Goal: Information Seeking & Learning: Check status

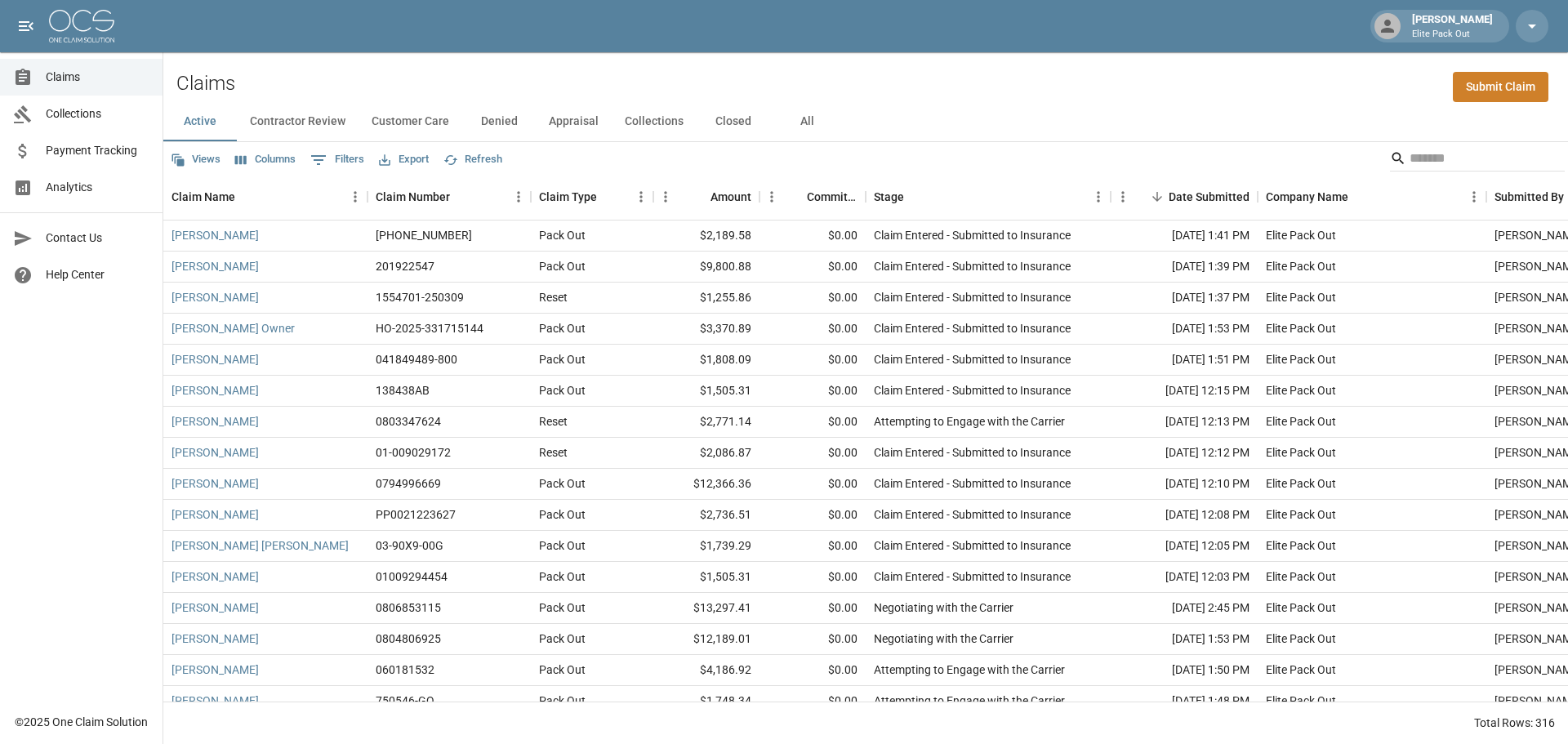
click at [798, 120] on button "All" at bounding box center [807, 121] width 74 height 39
click at [1491, 164] on input "Search" at bounding box center [1475, 158] width 131 height 26
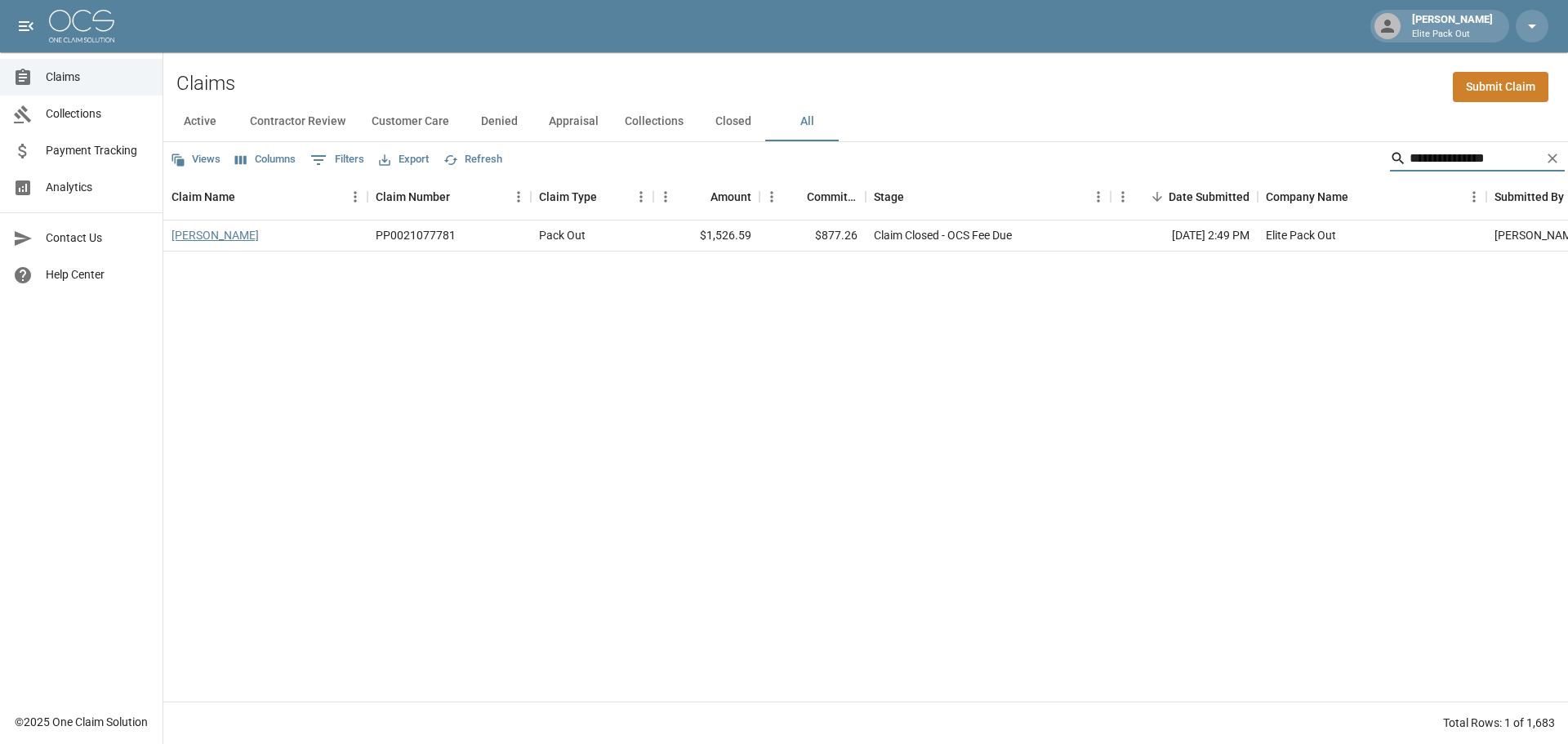
type input "**********"
click at [220, 233] on link "[PERSON_NAME]" at bounding box center [214, 235] width 87 height 16
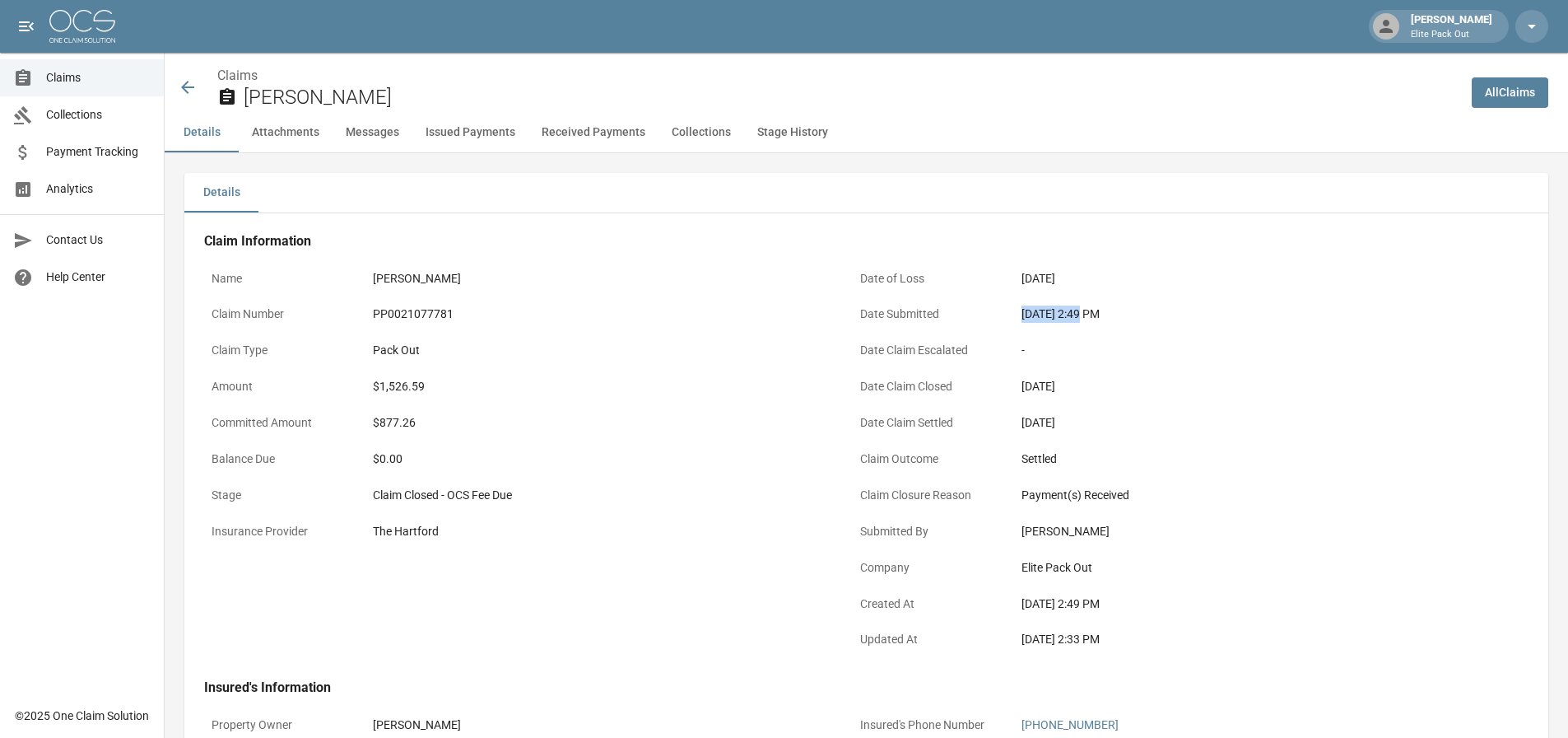
drag, startPoint x: 1020, startPoint y: 316, endPoint x: 1082, endPoint y: 321, distance: 62.2
click at [1082, 321] on div "[DATE] 2:49 PM" at bounding box center [1247, 314] width 467 height 32
drag, startPoint x: 364, startPoint y: 308, endPoint x: 452, endPoint y: 312, distance: 88.1
click at [452, 312] on div "Claim Number PP0021077781" at bounding box center [518, 316] width 629 height 36
copy div "PP0021077781"
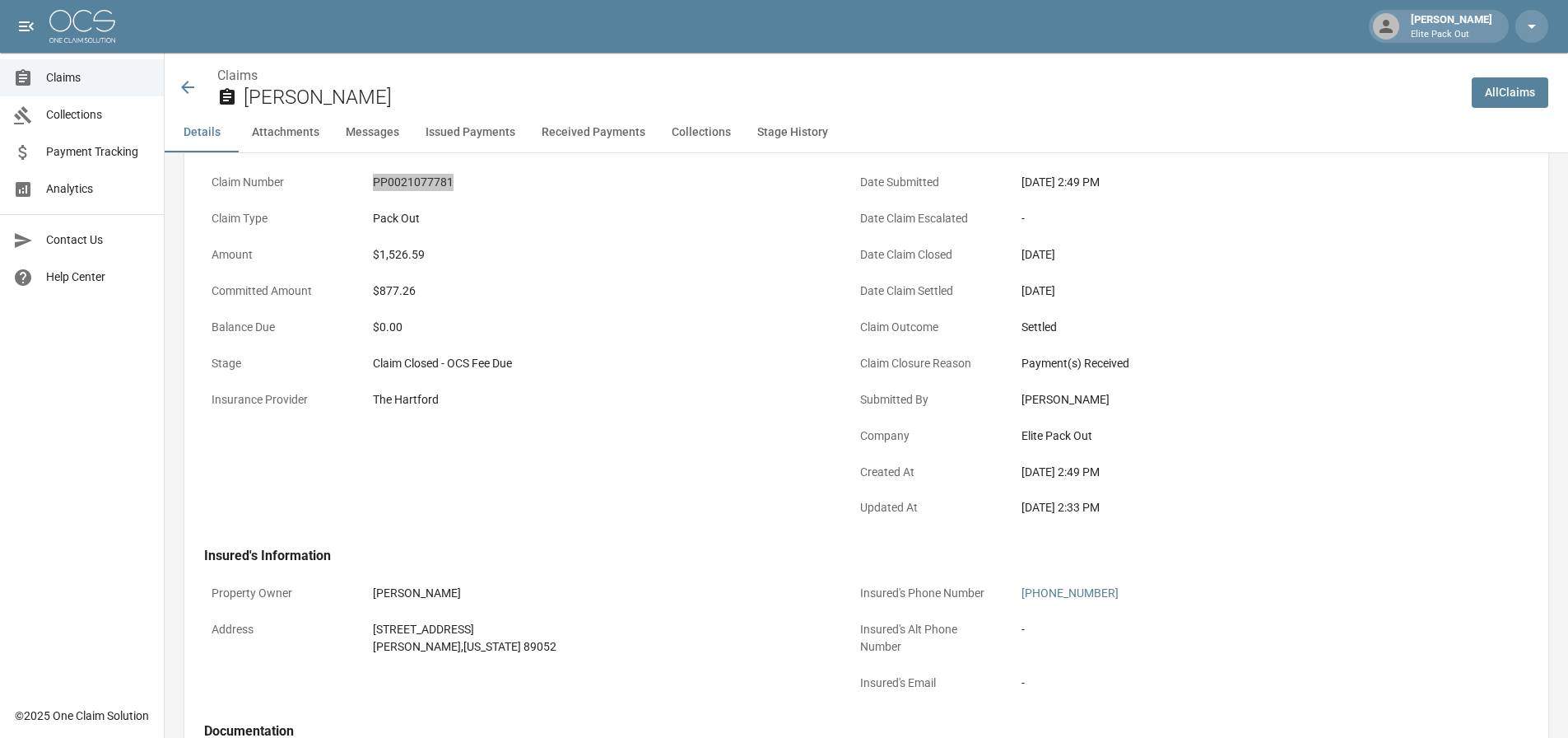
scroll to position [165, 0]
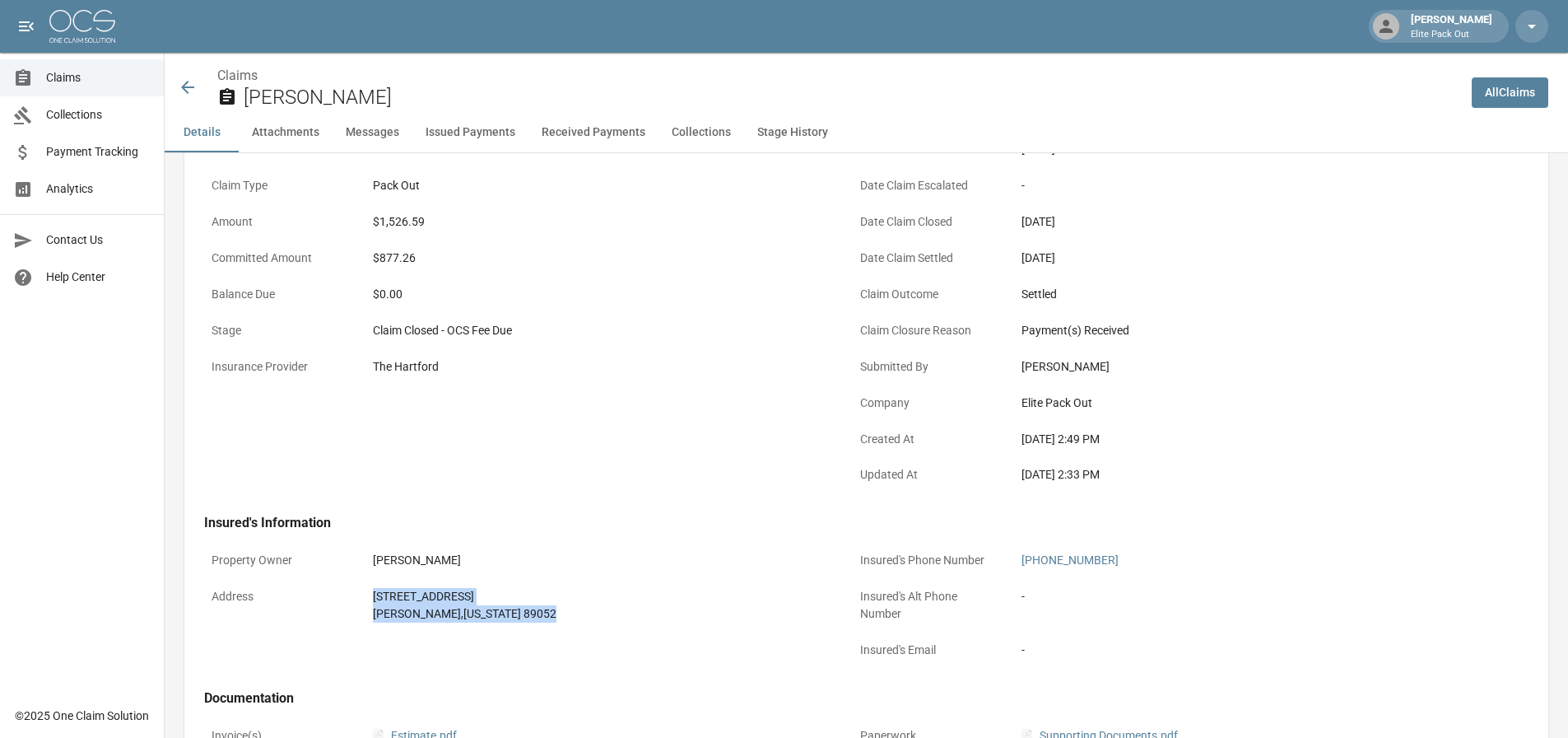
drag, startPoint x: 375, startPoint y: 590, endPoint x: 524, endPoint y: 613, distance: 150.8
click at [524, 613] on div "[STREET_ADDRESS][PERSON_NAME][US_STATE]" at bounding box center [600, 605] width 453 height 34
copy div "[STREET_ADDRESS][PERSON_NAME][US_STATE]"
click at [771, 442] on div "Name [PERSON_NAME] Claim Number PP0021077781 Claim Type Pack Out Amount $1,526.…" at bounding box center [508, 287] width 648 height 418
click at [407, 216] on div "$1,526.59" at bounding box center [600, 222] width 453 height 17
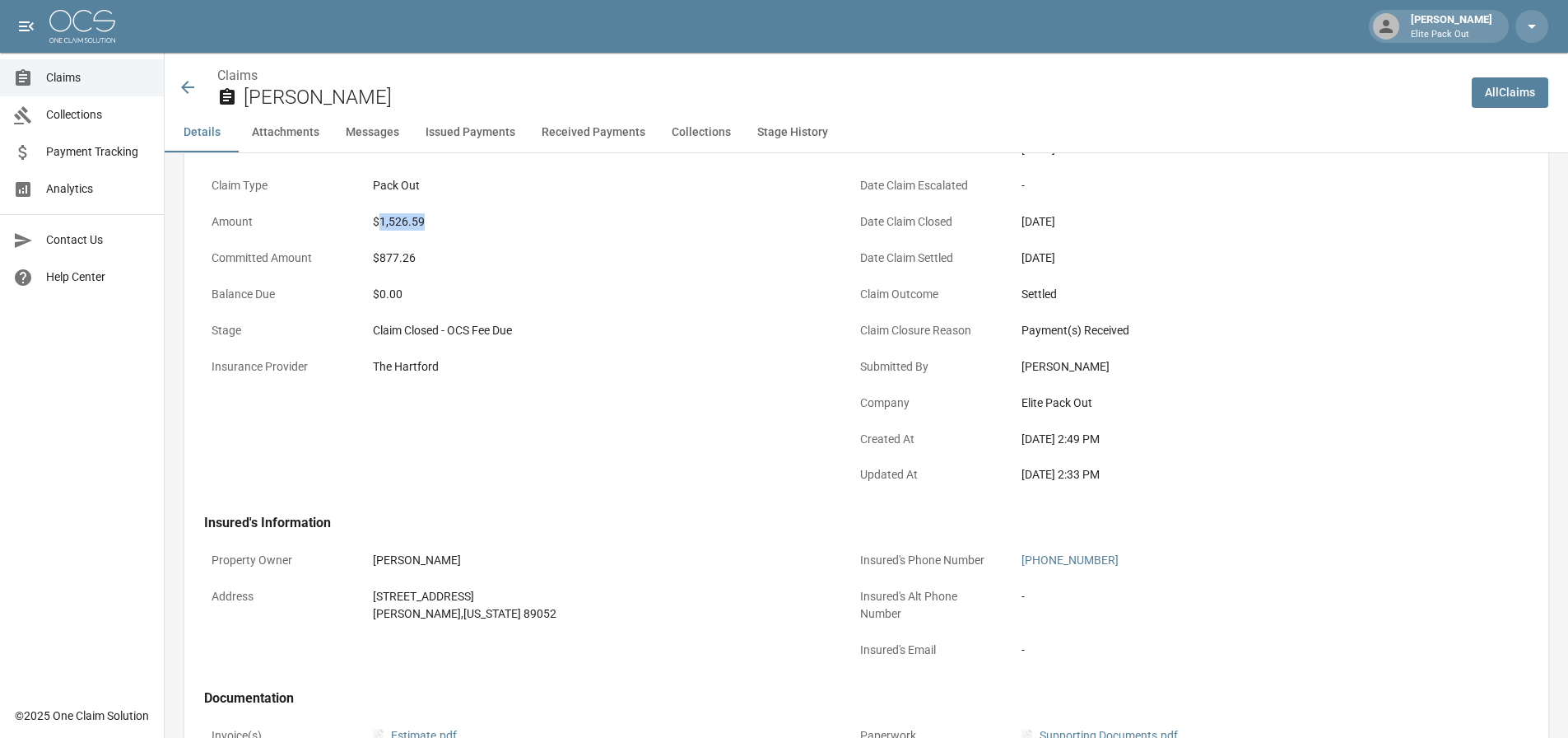
click at [407, 216] on div "$1,526.59" at bounding box center [600, 222] width 453 height 17
copy div "1,526.59"
click at [181, 88] on icon at bounding box center [187, 87] width 20 height 20
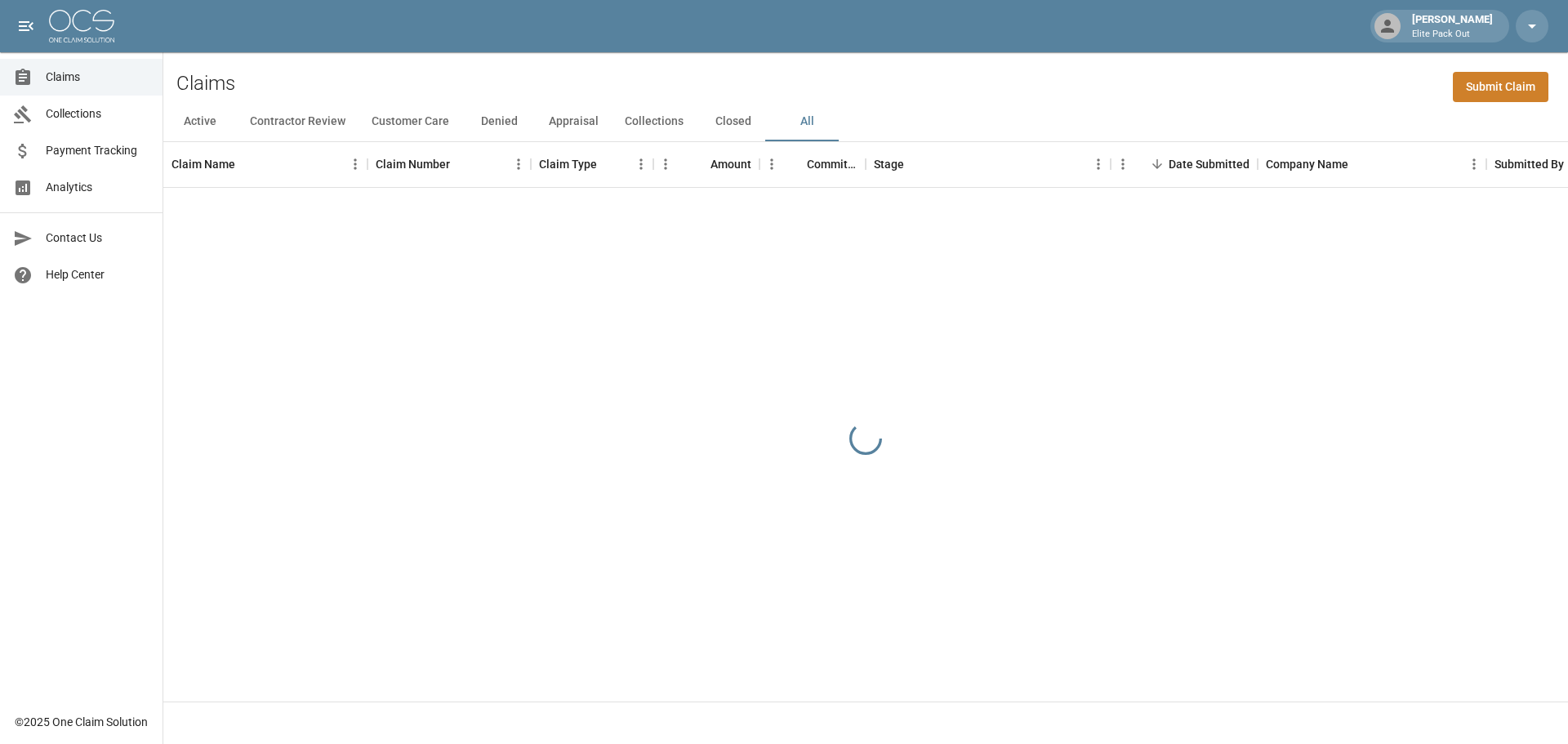
click at [1185, 102] on div "Active Contractor Review Customer Care Denied Appraisal Collections Closed All" at bounding box center [866, 121] width 1405 height 39
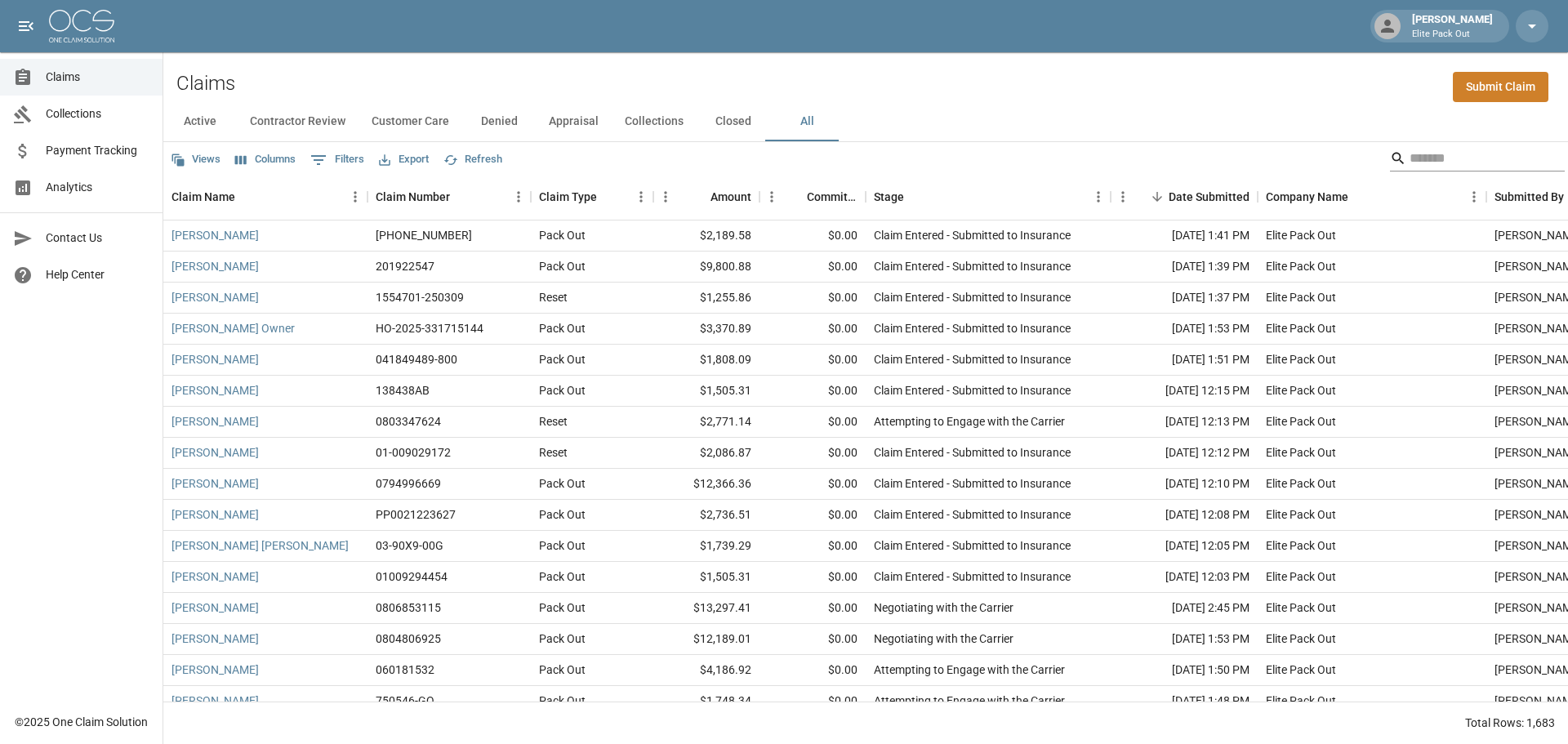
click at [1410, 148] on input "Search" at bounding box center [1475, 158] width 131 height 26
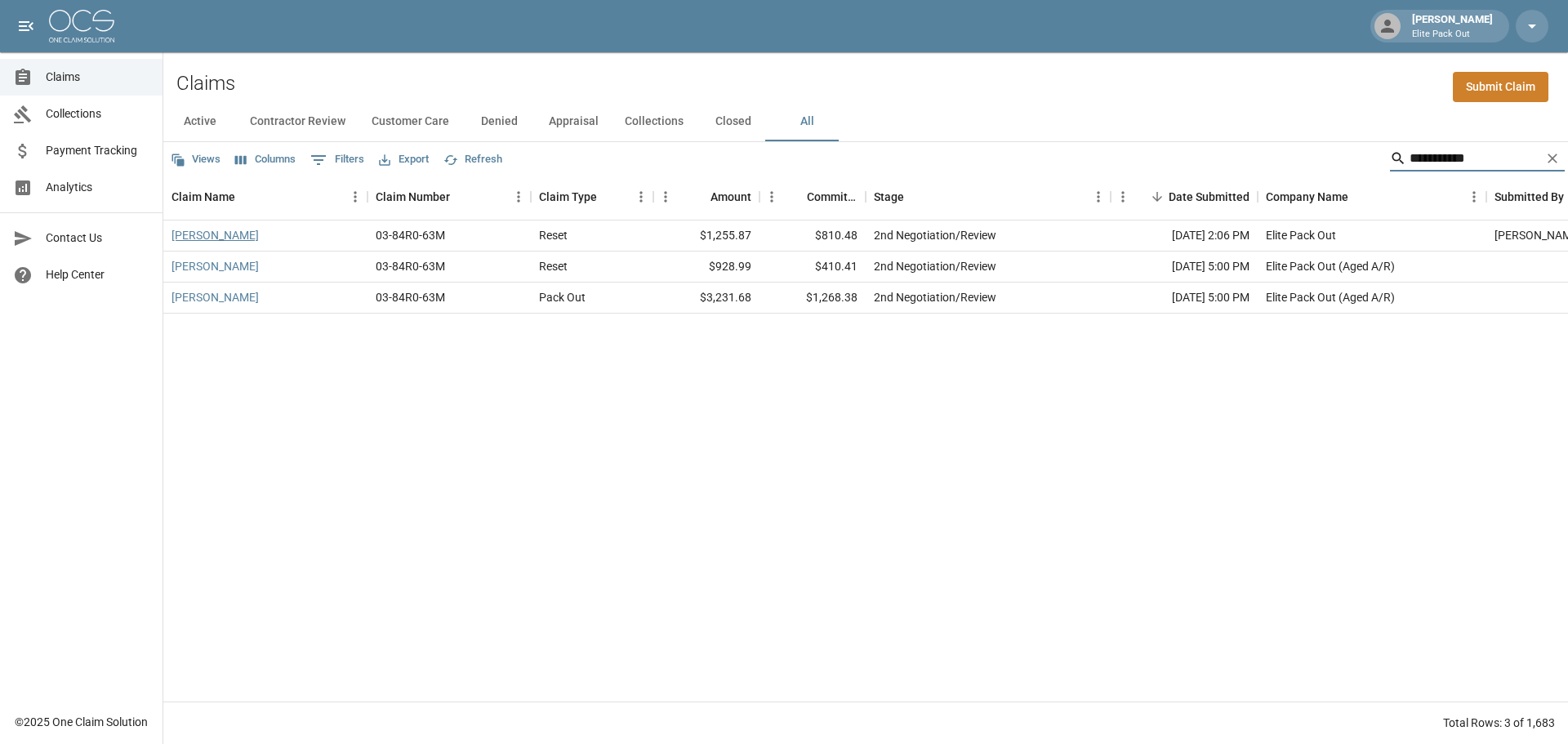
type input "**********"
click at [189, 239] on link "[PERSON_NAME]" at bounding box center [214, 235] width 87 height 16
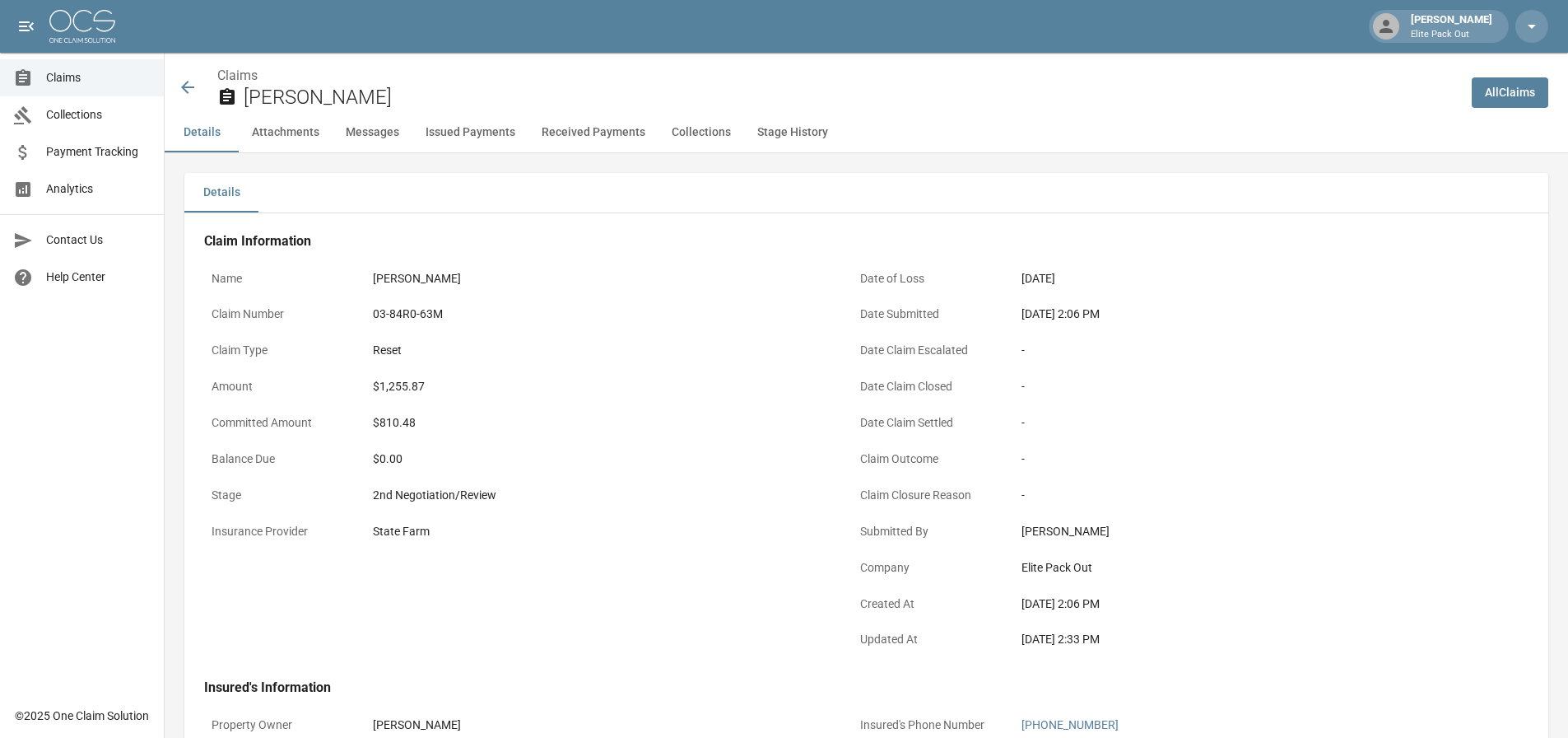
click at [402, 314] on div "03-84R0-63M" at bounding box center [600, 314] width 453 height 17
copy div "03-84R0-63M"
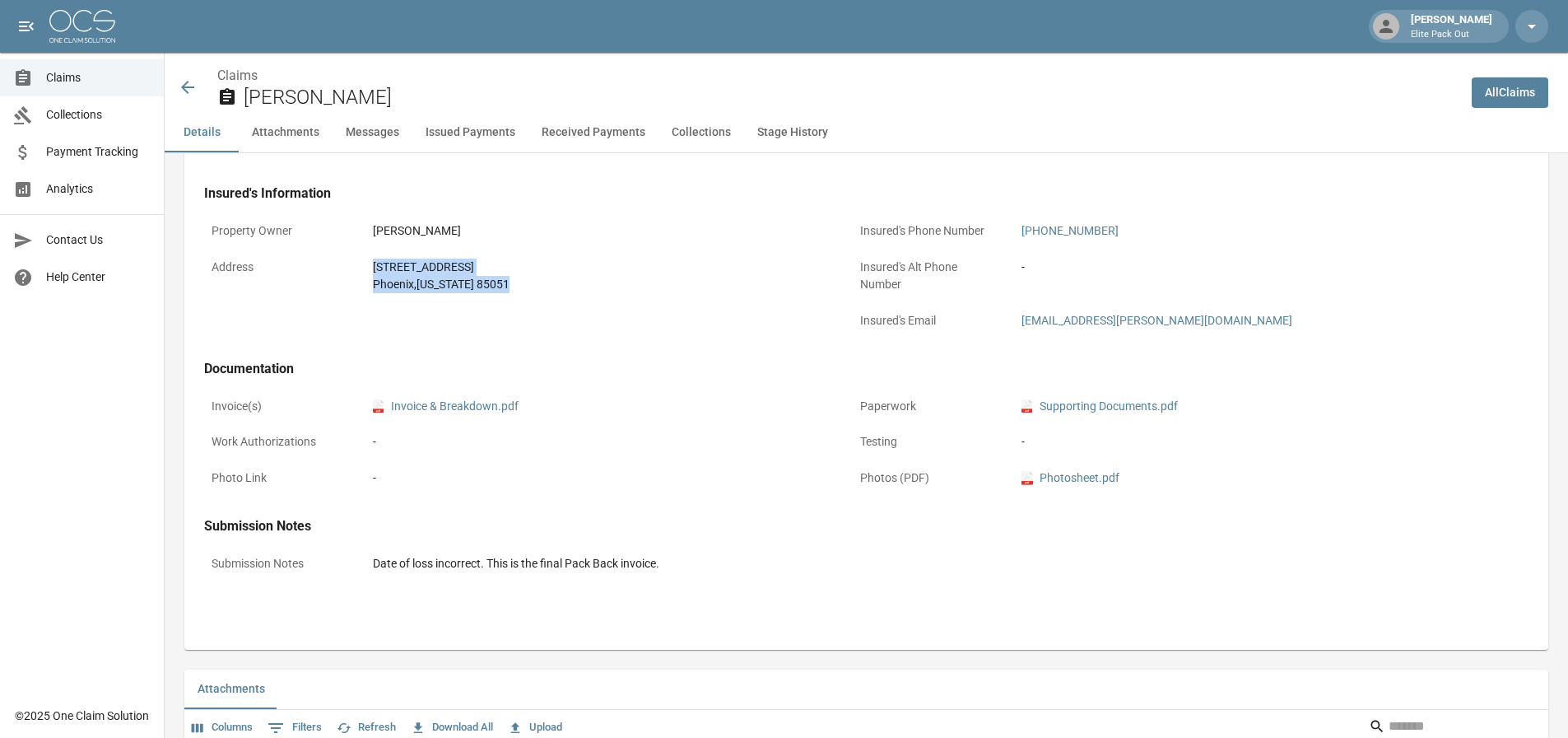
drag, startPoint x: 348, startPoint y: 253, endPoint x: 511, endPoint y: 290, distance: 167.1
click at [511, 290] on div "Address [STREET_ADDRESS][US_STATE]" at bounding box center [518, 276] width 629 height 50
copy div "[STREET_ADDRESS][US_STATE]"
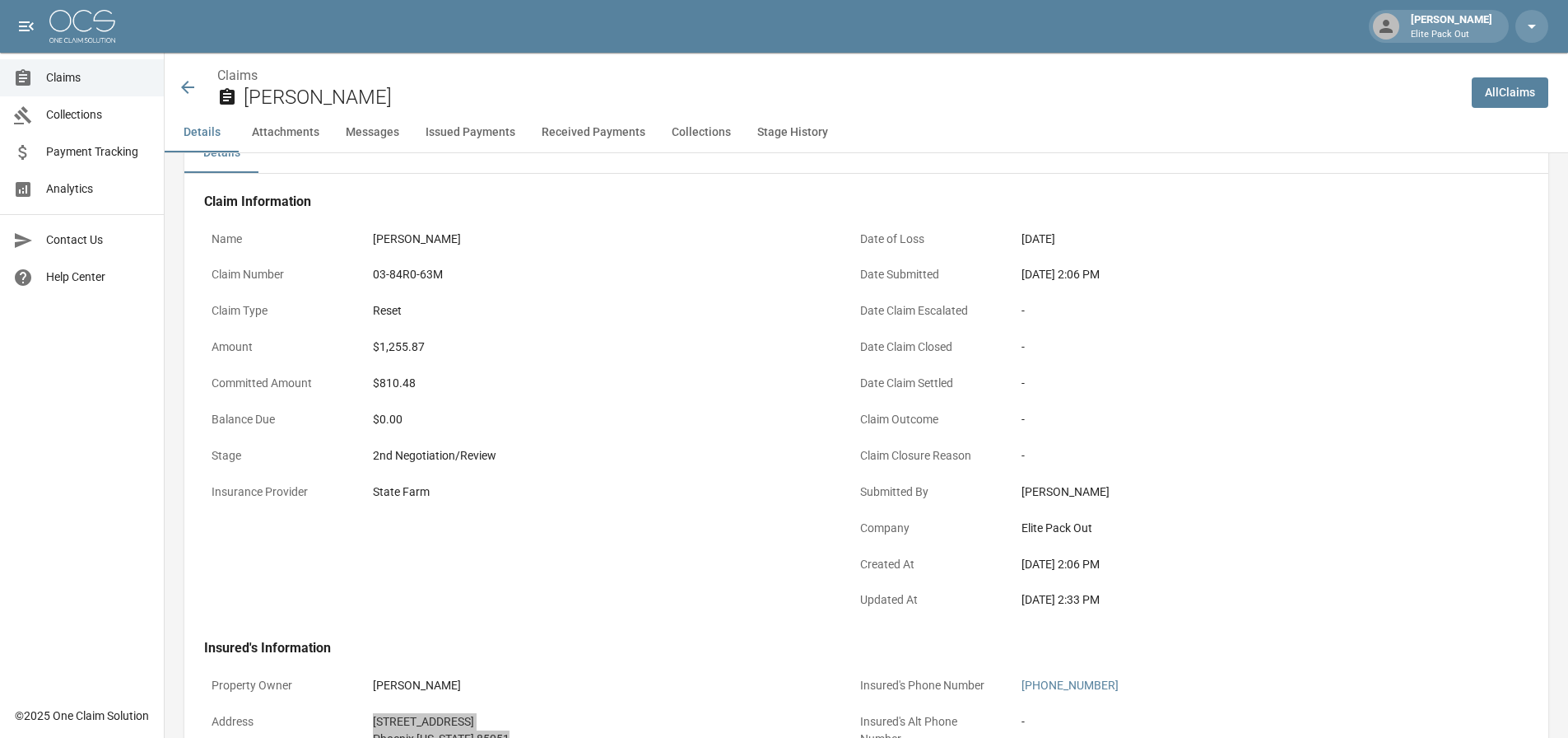
scroll to position [0, 0]
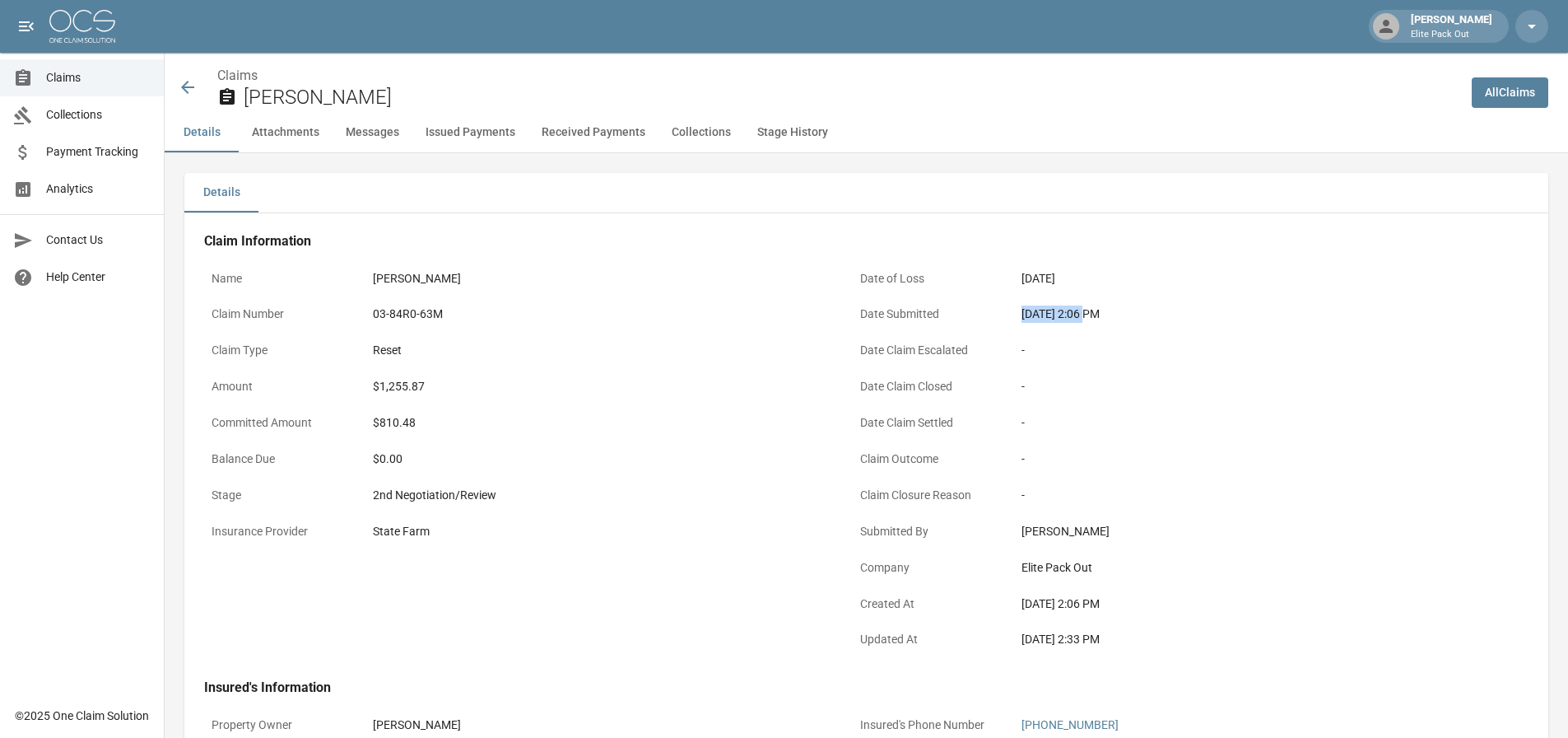
drag, startPoint x: 1011, startPoint y: 315, endPoint x: 1082, endPoint y: 313, distance: 71.0
click at [1082, 313] on div "Date Submitted [DATE] 2:06 PM" at bounding box center [1167, 316] width 629 height 36
copy div "[DATE]"
click at [407, 385] on div "$1,255.87" at bounding box center [600, 386] width 453 height 17
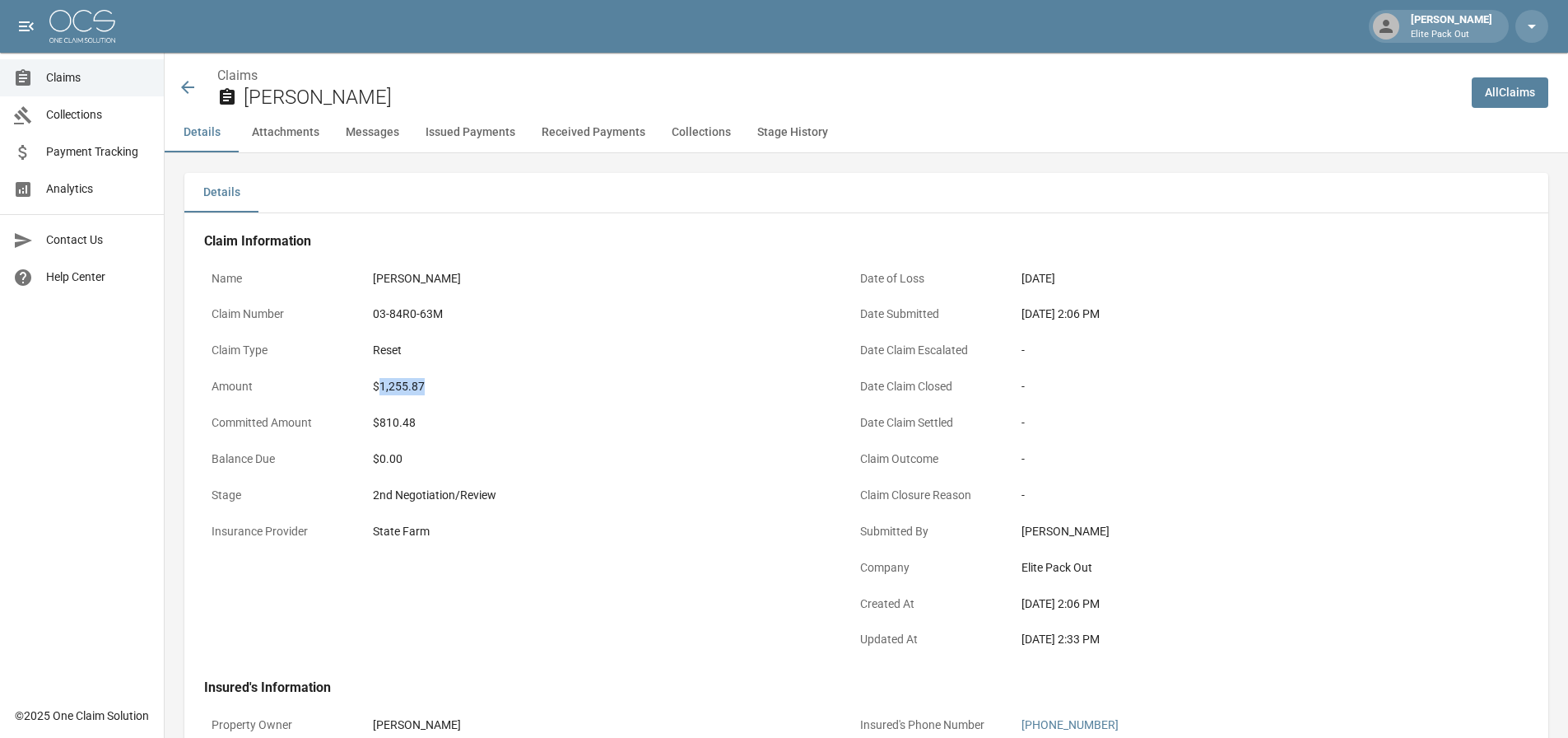
copy div "1,255.87"
click at [188, 83] on icon at bounding box center [187, 86] width 13 height 13
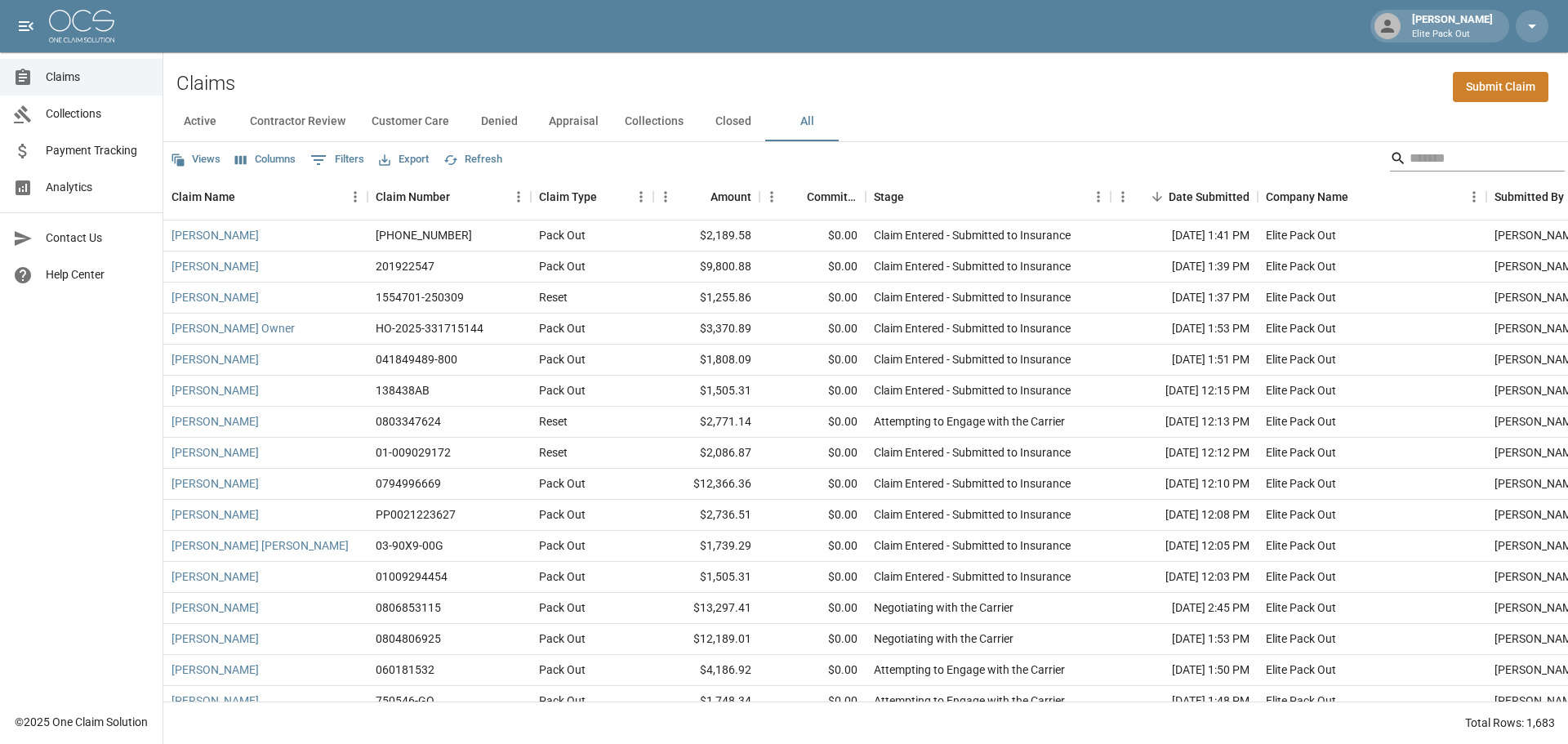
click at [1410, 166] on input "Search" at bounding box center [1475, 158] width 131 height 26
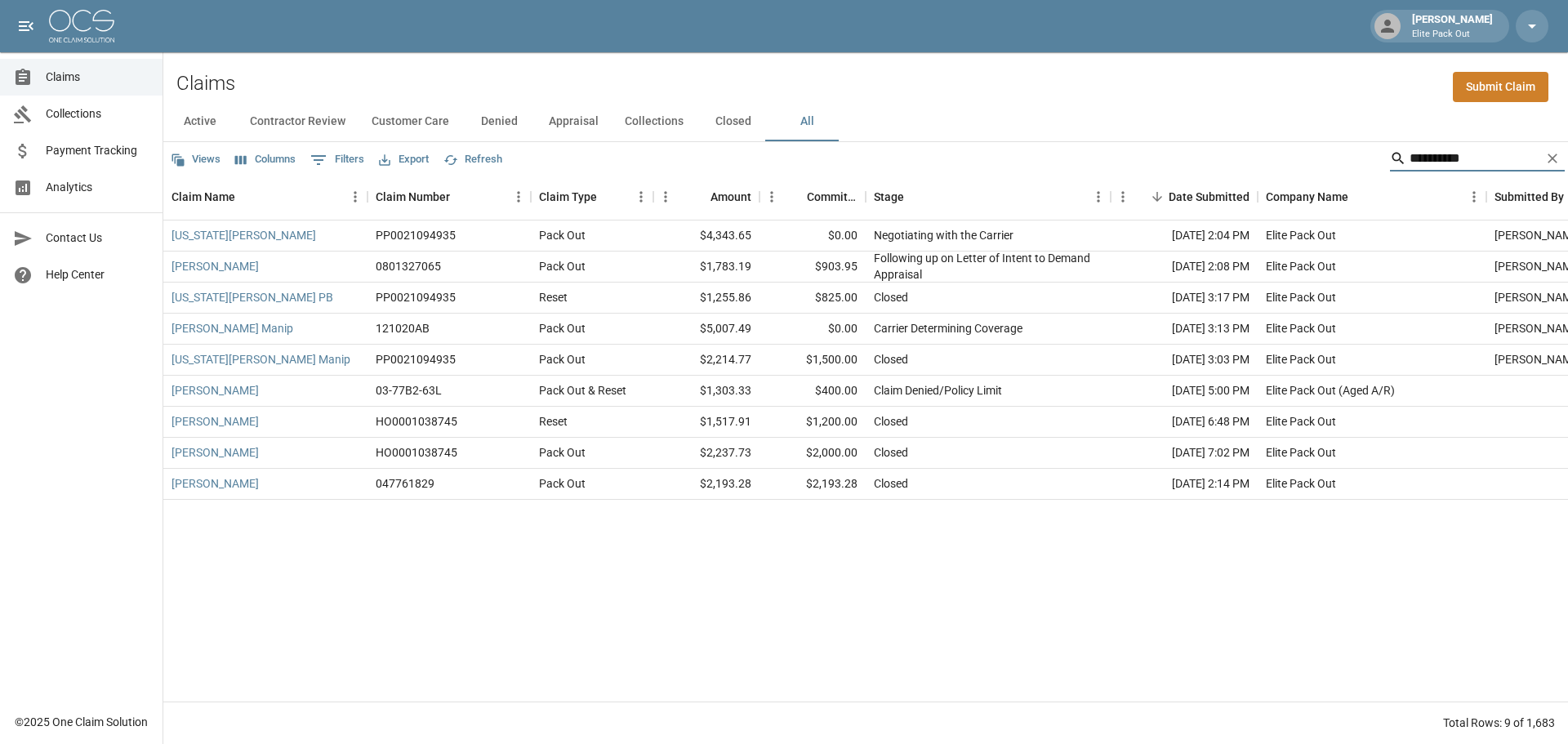
type input "**********"
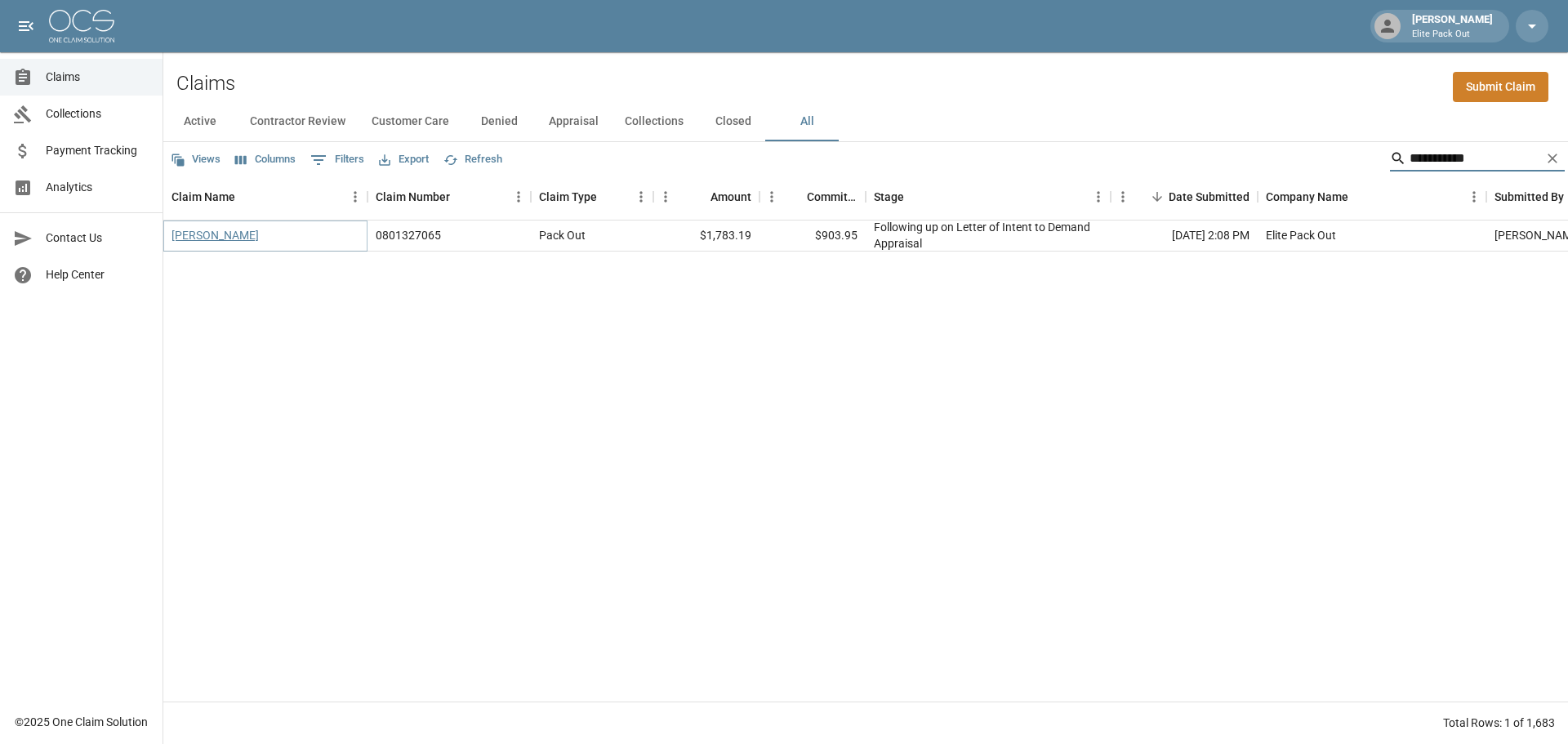
click at [201, 236] on link "[PERSON_NAME]" at bounding box center [214, 235] width 87 height 16
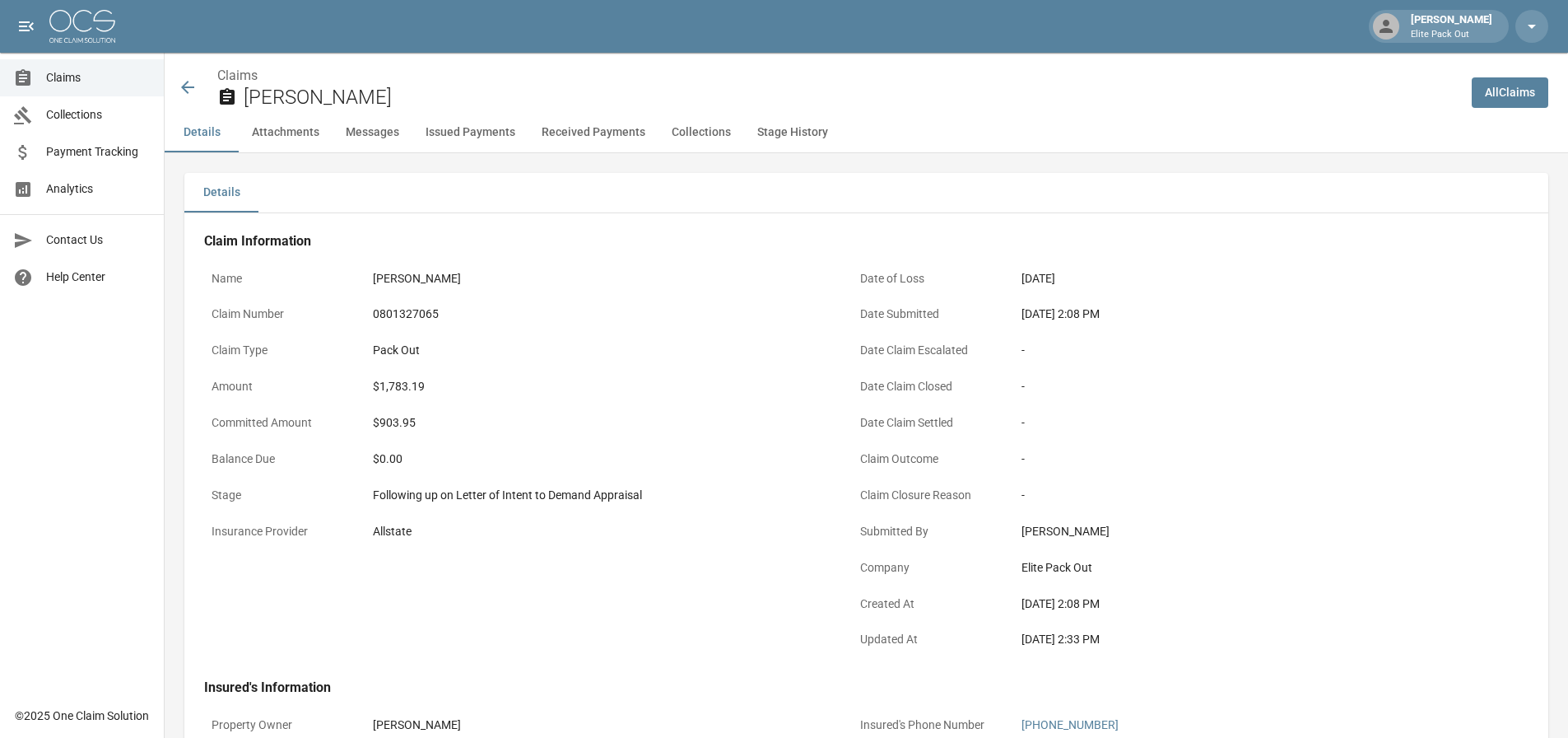
click at [395, 314] on div "0801327065" at bounding box center [600, 314] width 453 height 17
copy div "0801327065"
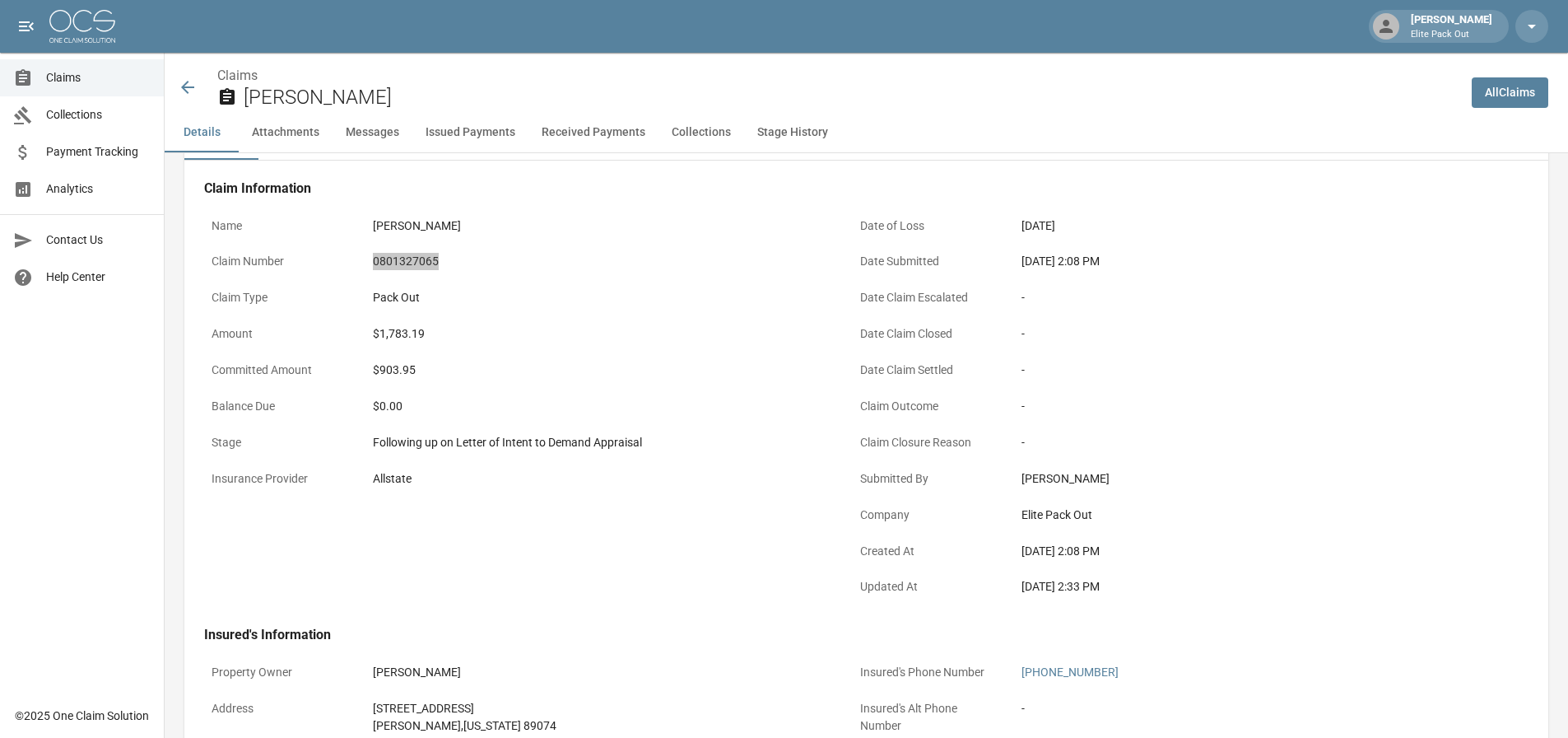
scroll to position [165, 0]
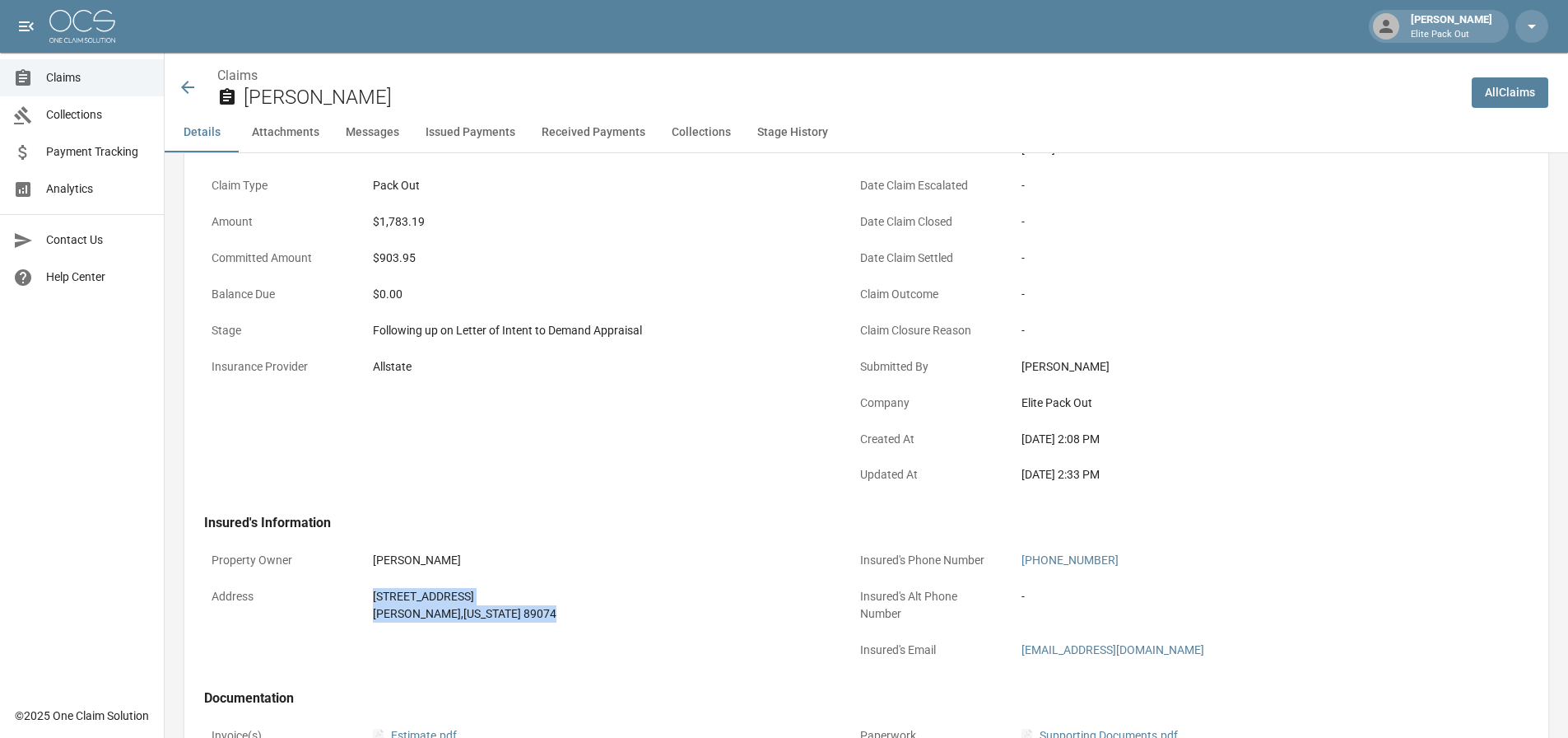
drag, startPoint x: 366, startPoint y: 593, endPoint x: 529, endPoint y: 624, distance: 165.9
click at [529, 624] on div "[STREET_ADDRESS][PERSON_NAME][US_STATE]" at bounding box center [599, 605] width 467 height 50
copy div "[STREET_ADDRESS][PERSON_NAME][US_STATE]"
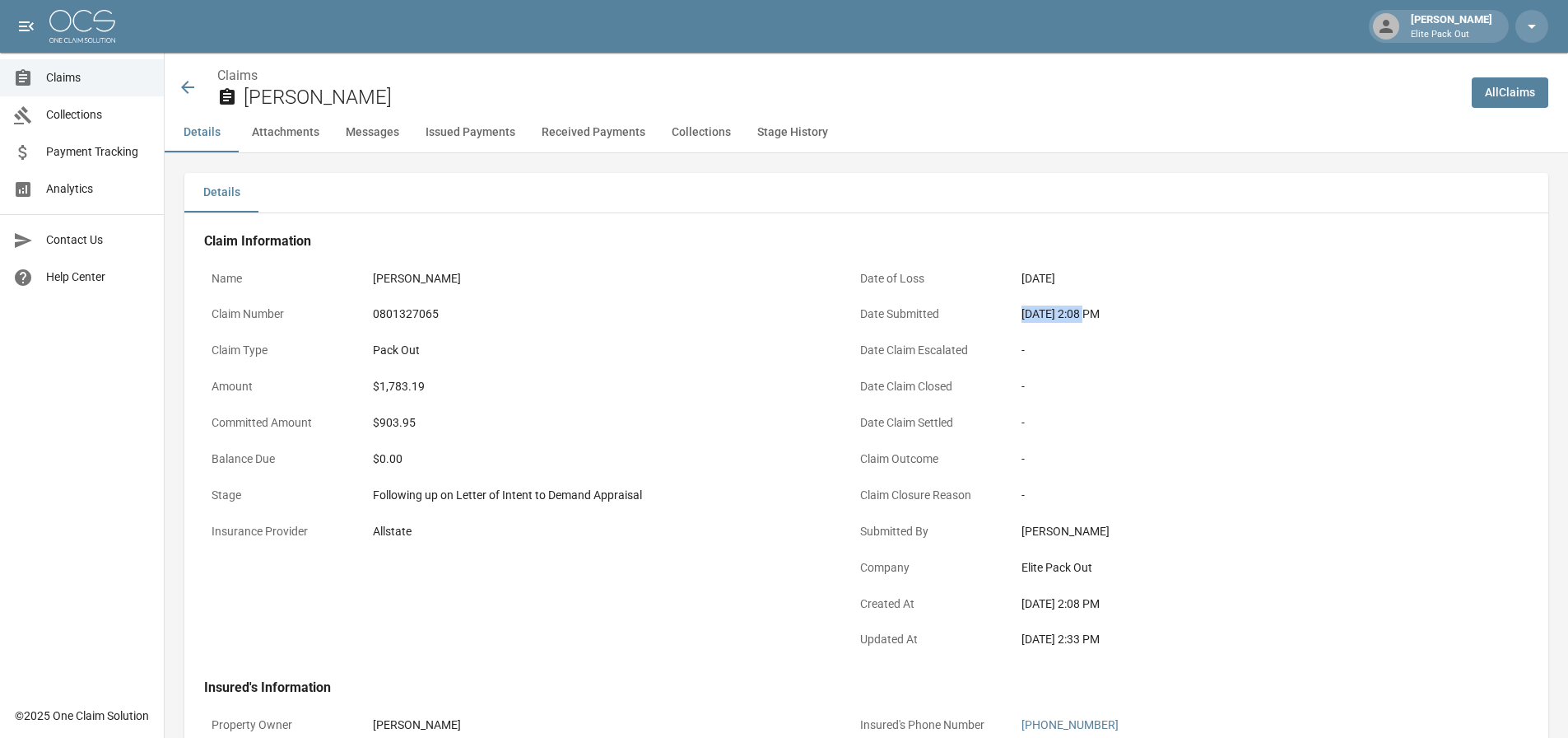
drag, startPoint x: 1020, startPoint y: 314, endPoint x: 1086, endPoint y: 322, distance: 66.5
click at [1086, 322] on div "[DATE] 2:08 PM" at bounding box center [1247, 314] width 467 height 32
click at [1086, 322] on div "[DATE] 2:08 PM" at bounding box center [1248, 314] width 453 height 17
drag, startPoint x: 1020, startPoint y: 314, endPoint x: 1086, endPoint y: 314, distance: 66.0
click at [1086, 314] on div "[DATE] 2:08 PM" at bounding box center [1247, 314] width 467 height 32
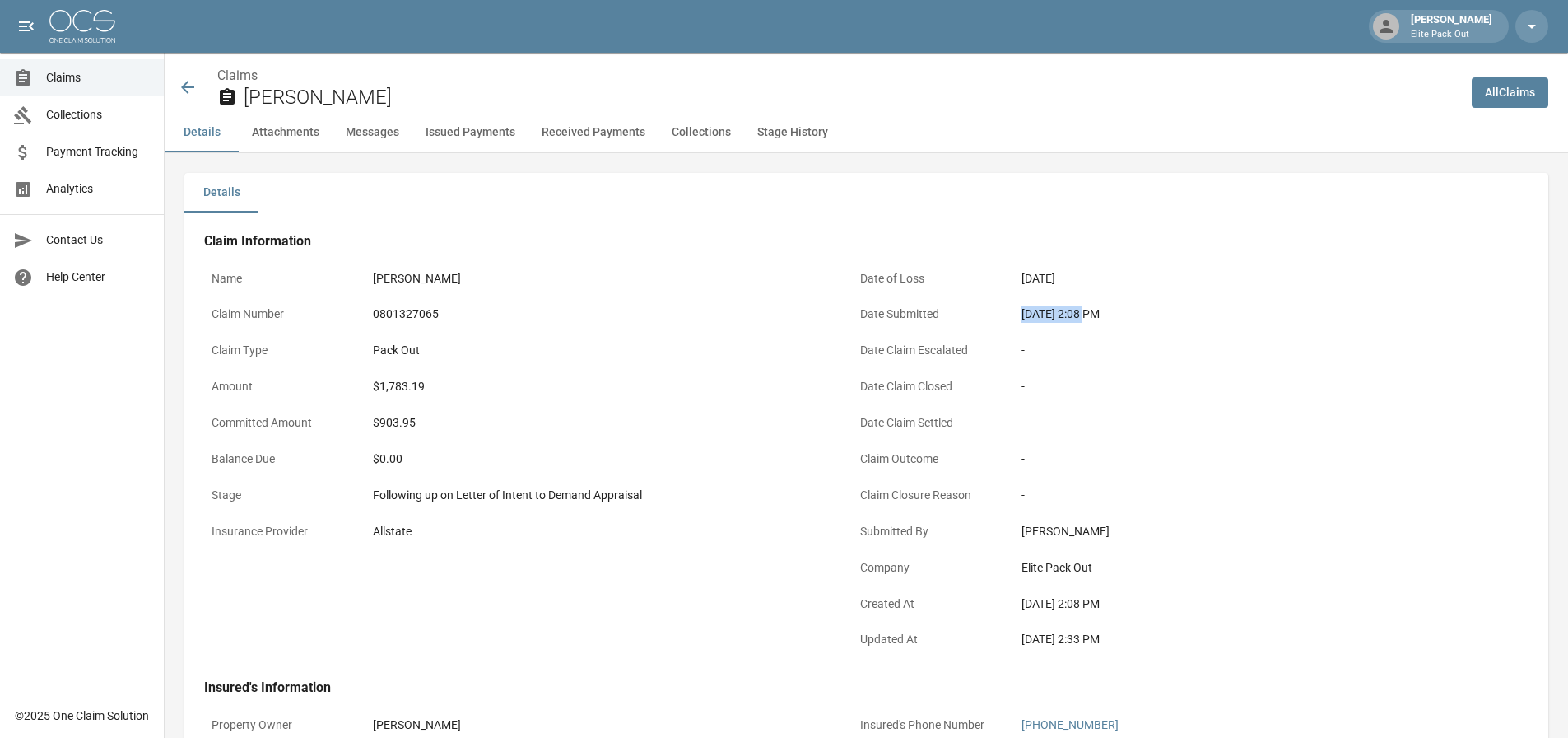
copy div "[DATE]"
click at [415, 388] on div "$1,783.19" at bounding box center [600, 386] width 453 height 17
click at [184, 84] on icon at bounding box center [187, 87] width 20 height 20
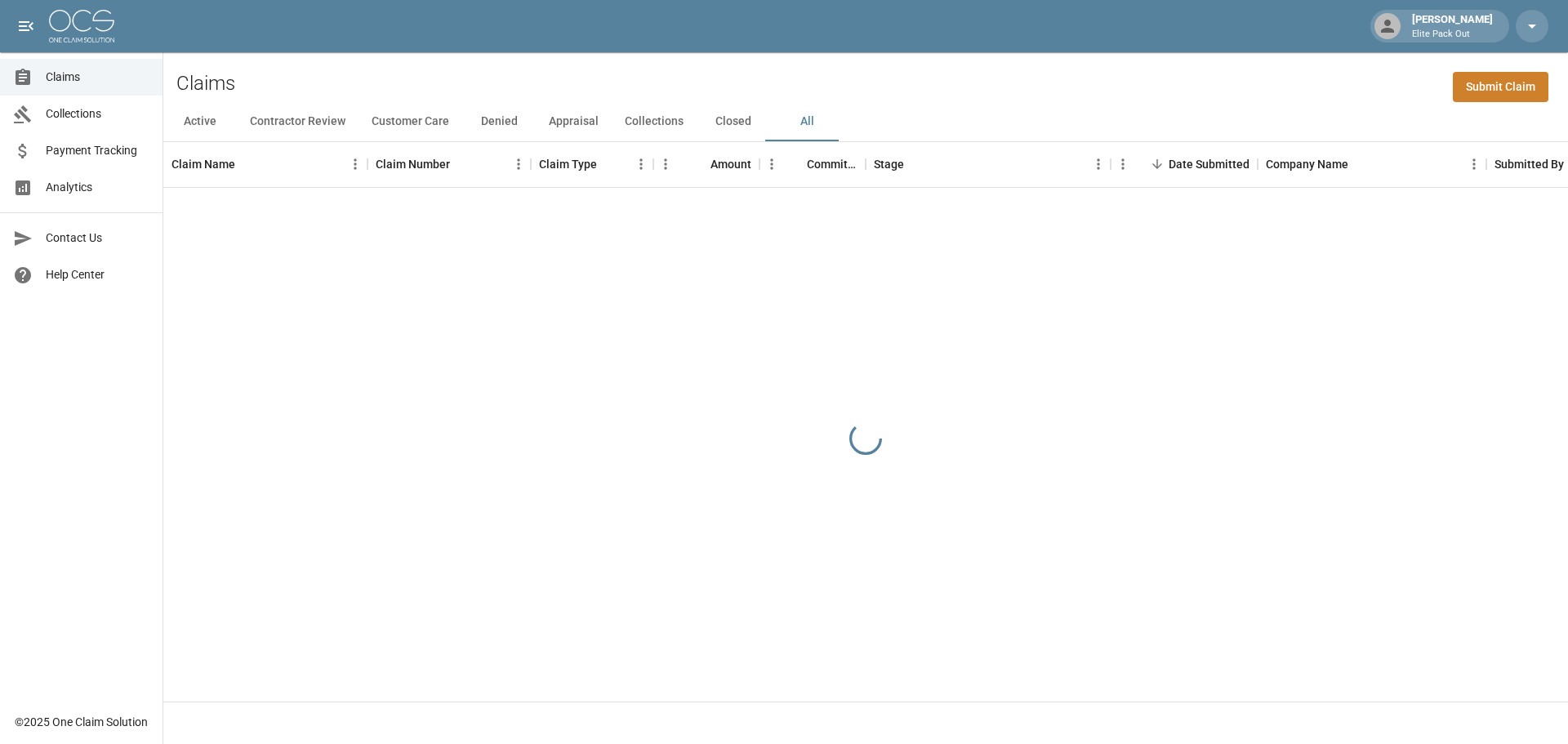
click at [1315, 92] on div "Claims Submit Claim" at bounding box center [866, 77] width 1405 height 50
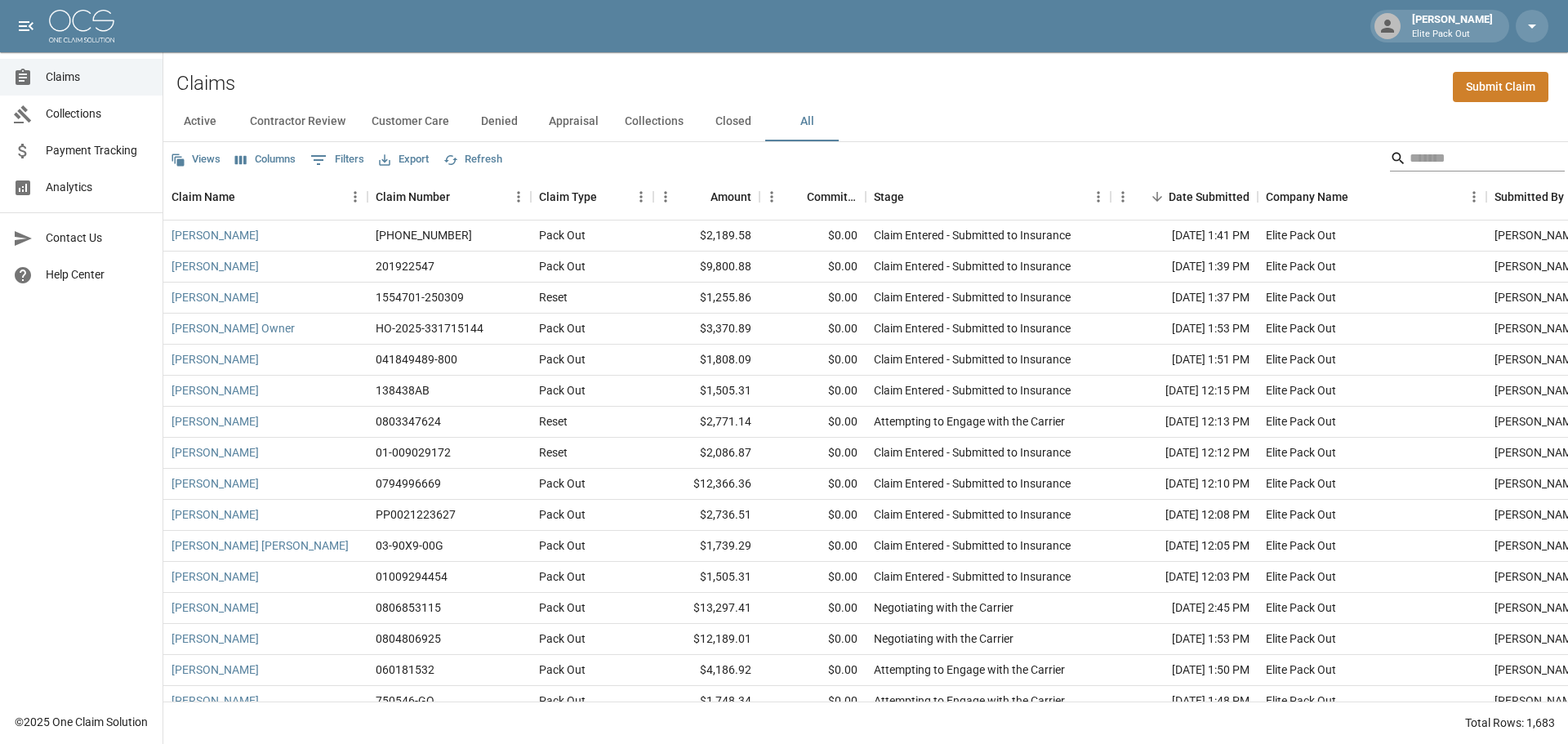
click at [1420, 159] on input "Search" at bounding box center [1475, 158] width 131 height 26
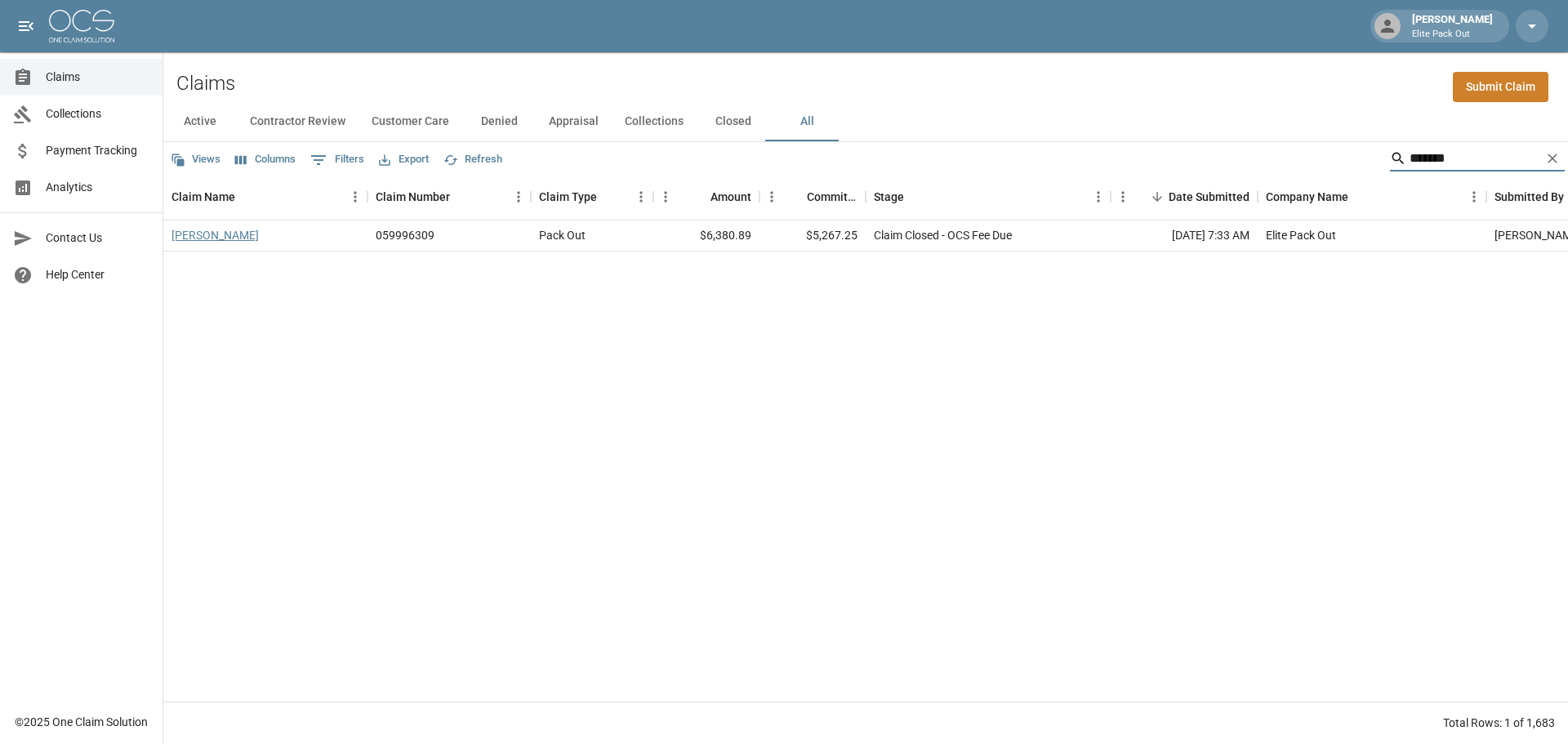
type input "*******"
click at [220, 238] on link "[PERSON_NAME]" at bounding box center [214, 235] width 87 height 16
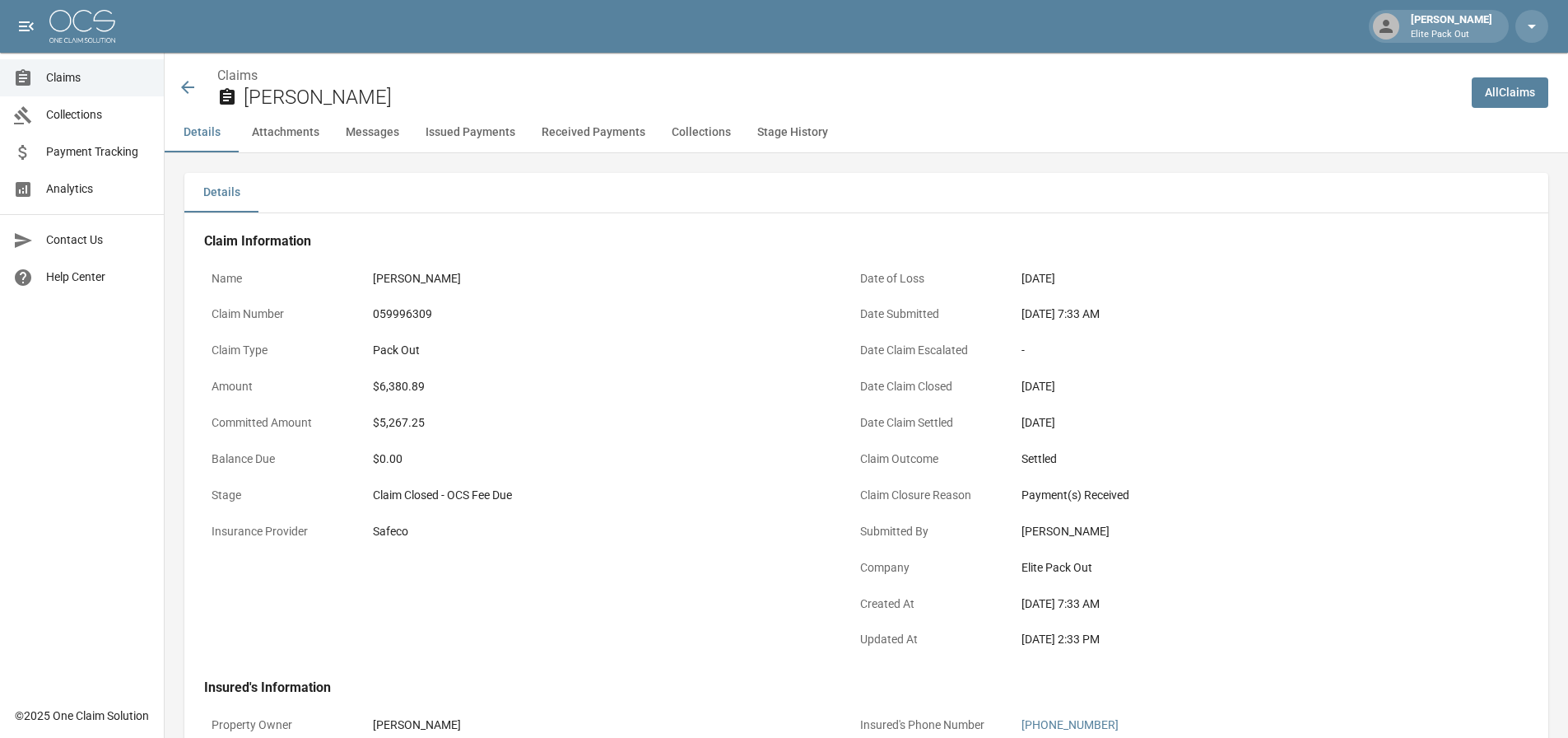
click at [420, 314] on div "059996309" at bounding box center [600, 314] width 453 height 17
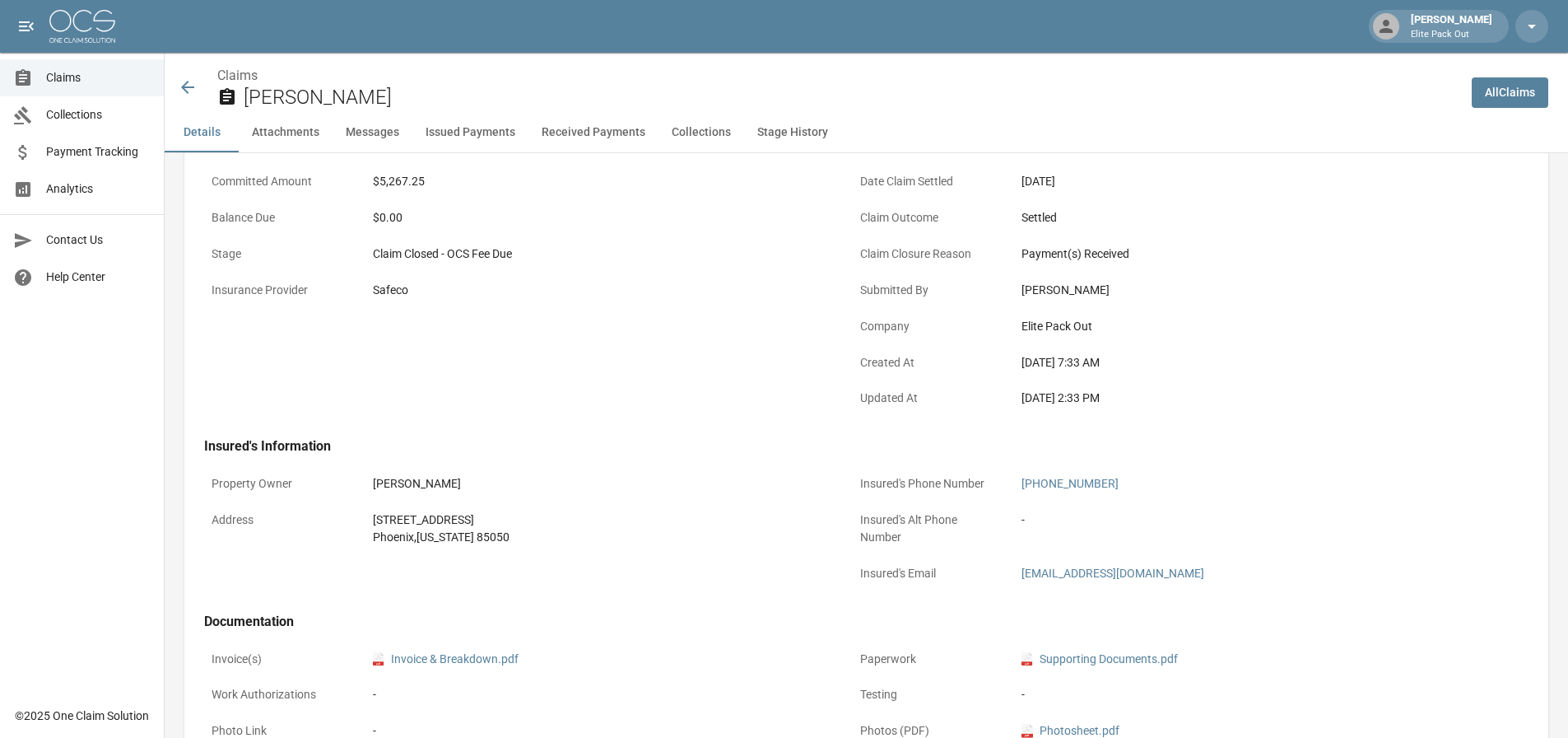
scroll to position [330, 0]
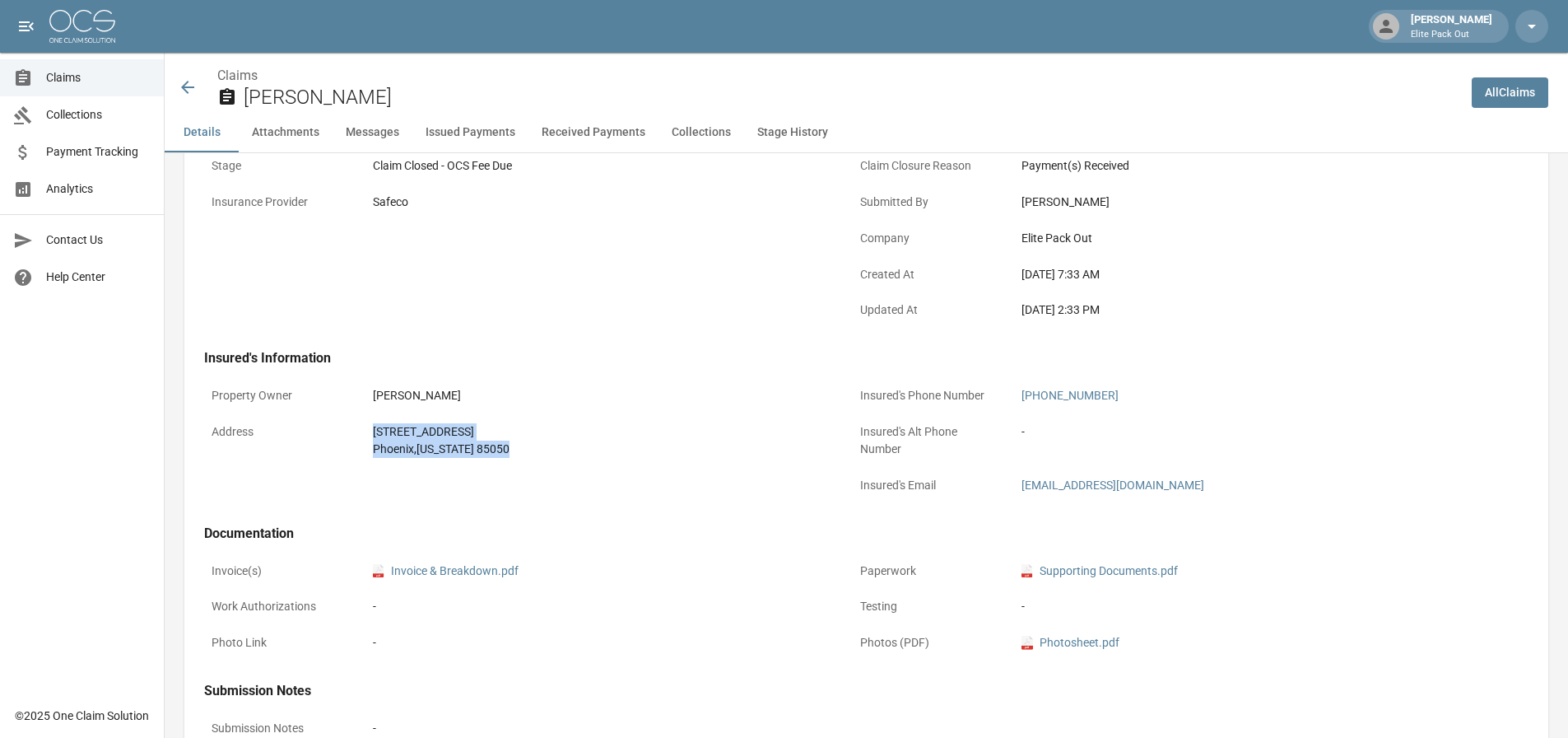
drag, startPoint x: 368, startPoint y: 432, endPoint x: 501, endPoint y: 442, distance: 133.4
click at [501, 442] on div "[STREET_ADDRESS][US_STATE]" at bounding box center [599, 441] width 467 height 50
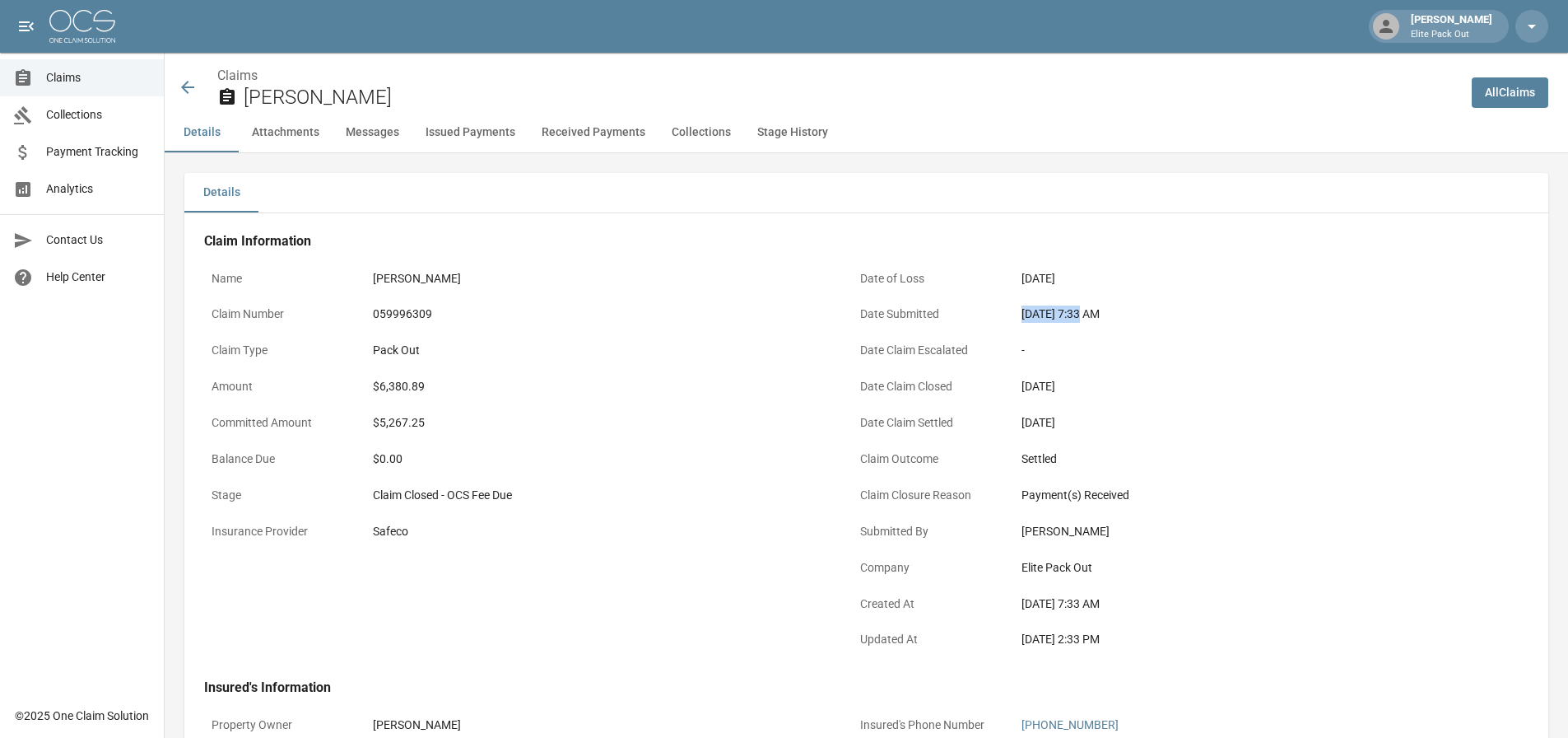
drag, startPoint x: 1019, startPoint y: 307, endPoint x: 1080, endPoint y: 313, distance: 61.3
click at [1080, 313] on div "[DATE] 7:33 AM" at bounding box center [1247, 314] width 467 height 32
click at [417, 388] on div "$6,380.89" at bounding box center [600, 386] width 453 height 17
click at [196, 87] on icon at bounding box center [187, 87] width 20 height 20
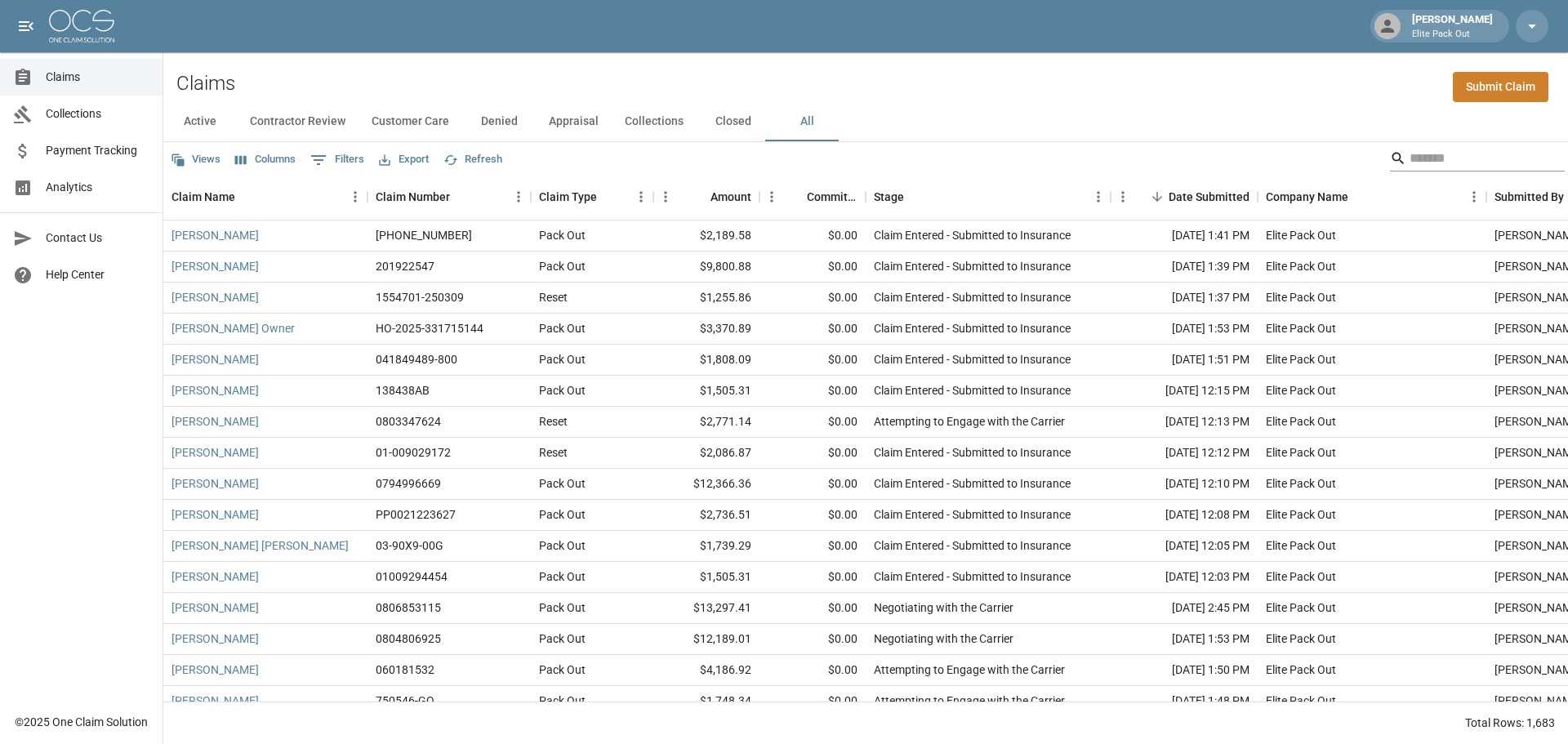
click at [1410, 150] on input "Search" at bounding box center [1475, 158] width 131 height 26
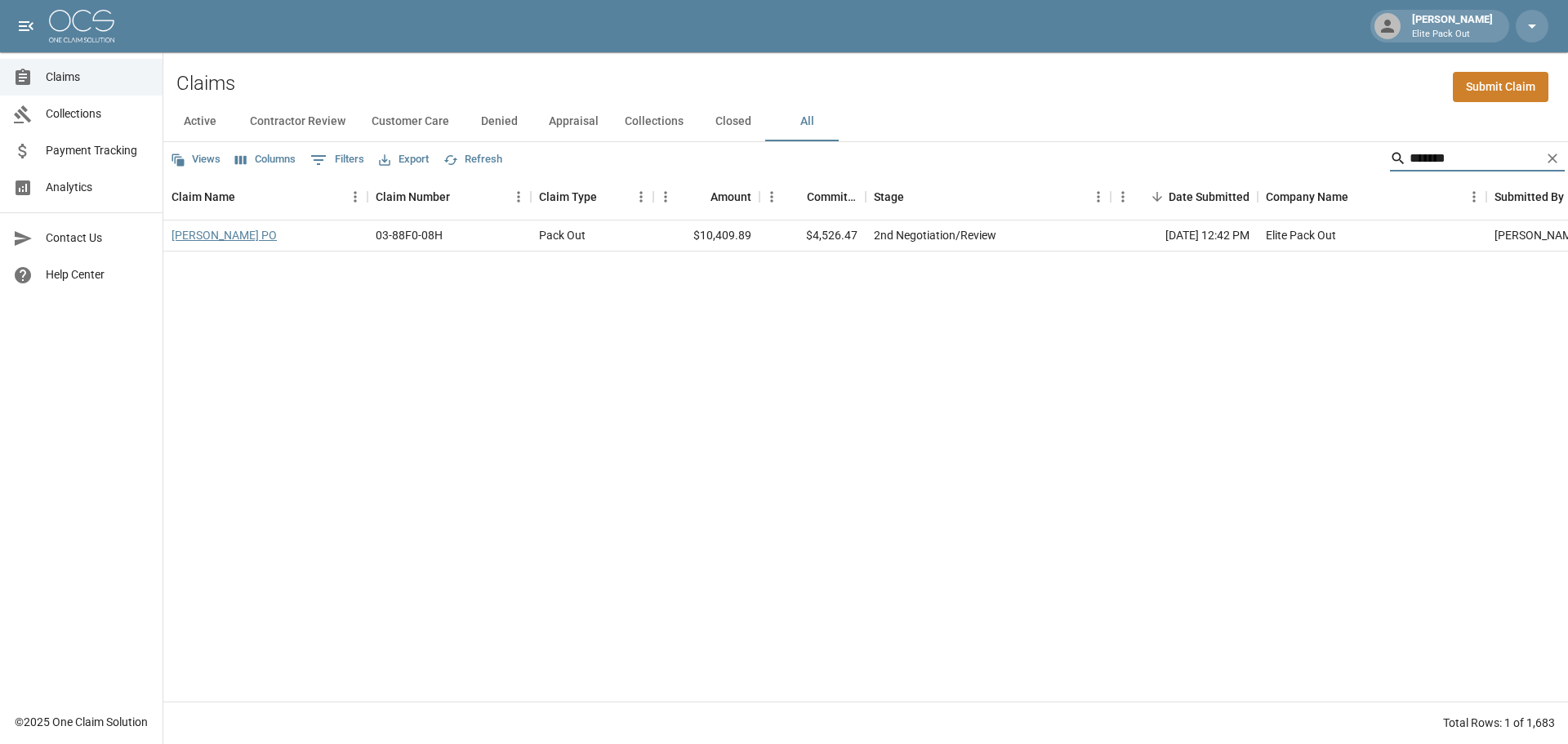
type input "*******"
click at [277, 232] on link "[PERSON_NAME] PO" at bounding box center [224, 235] width 105 height 16
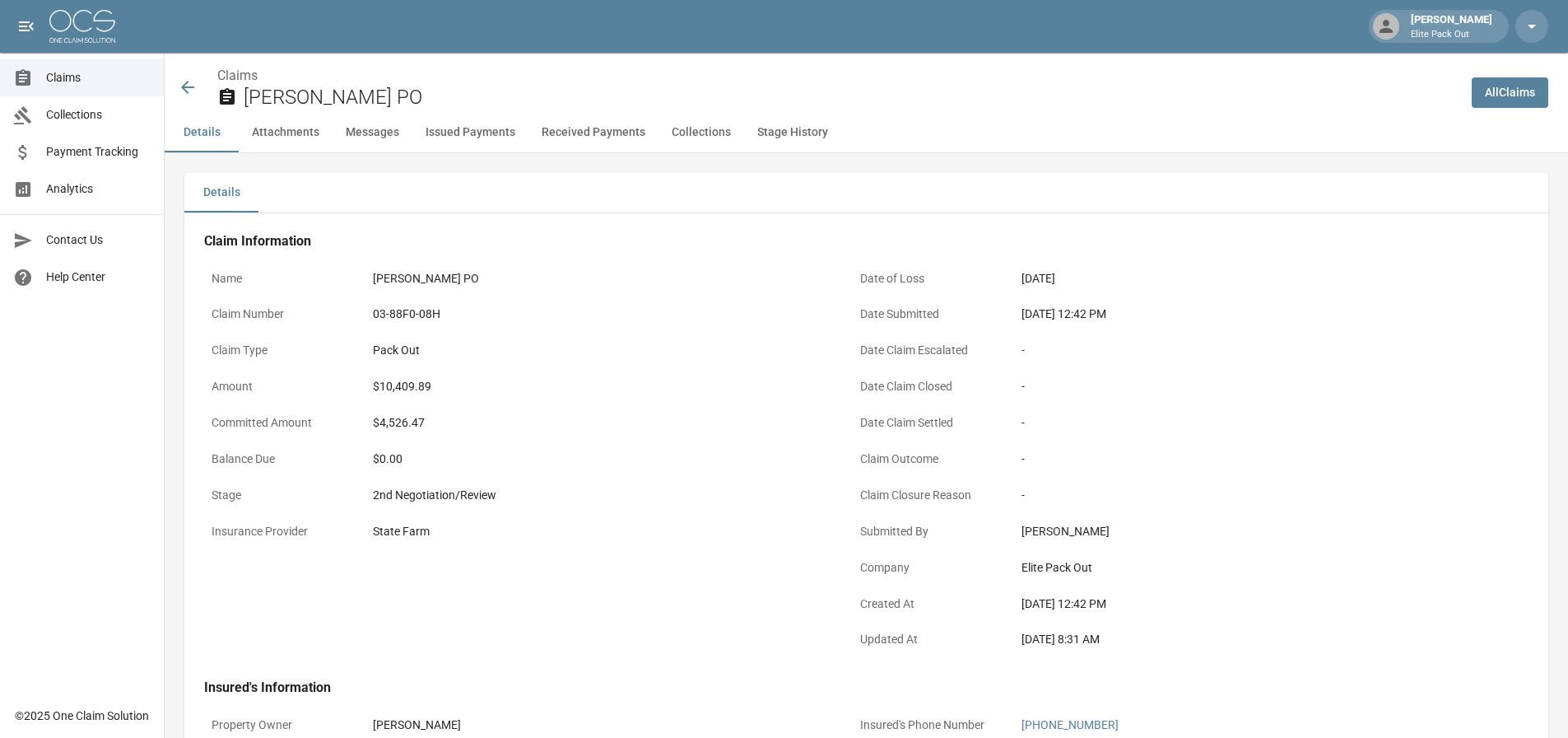
click at [401, 313] on div "03-88F0-08H" at bounding box center [600, 314] width 453 height 17
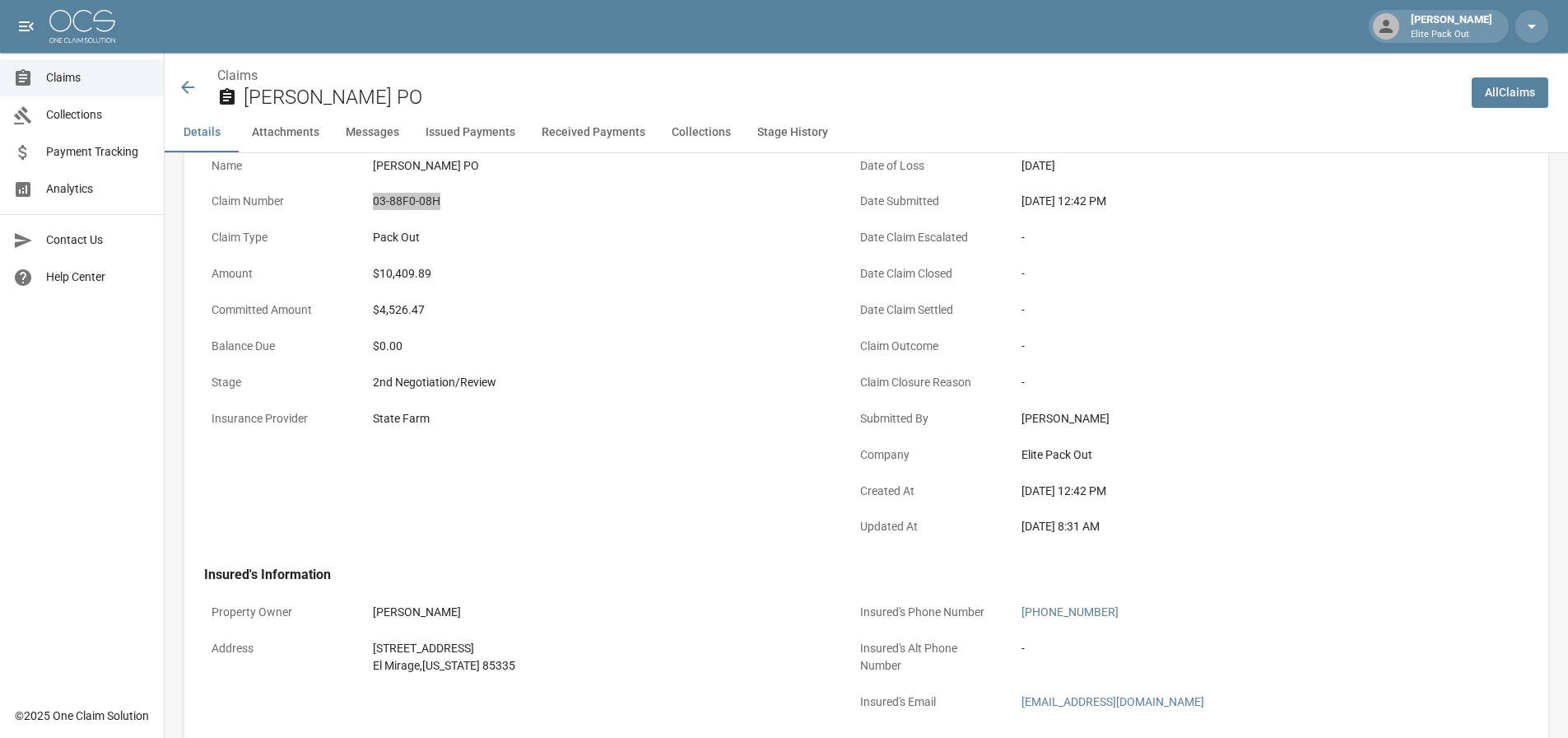
scroll to position [165, 0]
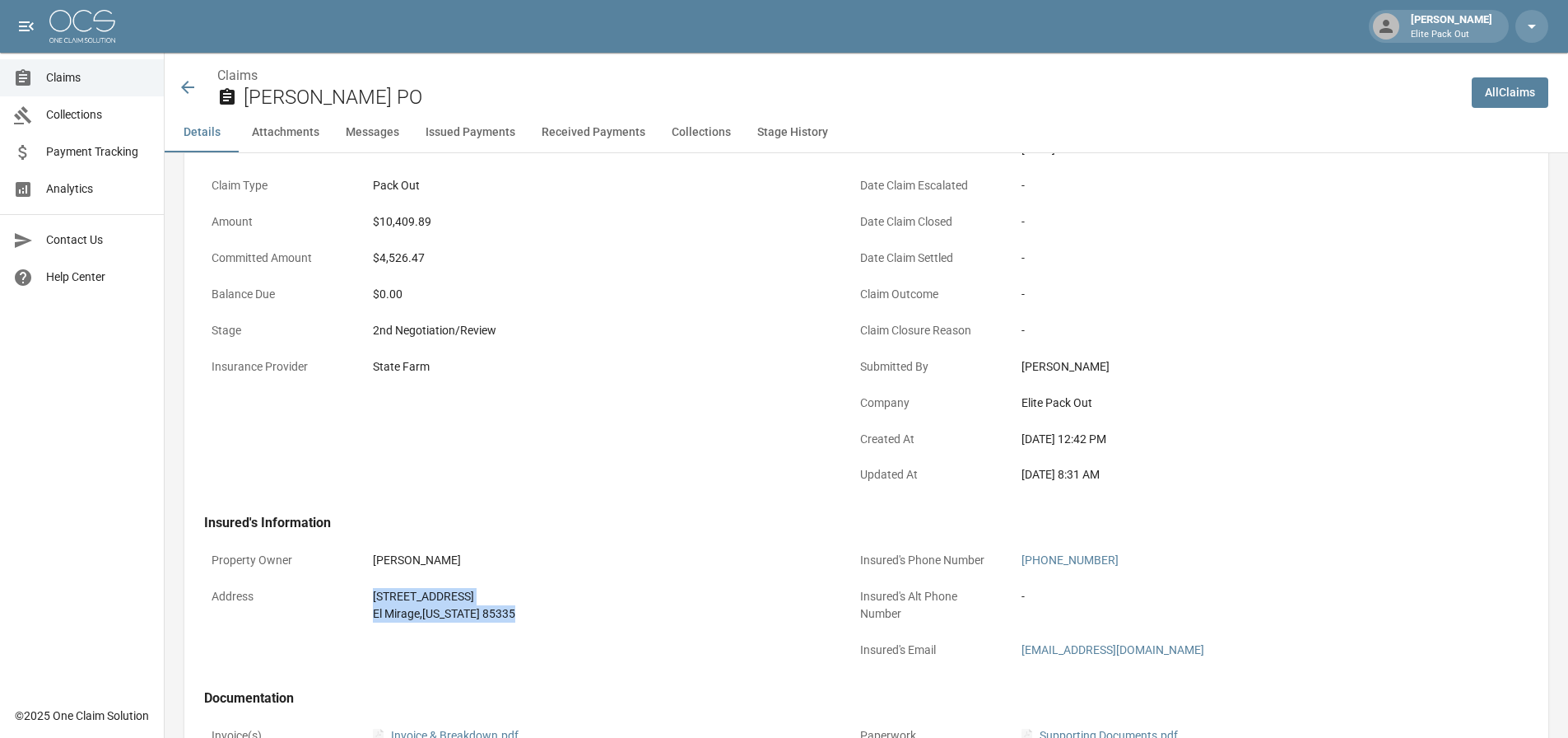
drag, startPoint x: 354, startPoint y: 587, endPoint x: 497, endPoint y: 622, distance: 147.2
click at [497, 622] on div "Address [STREET_ADDRESS][US_STATE]" at bounding box center [518, 605] width 629 height 50
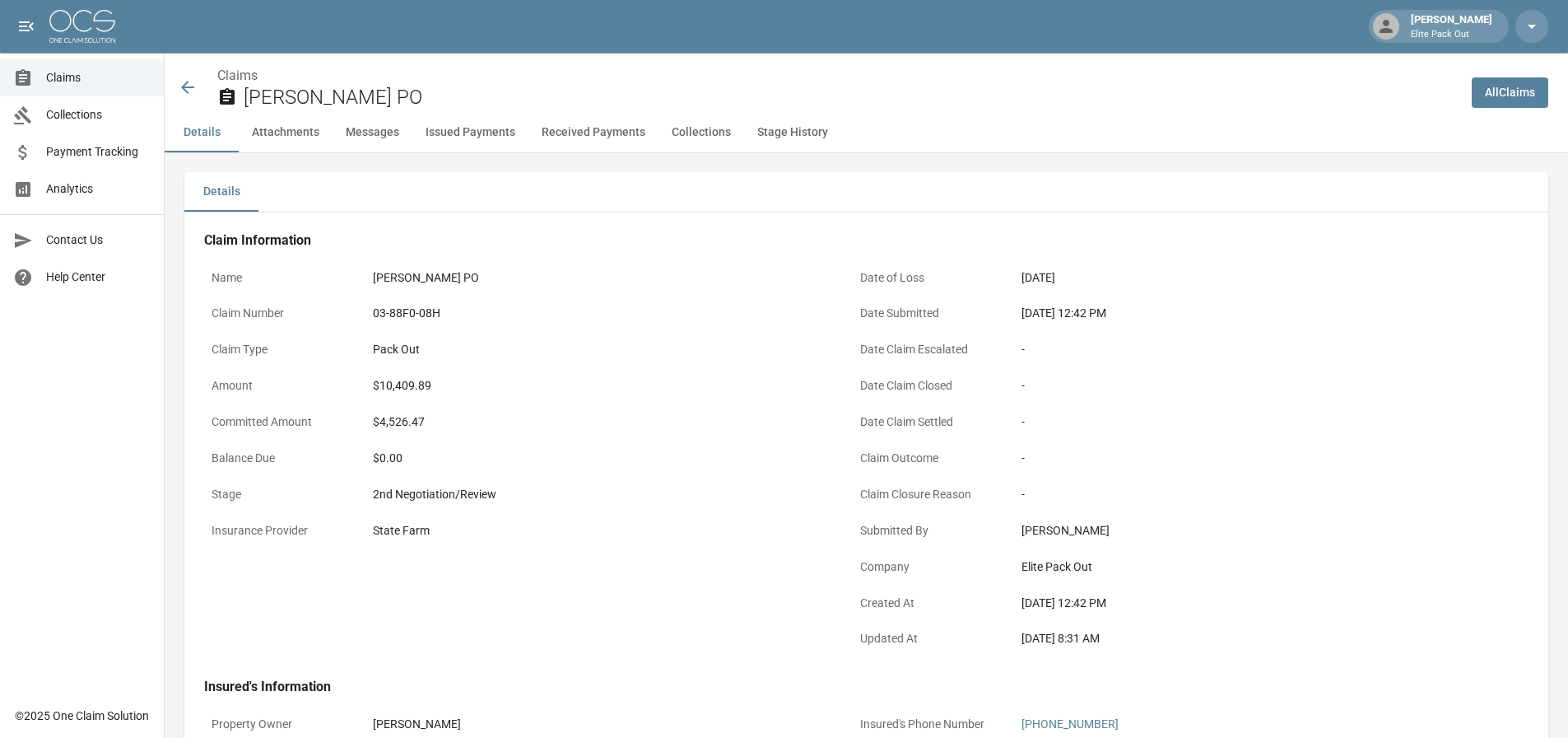
scroll to position [0, 0]
drag, startPoint x: 1025, startPoint y: 318, endPoint x: 1079, endPoint y: 320, distance: 54.0
click at [1079, 320] on div "[DATE] 12:42 PM" at bounding box center [1248, 314] width 453 height 17
click at [401, 393] on div "$10,409.89" at bounding box center [600, 386] width 453 height 17
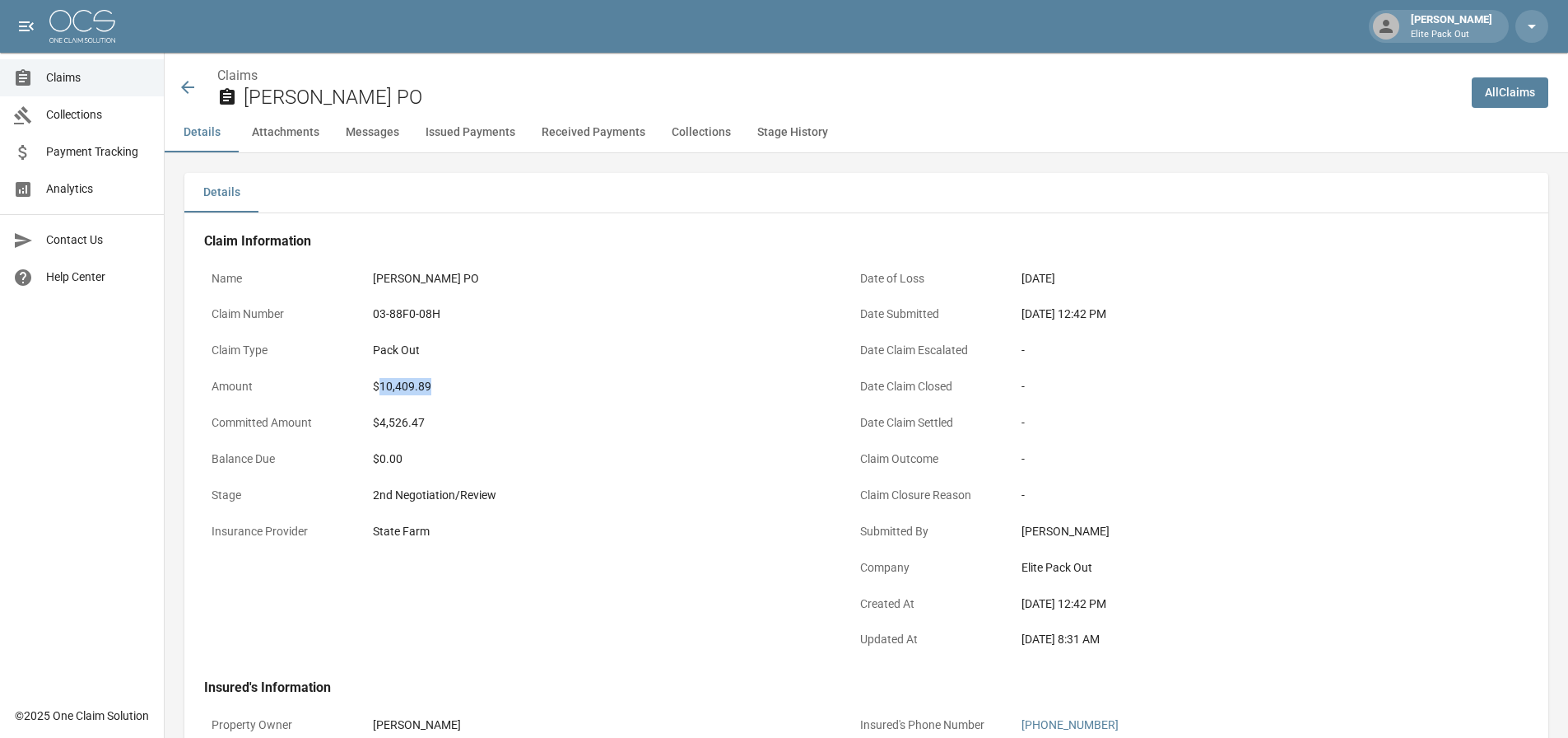
click at [195, 91] on icon at bounding box center [187, 87] width 20 height 20
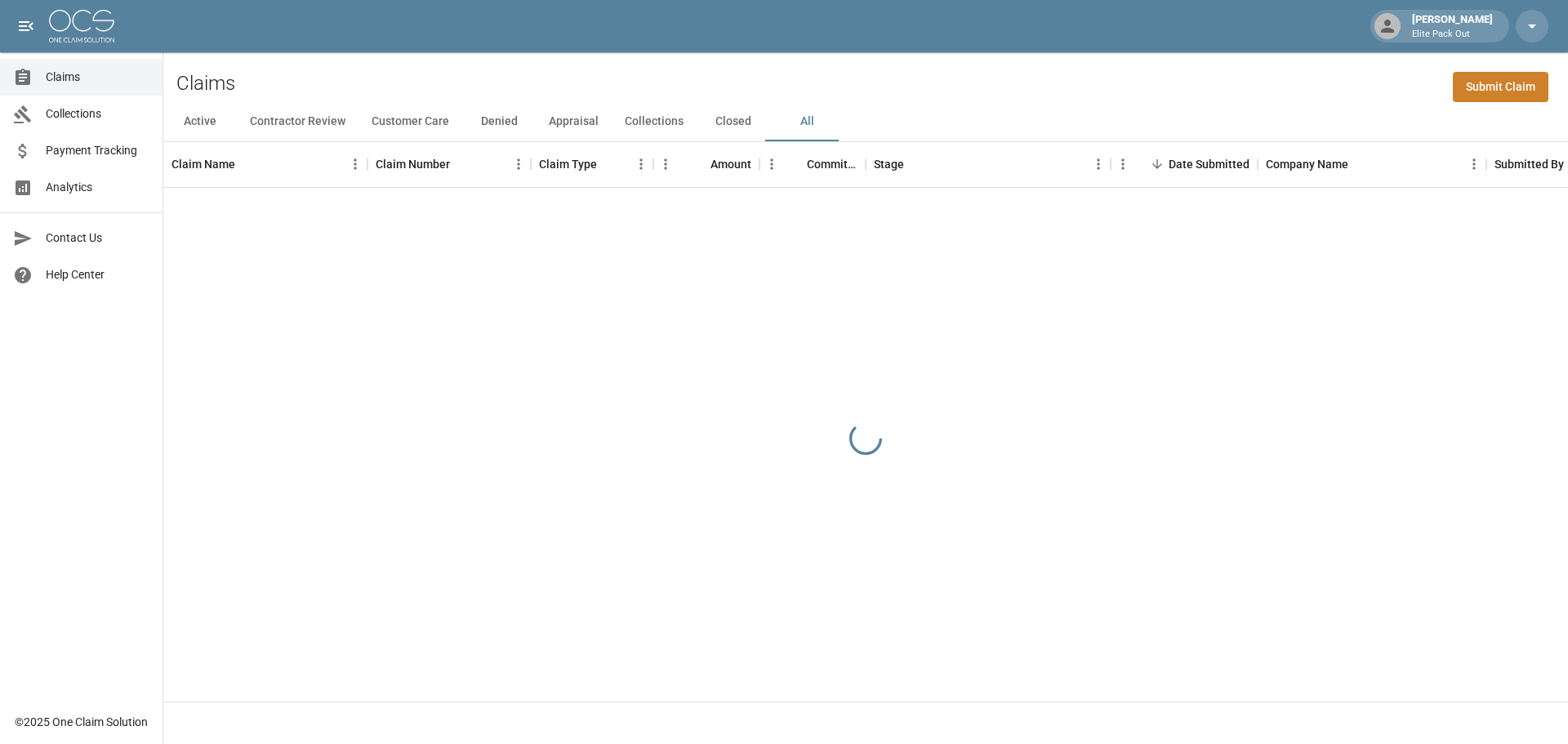
click at [1143, 103] on div "Active Contractor Review Customer Care Denied Appraisal Collections Closed All" at bounding box center [866, 121] width 1405 height 39
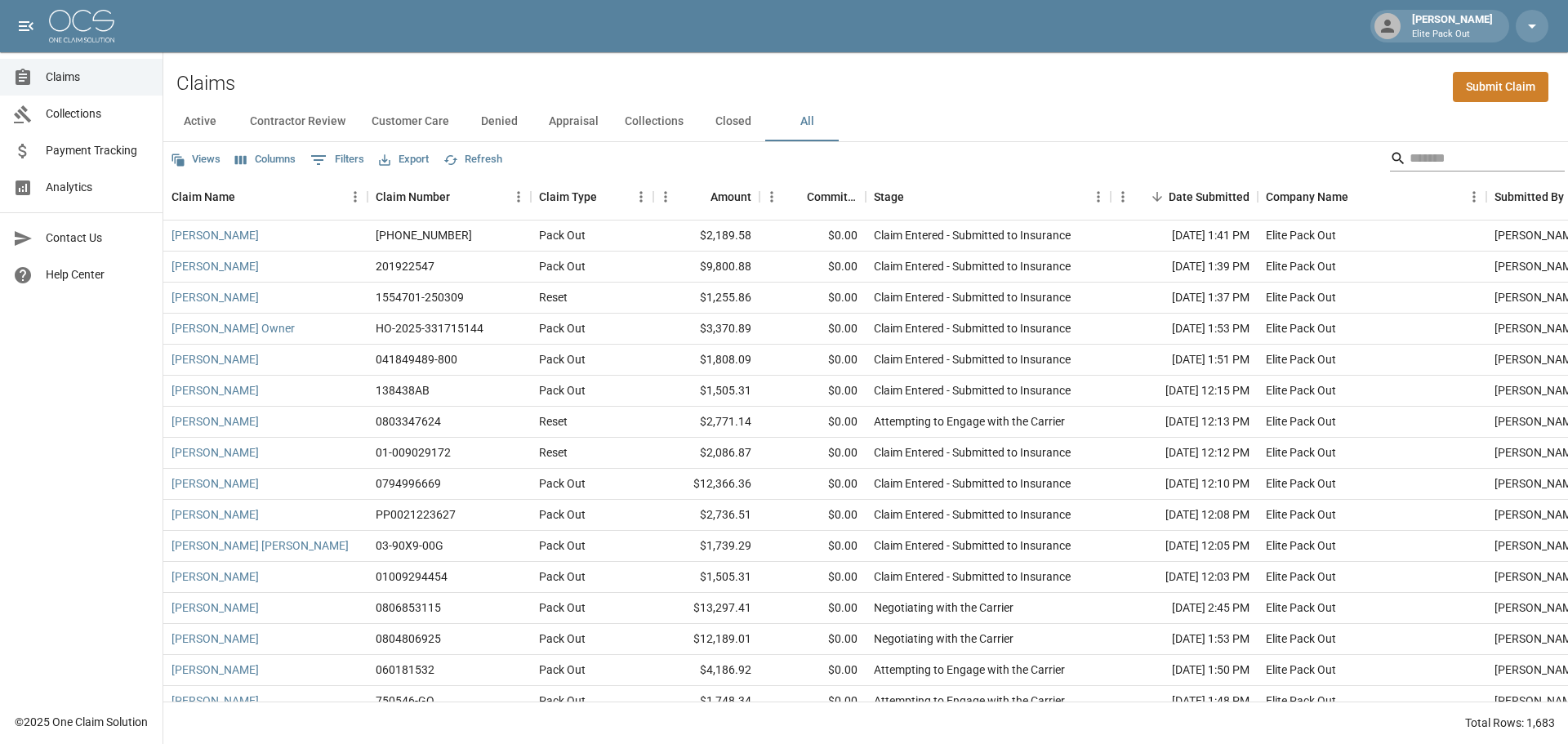
click at [1392, 165] on div "Search" at bounding box center [1477, 158] width 175 height 26
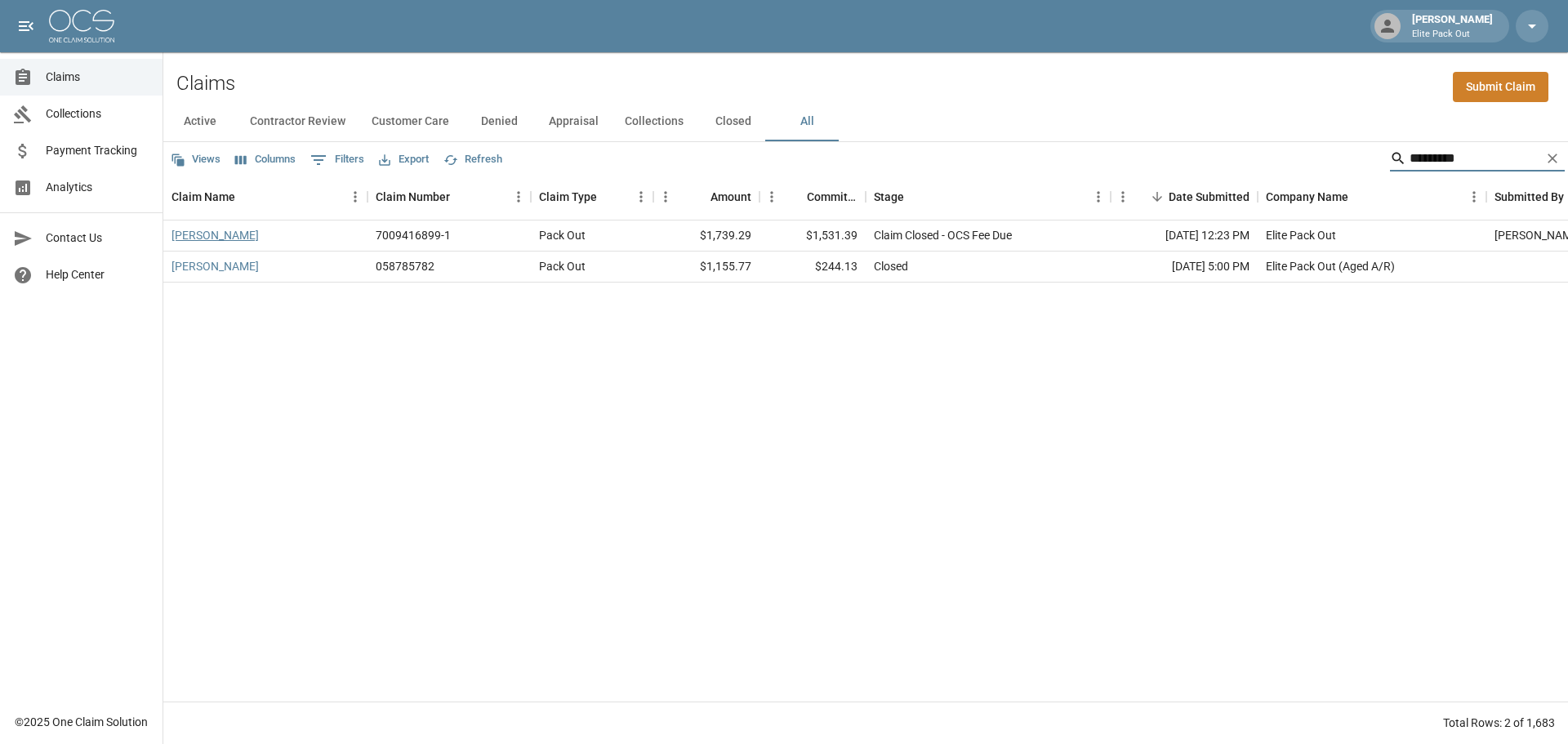
type input "*********"
click at [234, 239] on link "[PERSON_NAME]" at bounding box center [214, 235] width 87 height 16
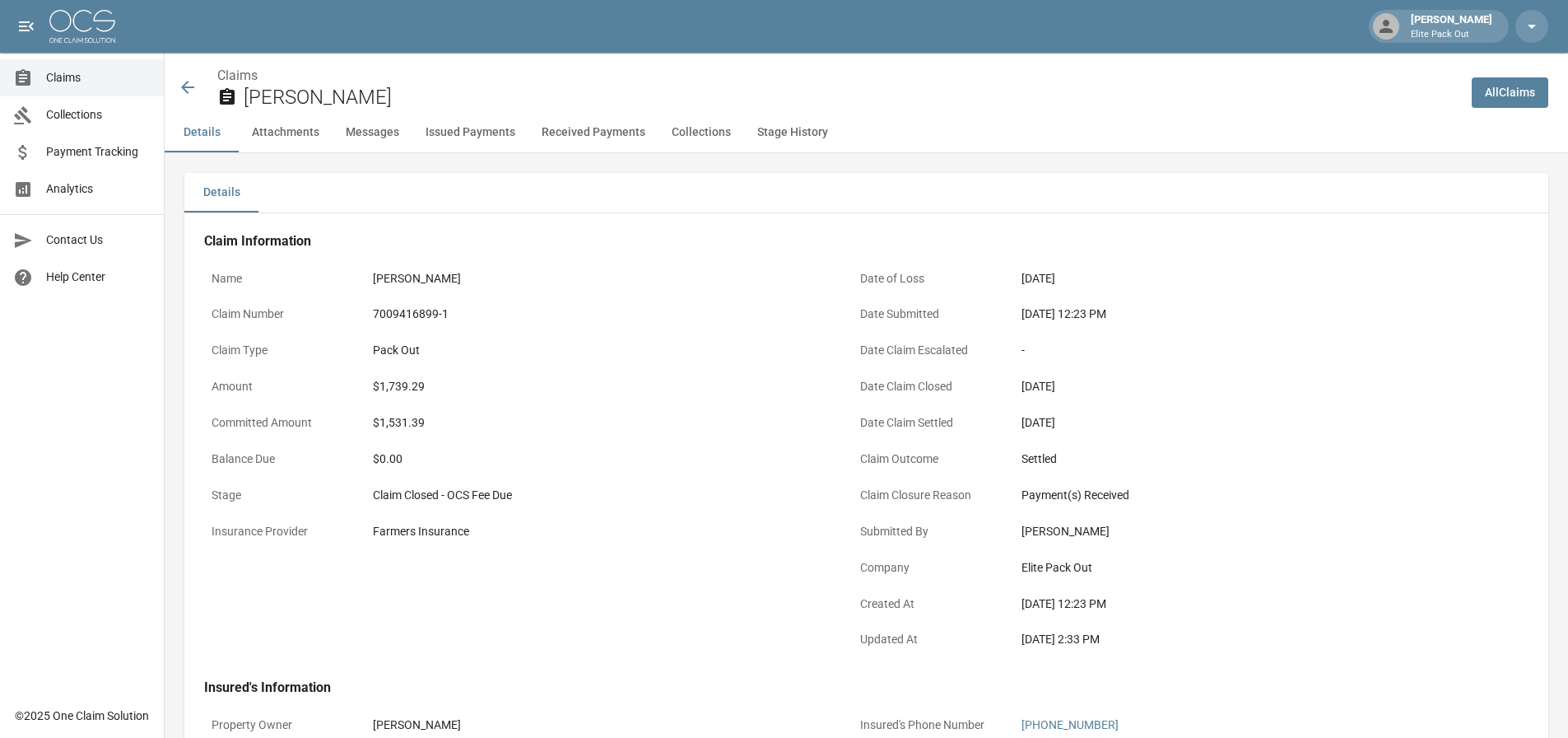
click at [397, 313] on div "7009416899-1" at bounding box center [600, 314] width 453 height 17
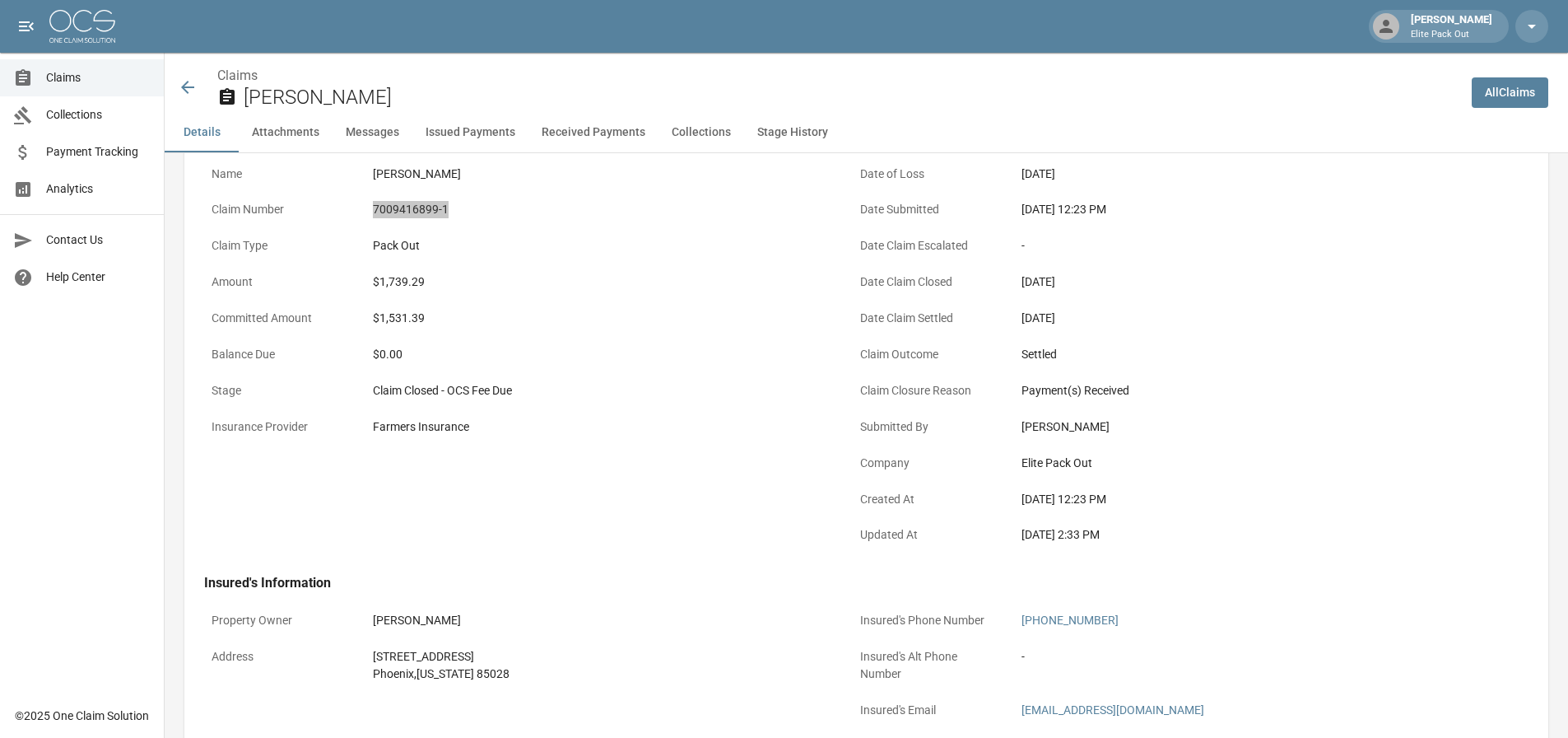
scroll to position [165, 0]
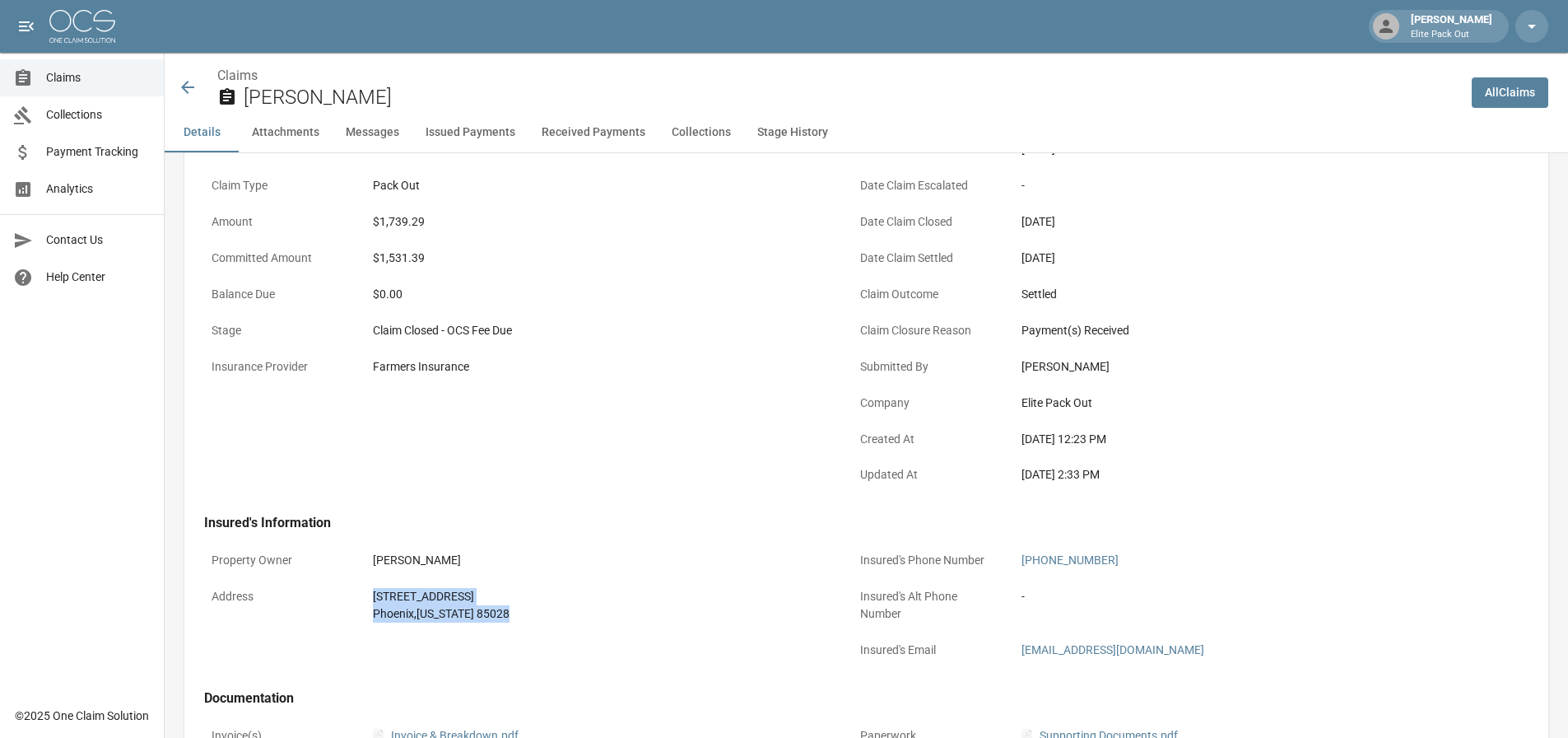
drag, startPoint x: 366, startPoint y: 595, endPoint x: 516, endPoint y: 612, distance: 151.0
click at [516, 612] on div "[STREET_ADDRESS][US_STATE]" at bounding box center [599, 605] width 467 height 50
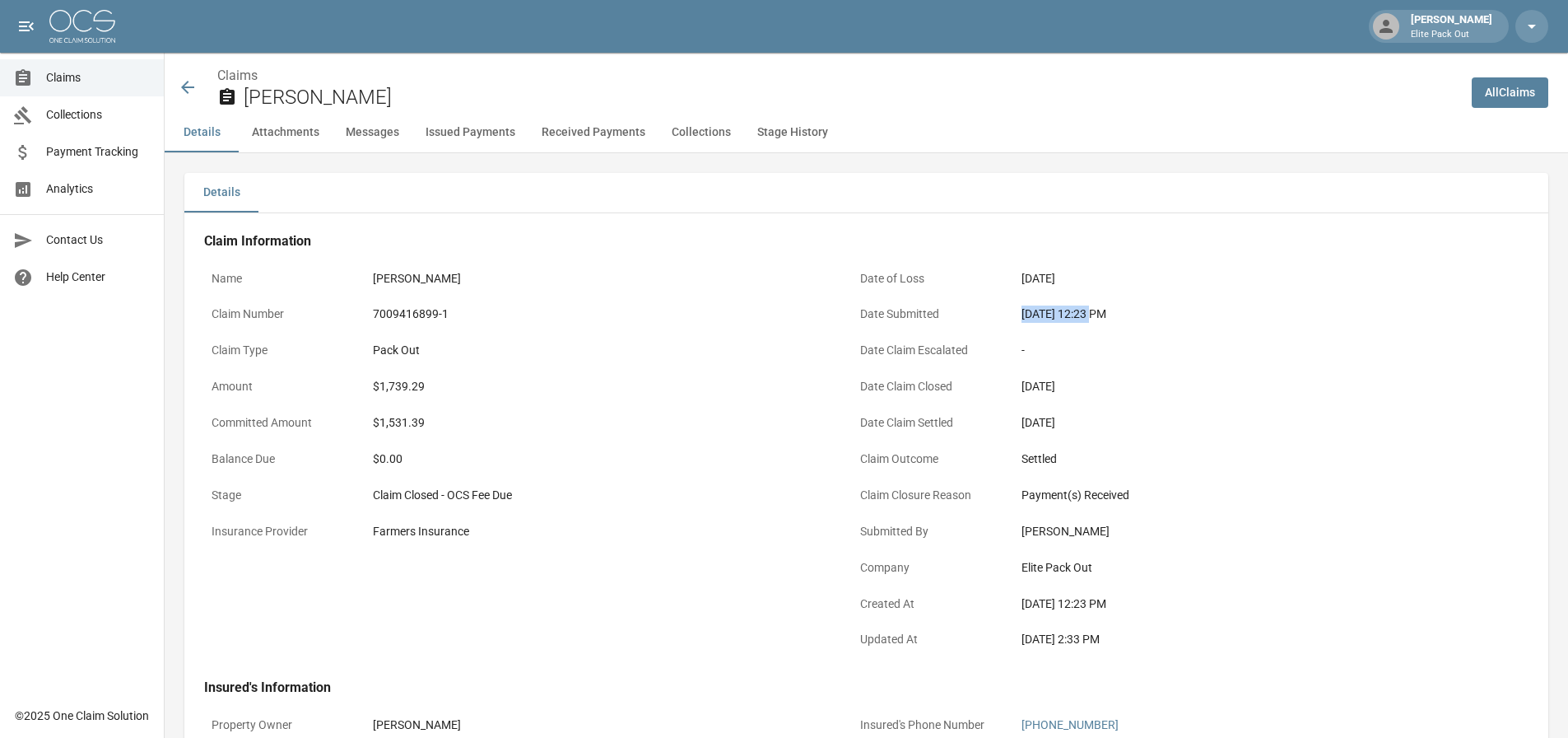
drag, startPoint x: 1021, startPoint y: 309, endPoint x: 1090, endPoint y: 313, distance: 69.1
click at [1090, 313] on div "[DATE] 12:23 PM" at bounding box center [1247, 314] width 467 height 32
click at [406, 385] on div "$1,739.29" at bounding box center [600, 386] width 453 height 17
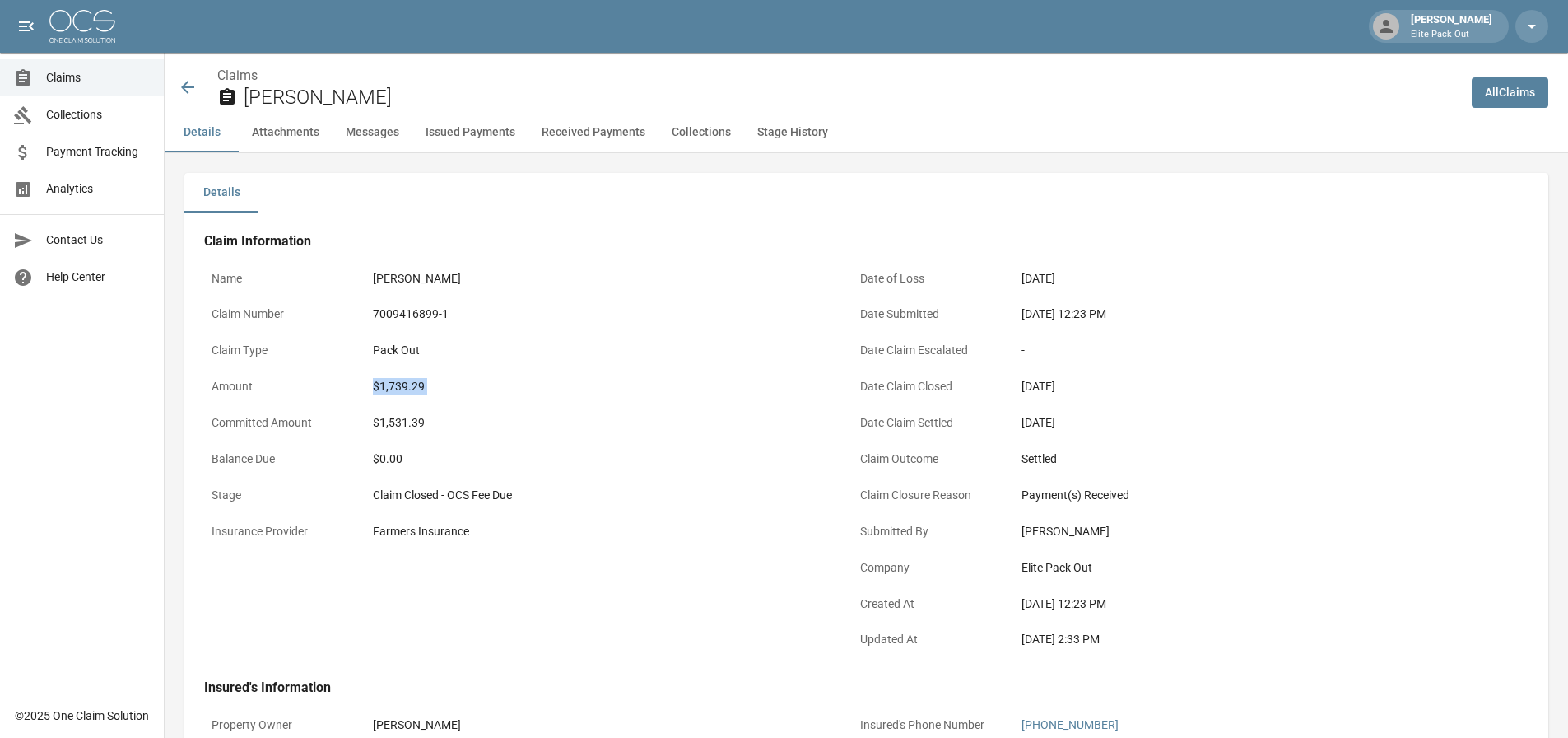
click at [193, 84] on icon at bounding box center [187, 87] width 20 height 20
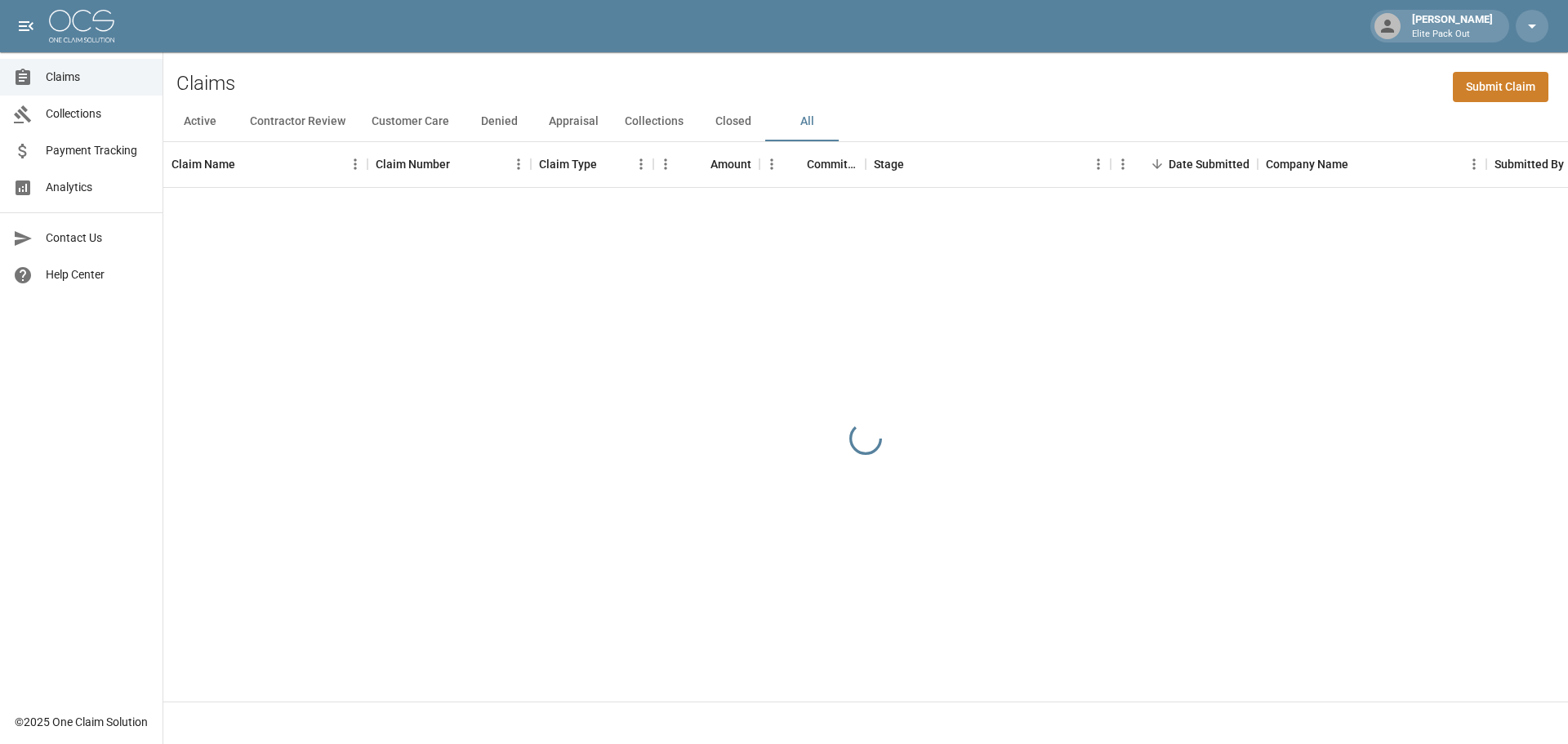
click at [1065, 79] on div "Claims Submit Claim" at bounding box center [866, 77] width 1405 height 50
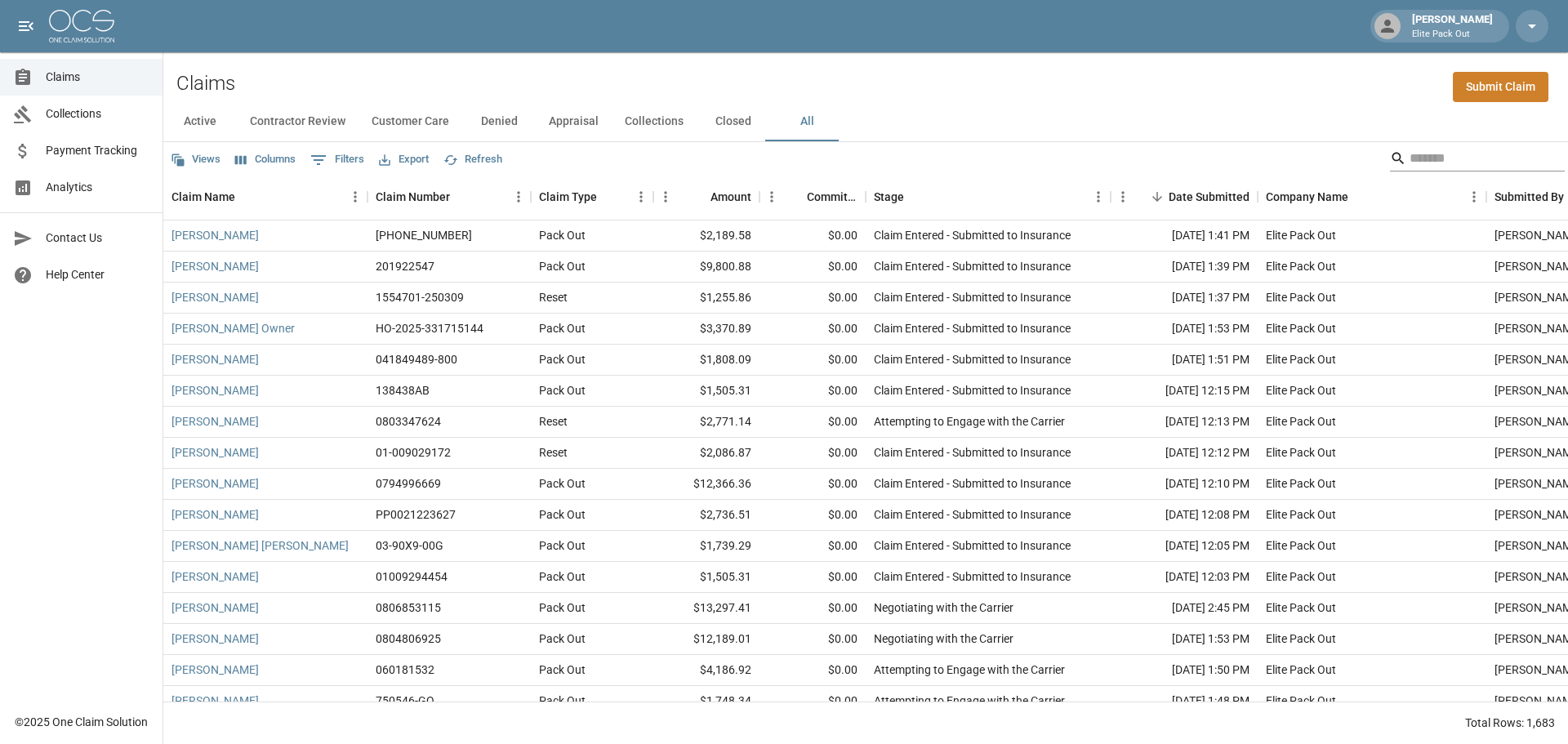
click at [1412, 148] on input "Search" at bounding box center [1475, 158] width 131 height 26
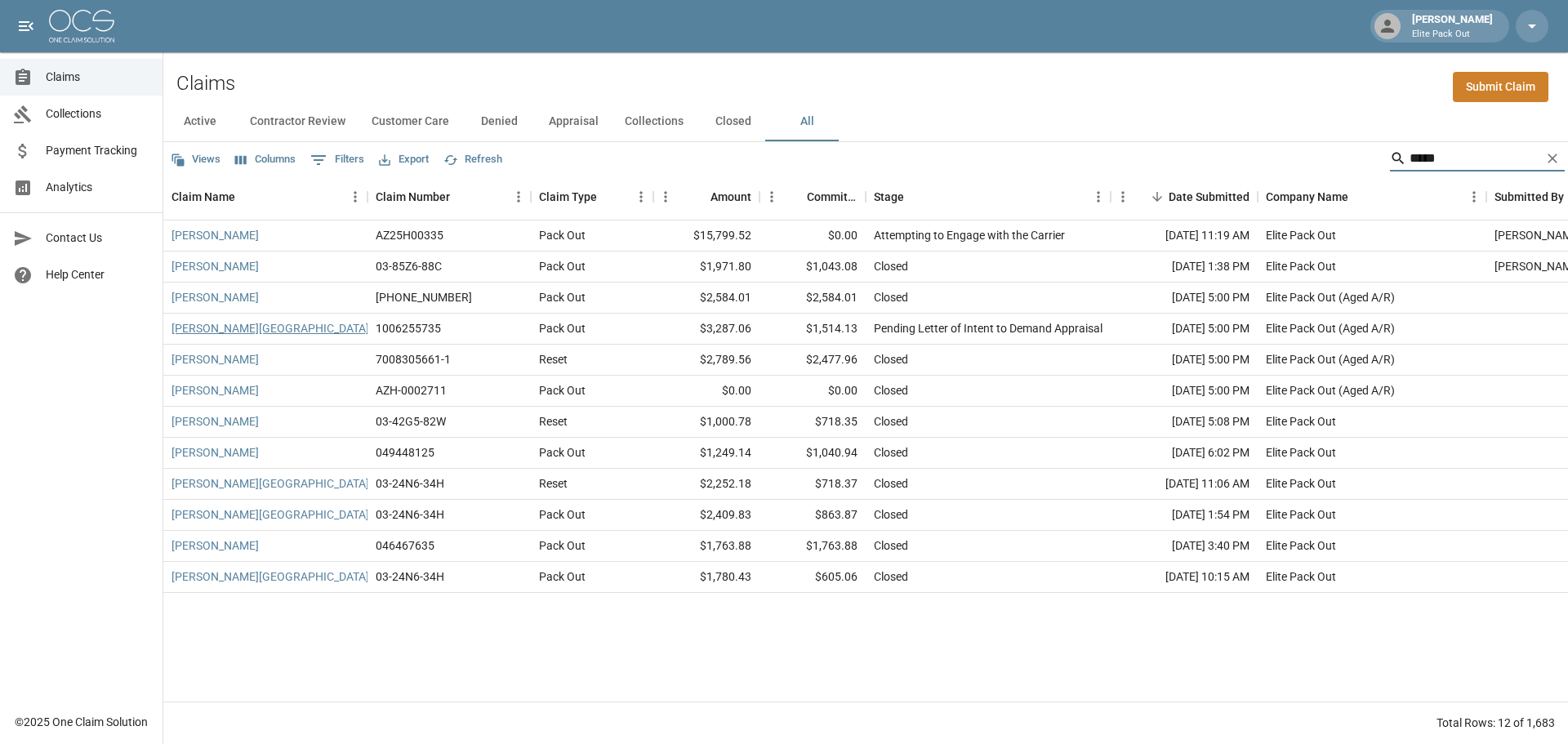
type input "****"
click at [187, 327] on link "[PERSON_NAME][GEOGRAPHIC_DATA]" at bounding box center [270, 328] width 197 height 16
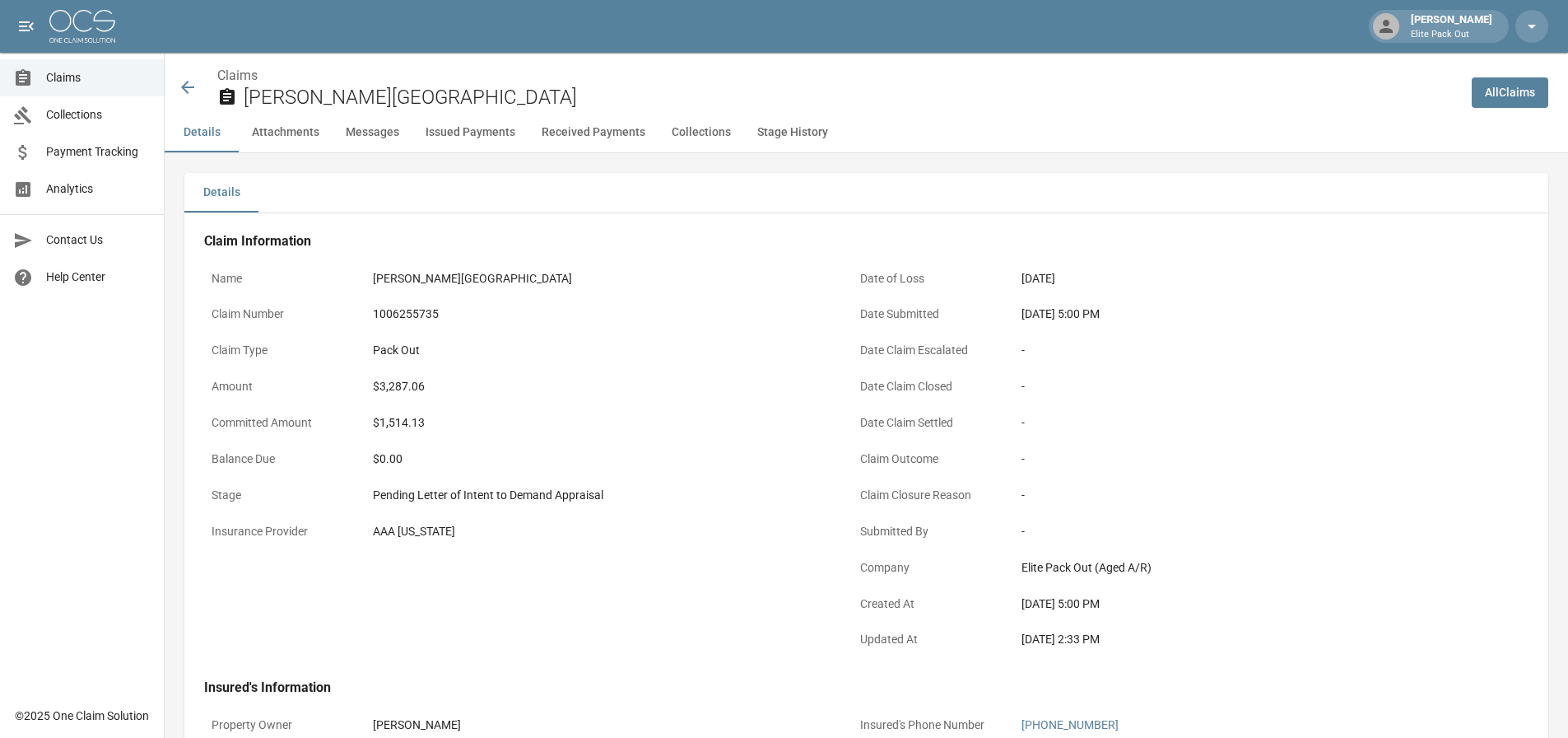
click at [430, 311] on div "1006255735" at bounding box center [600, 314] width 453 height 17
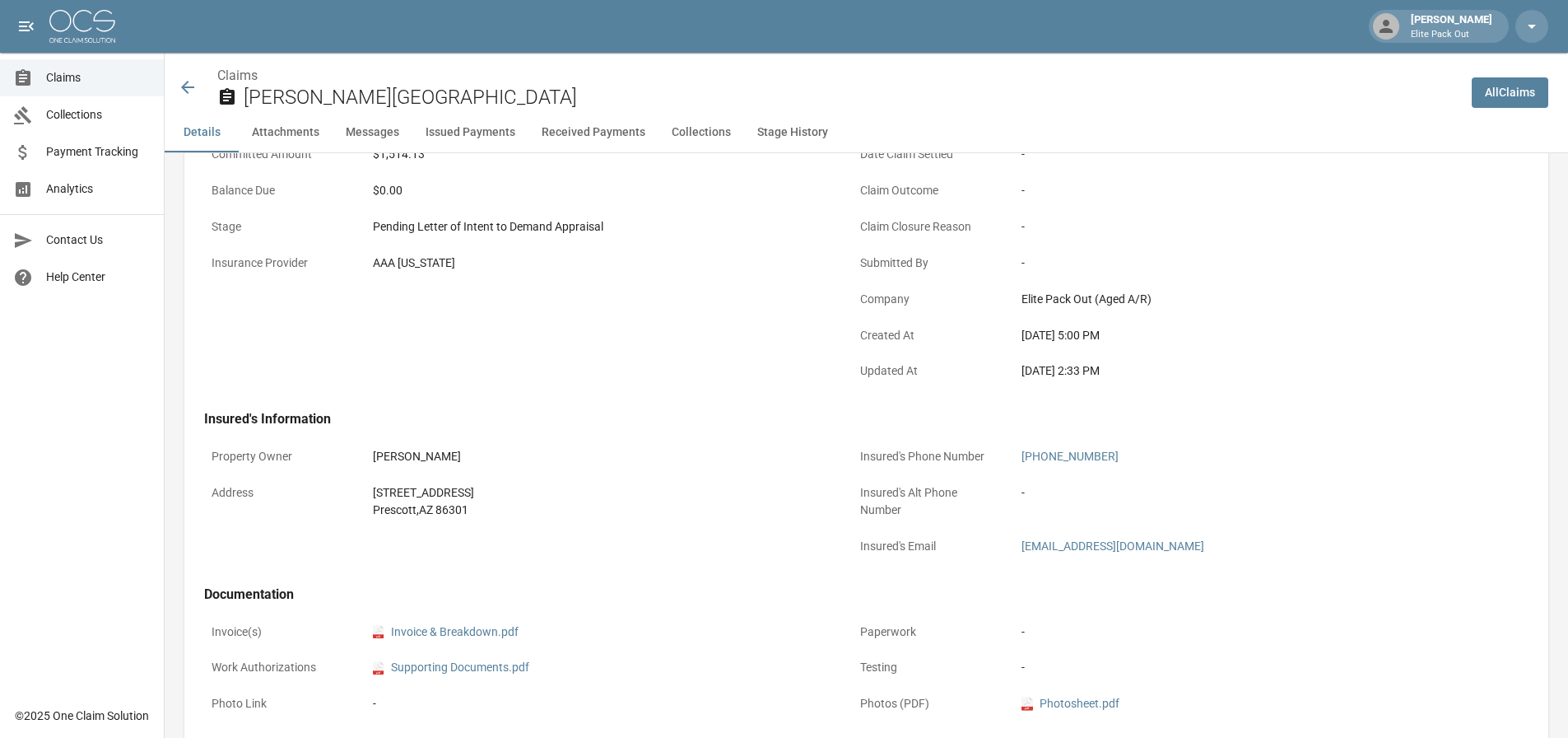
scroll to position [330, 0]
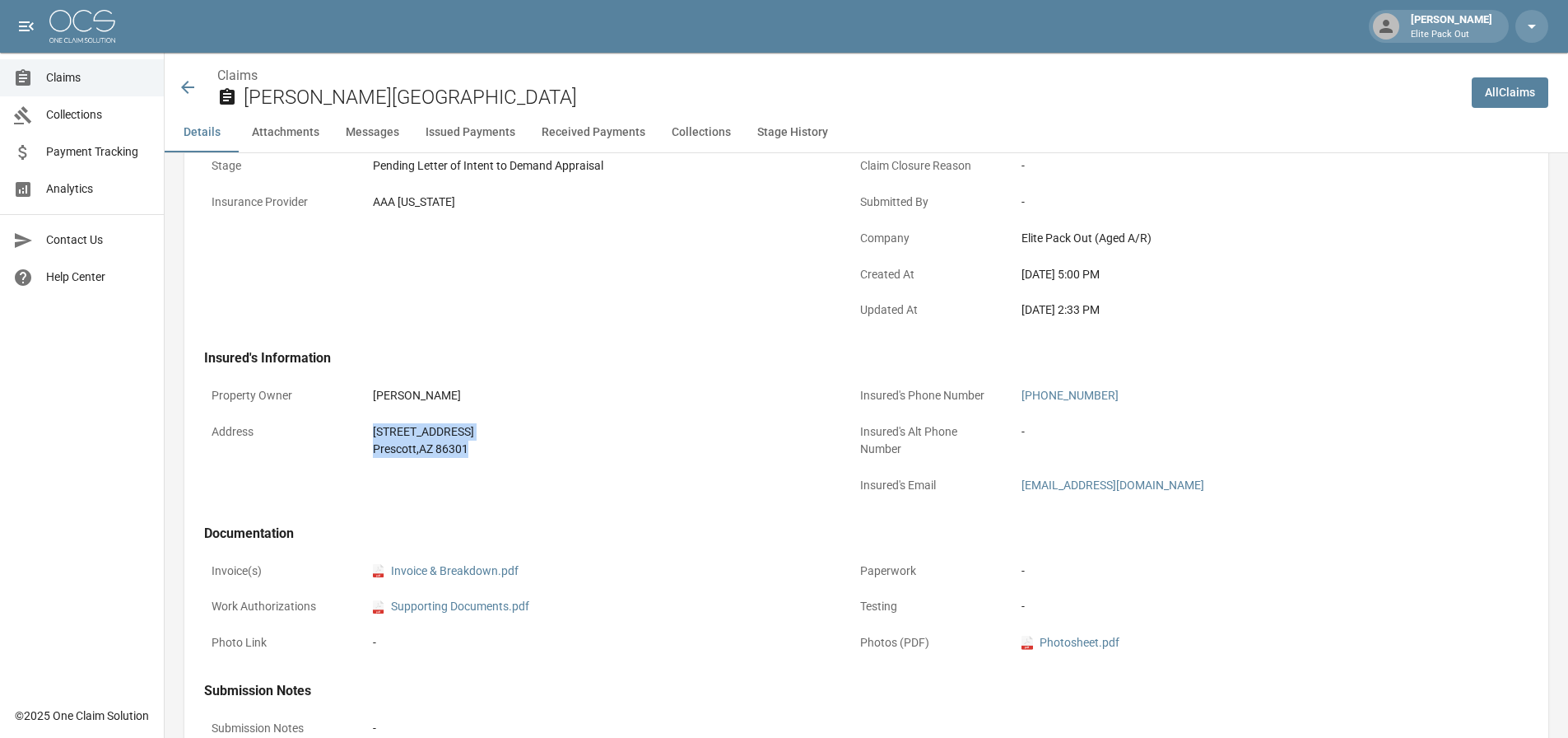
drag, startPoint x: 363, startPoint y: 423, endPoint x: 478, endPoint y: 458, distance: 120.2
click at [478, 458] on div "Address [STREET_ADDRESS]" at bounding box center [518, 441] width 629 height 50
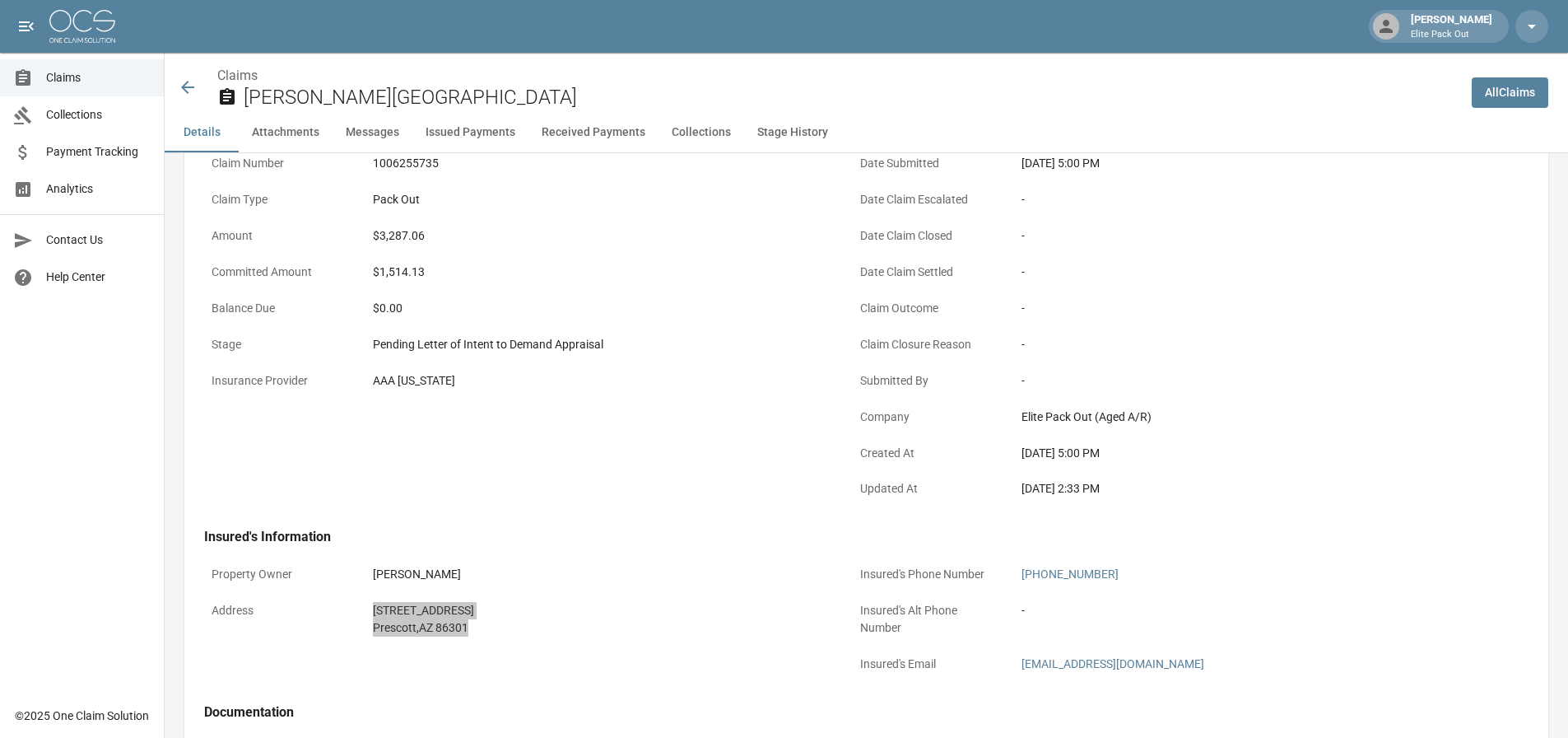
scroll to position [0, 0]
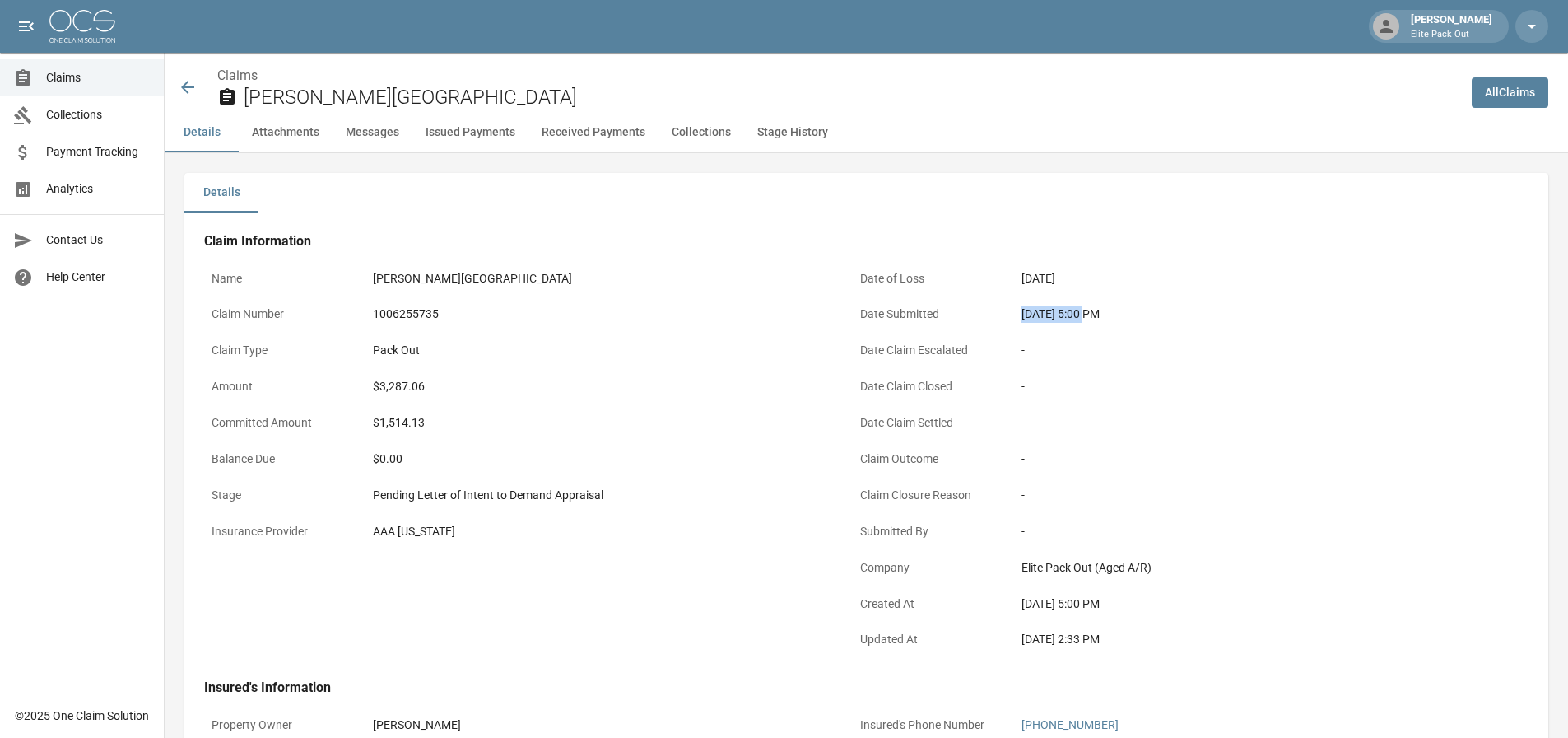
drag, startPoint x: 1022, startPoint y: 309, endPoint x: 1089, endPoint y: 316, distance: 67.4
click at [1089, 316] on div "[DATE] 5:00 PM" at bounding box center [1248, 314] width 453 height 17
click at [405, 379] on div "$3,287.06" at bounding box center [600, 386] width 453 height 17
click at [179, 79] on icon at bounding box center [187, 87] width 20 height 20
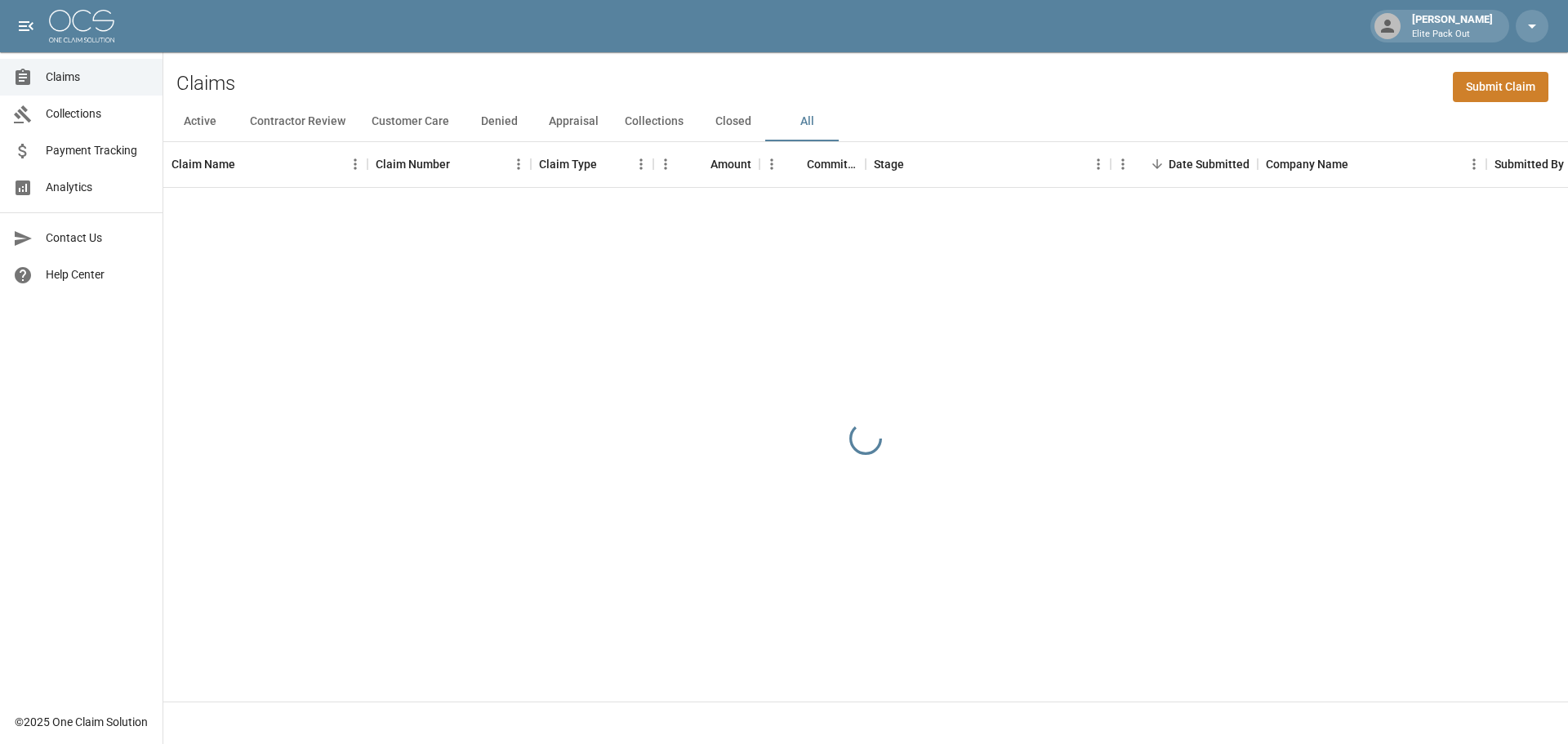
click at [1385, 86] on div "Claims Submit Claim" at bounding box center [866, 77] width 1405 height 50
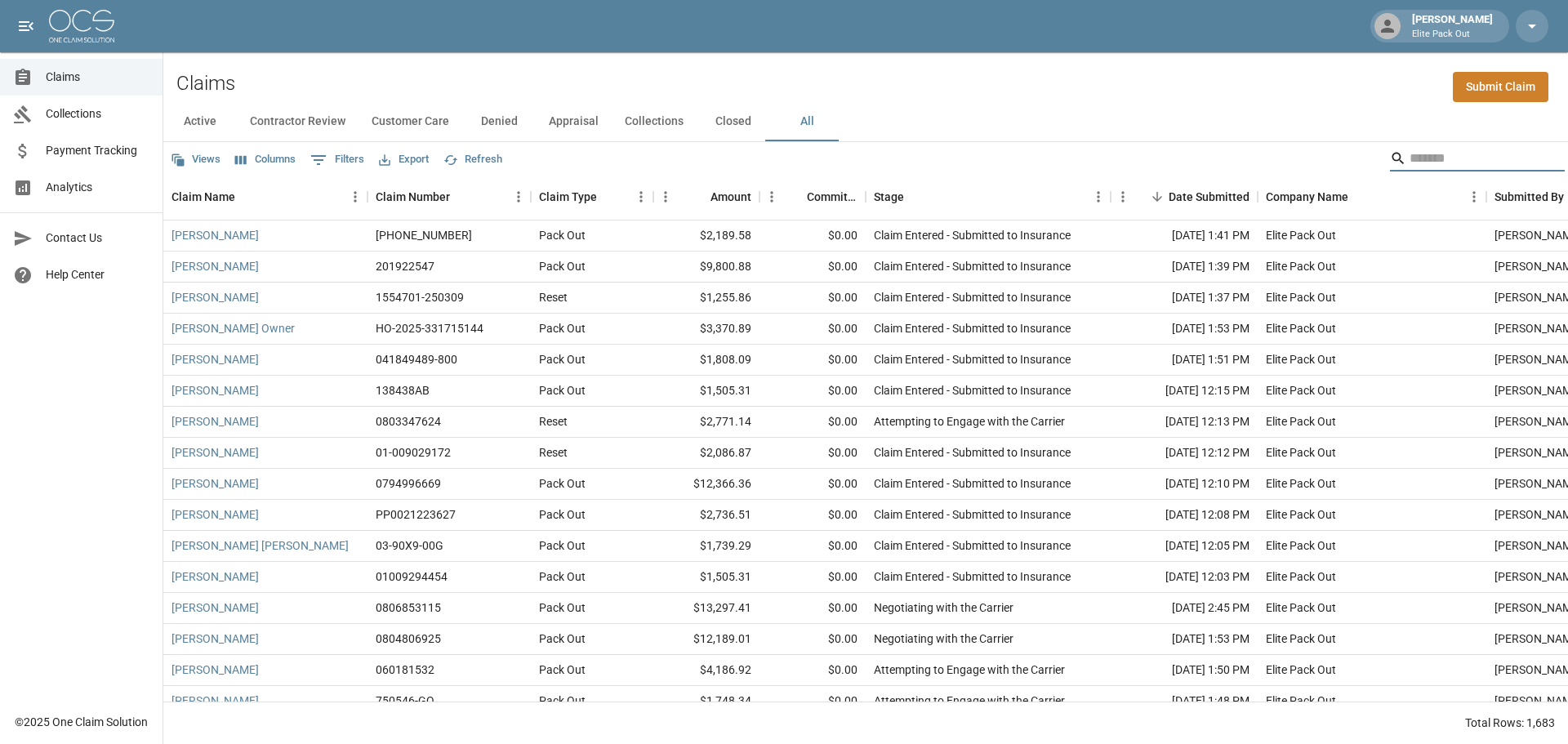
click at [1417, 153] on input "Search" at bounding box center [1475, 158] width 131 height 26
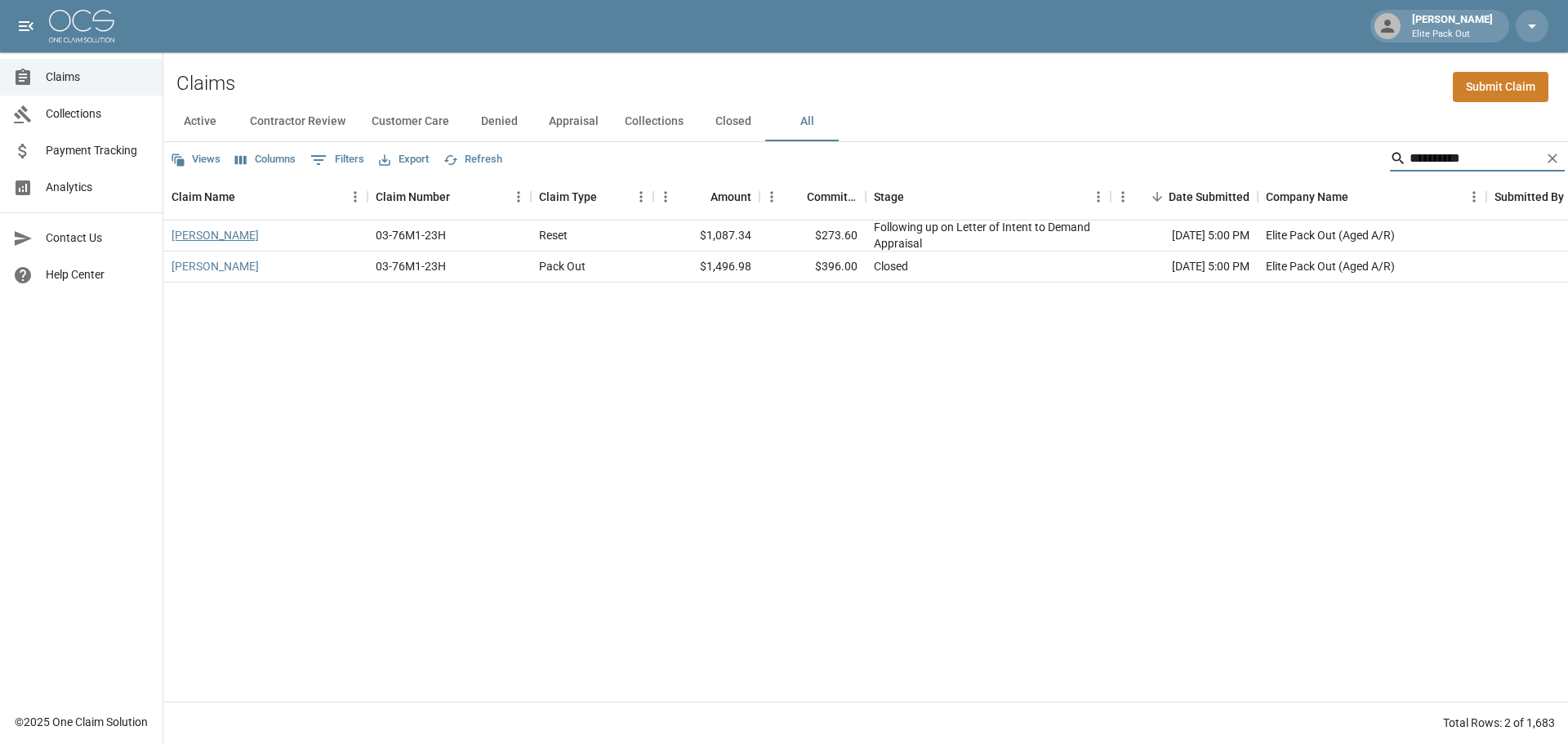
type input "**********"
click at [209, 240] on link "[PERSON_NAME]" at bounding box center [214, 235] width 87 height 16
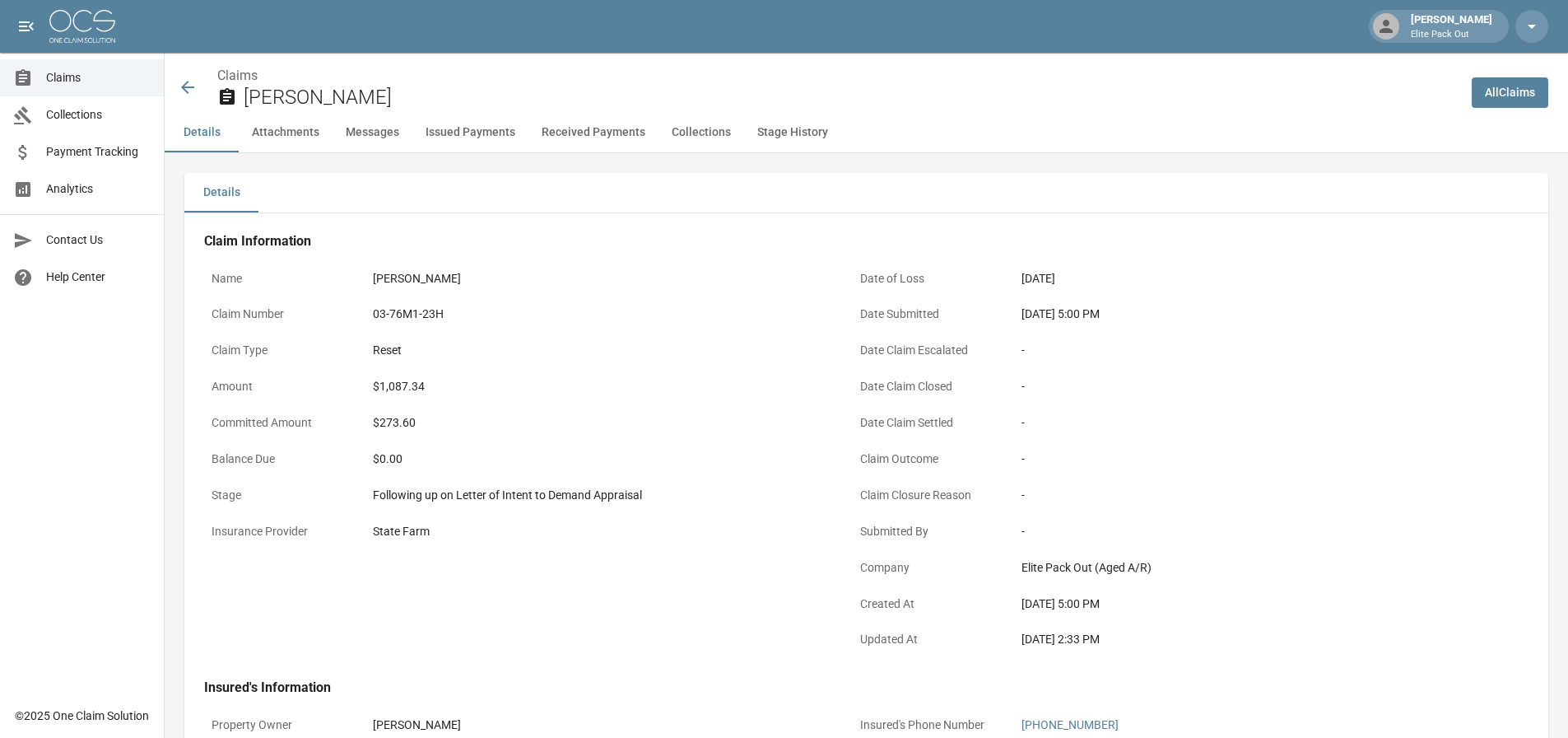
click at [408, 317] on div "03-76M1-23H" at bounding box center [600, 314] width 453 height 17
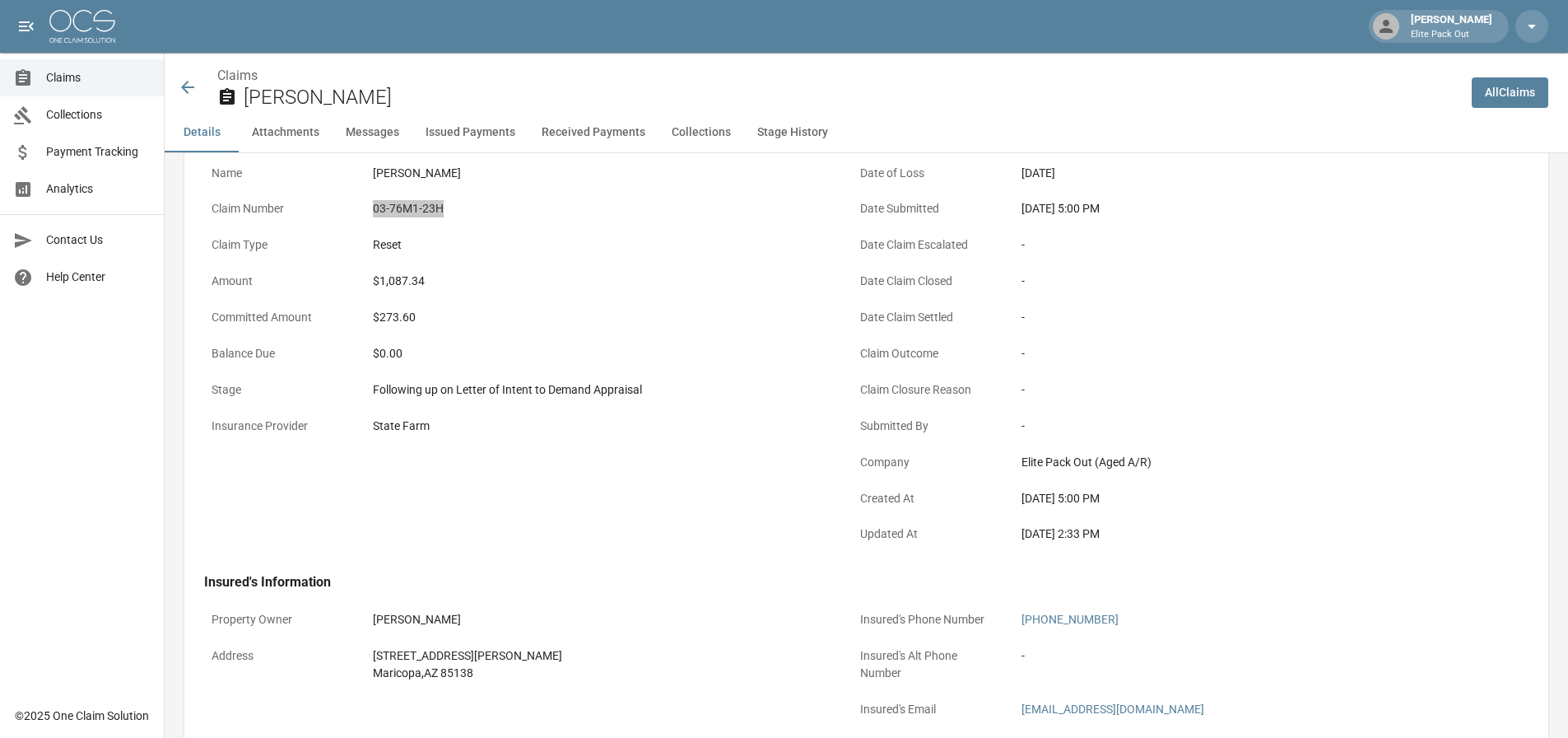
scroll to position [165, 0]
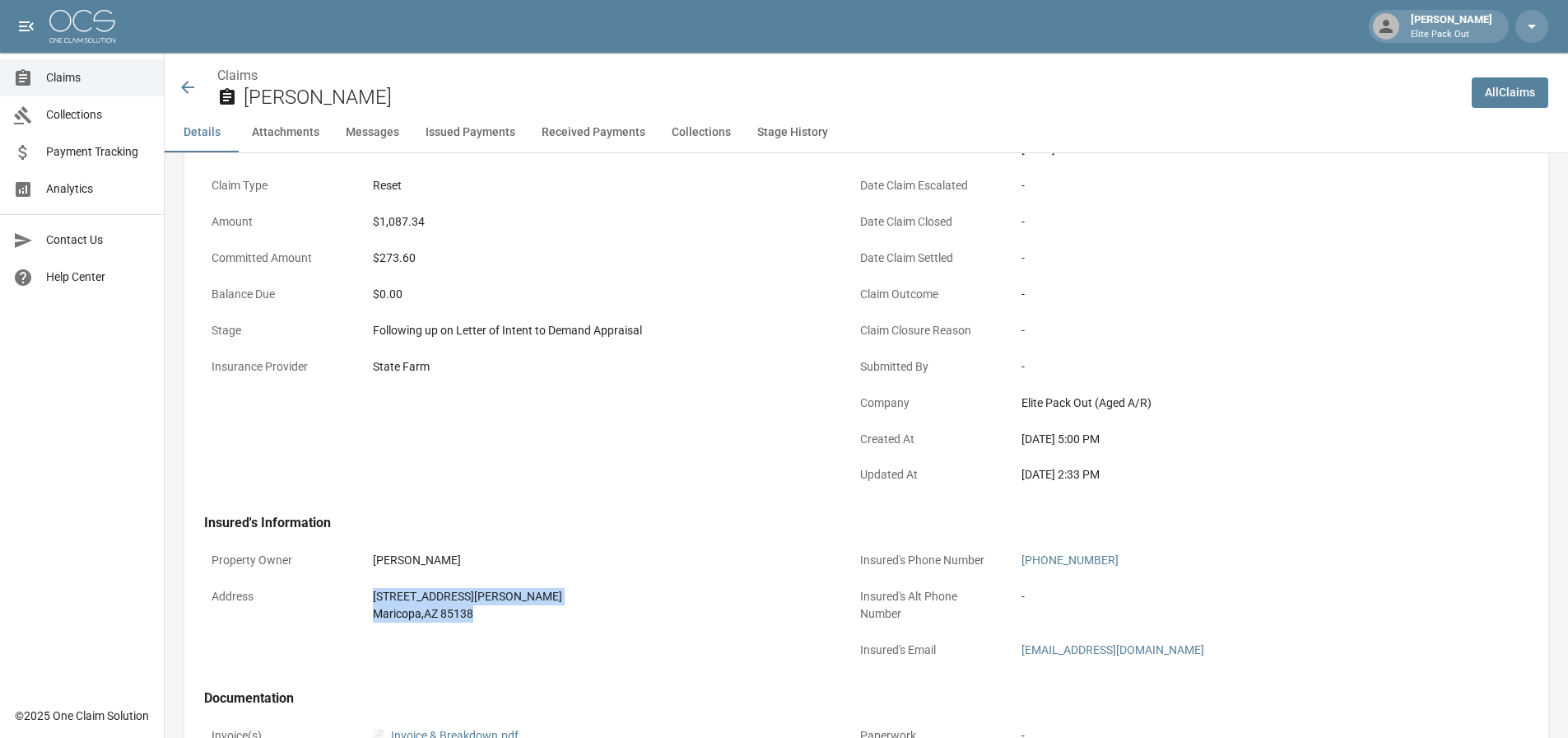
drag, startPoint x: 360, startPoint y: 585, endPoint x: 523, endPoint y: 636, distance: 170.8
click at [523, 636] on div "Property Owner [PERSON_NAME] Address [STREET_ADDRESS][PERSON_NAME]" at bounding box center [508, 597] width 648 height 146
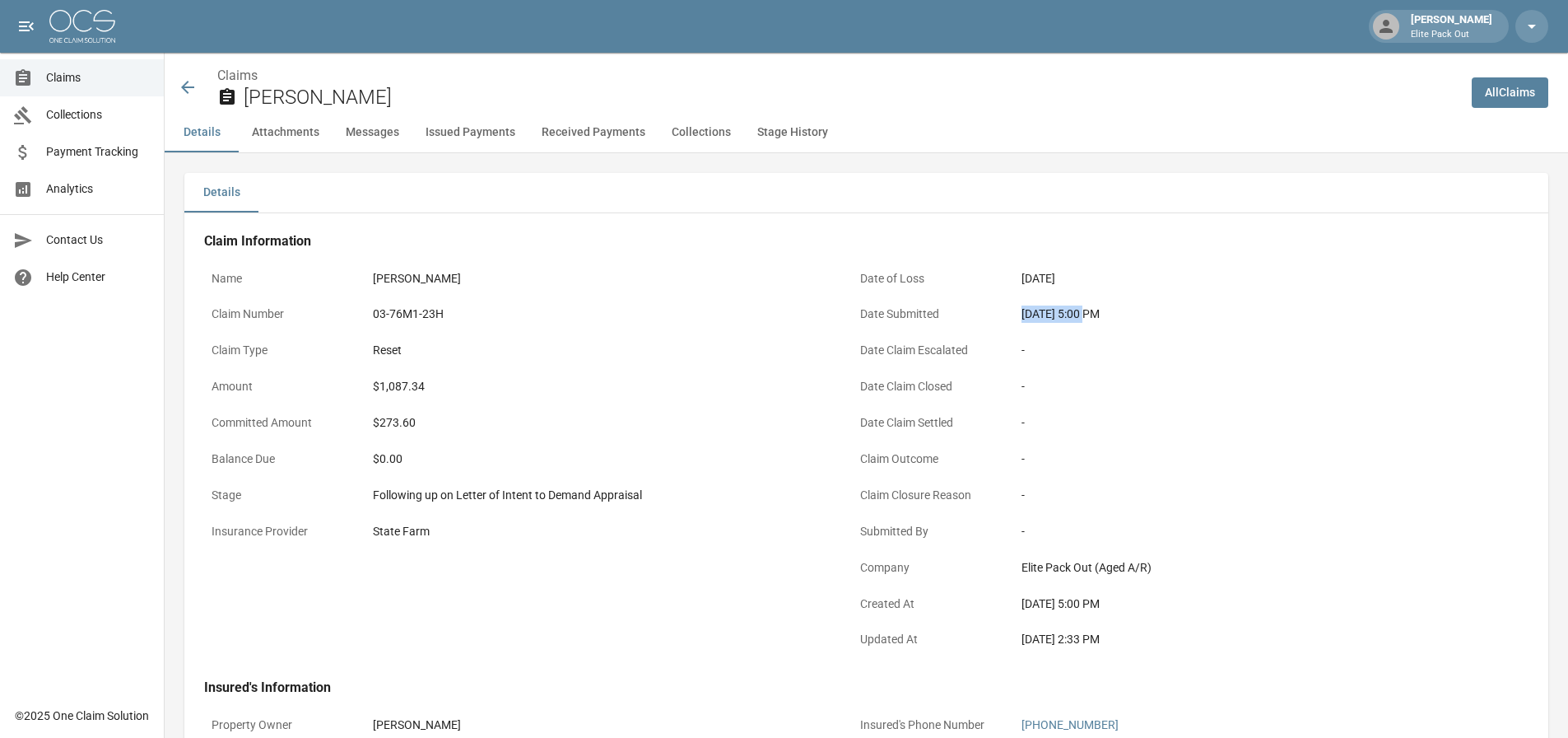
drag, startPoint x: 1015, startPoint y: 322, endPoint x: 1089, endPoint y: 315, distance: 74.3
click at [1089, 315] on div "Date Submitted [DATE] 5:00 PM" at bounding box center [1167, 316] width 629 height 36
click at [398, 377] on div "$1,087.34" at bounding box center [599, 387] width 467 height 32
click at [398, 385] on div "$1,087.34" at bounding box center [600, 386] width 453 height 17
